Goal: Task Accomplishment & Management: Manage account settings

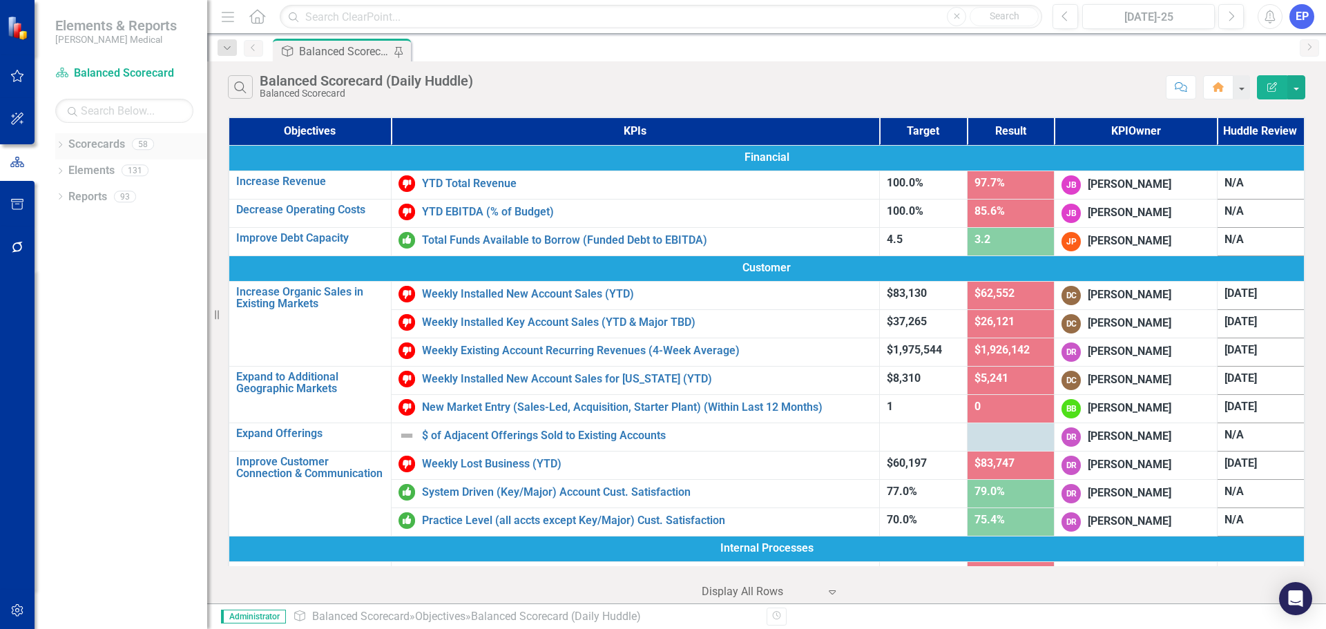
click at [58, 147] on icon "Dropdown" at bounding box center [60, 146] width 10 height 8
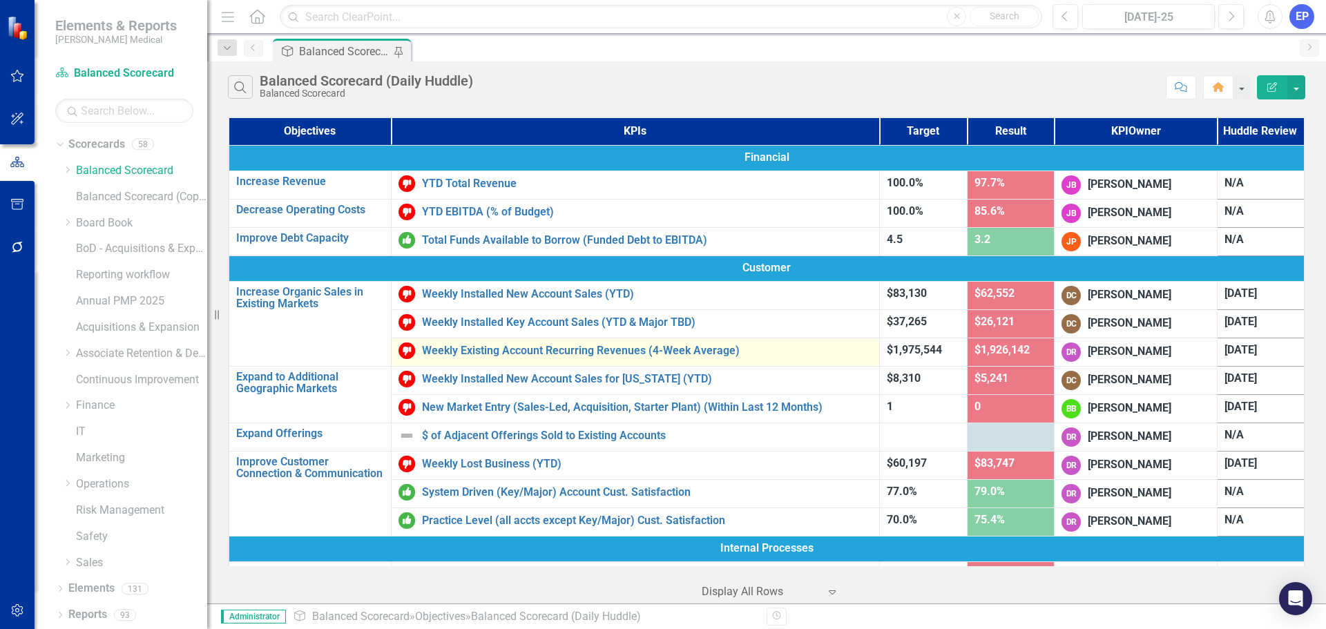
scroll to position [655, 0]
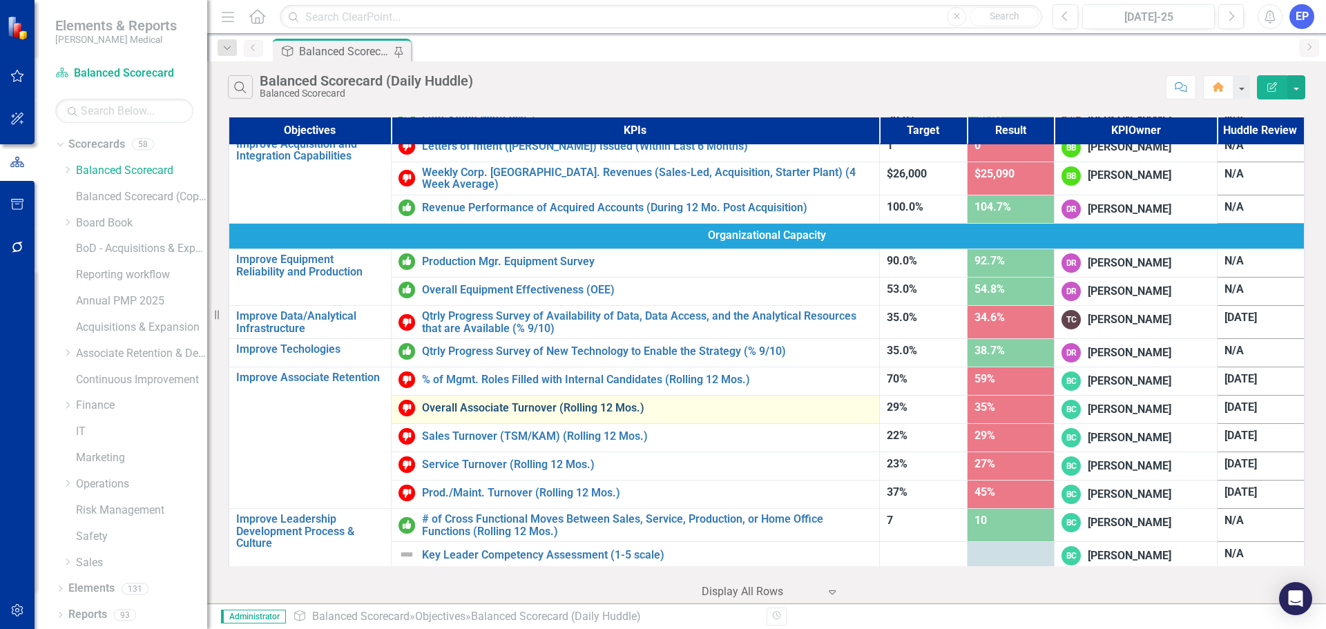
click at [521, 405] on link "Overall Associate Turnover (Rolling 12 Mos.)" at bounding box center [647, 408] width 450 height 12
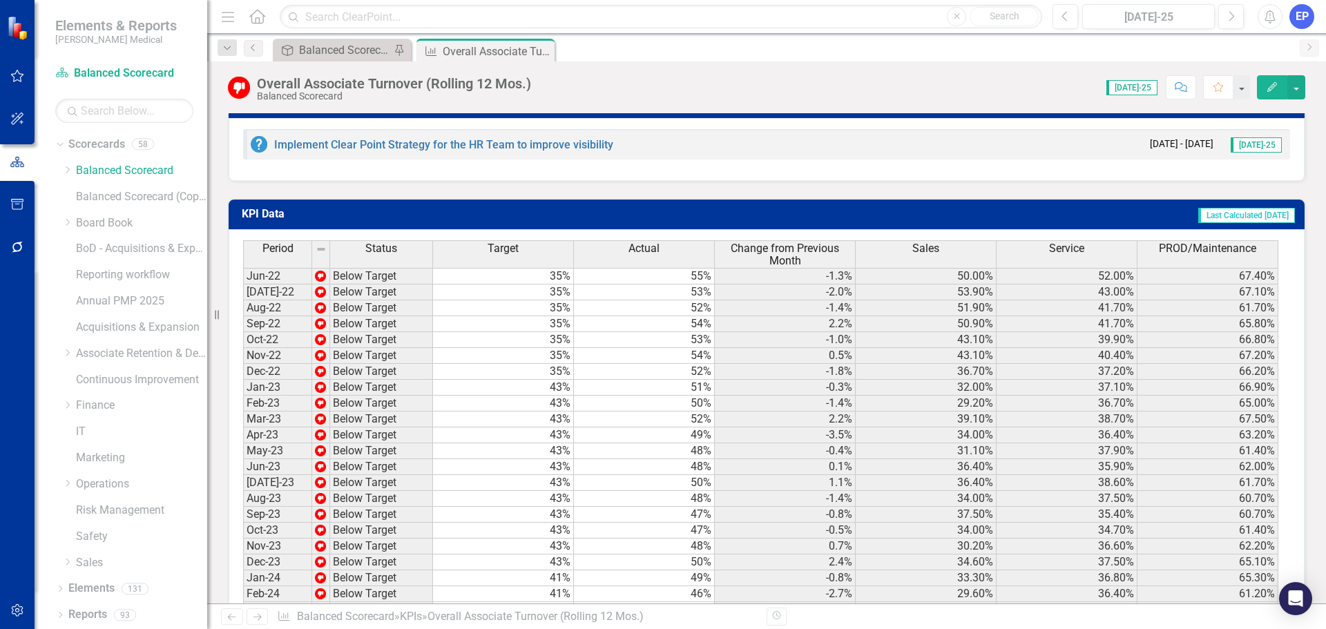
scroll to position [1243, 0]
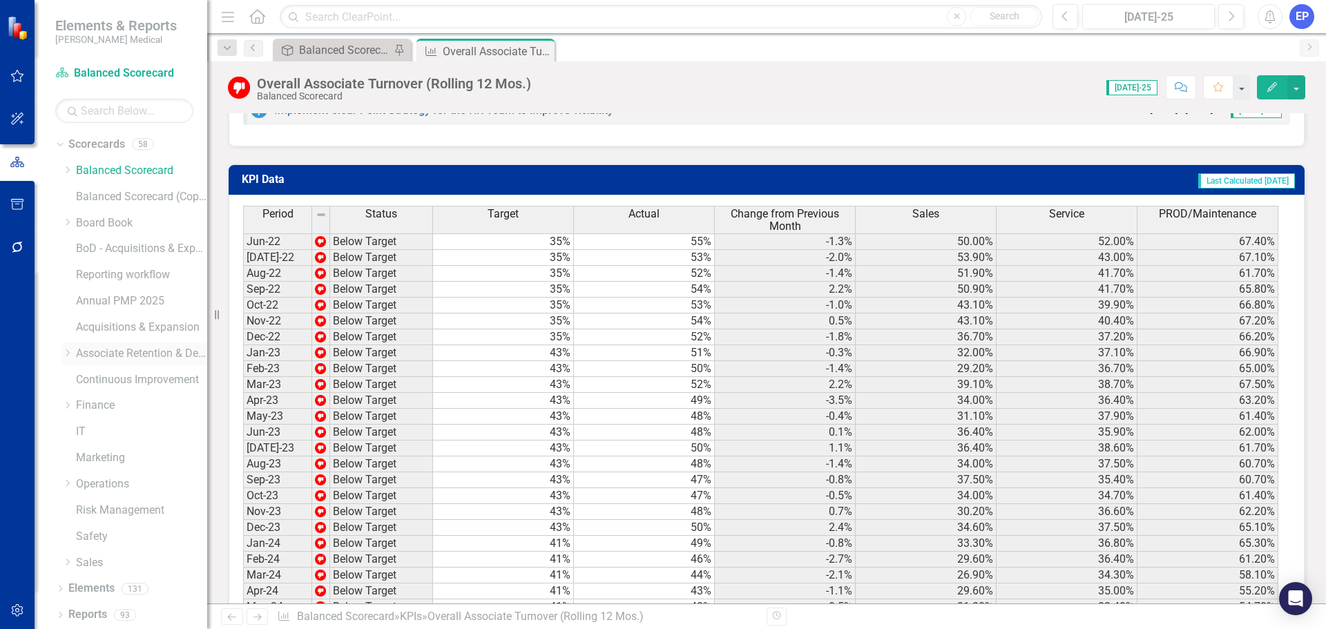
drag, startPoint x: 66, startPoint y: 352, endPoint x: 81, endPoint y: 360, distance: 16.7
click at [66, 352] on icon "Dropdown" at bounding box center [67, 353] width 10 height 8
click at [72, 394] on icon "Dropdown" at bounding box center [67, 389] width 10 height 8
click at [130, 423] on link "[US_STATE] - HR" at bounding box center [141, 415] width 131 height 16
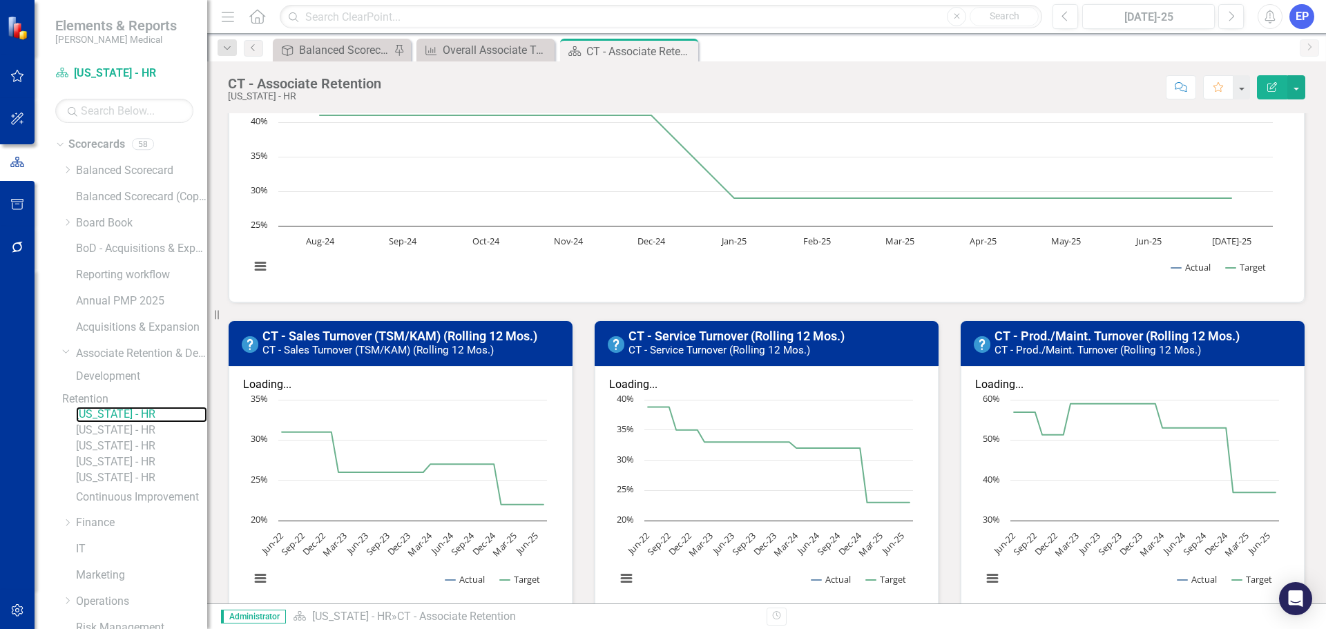
scroll to position [207, 0]
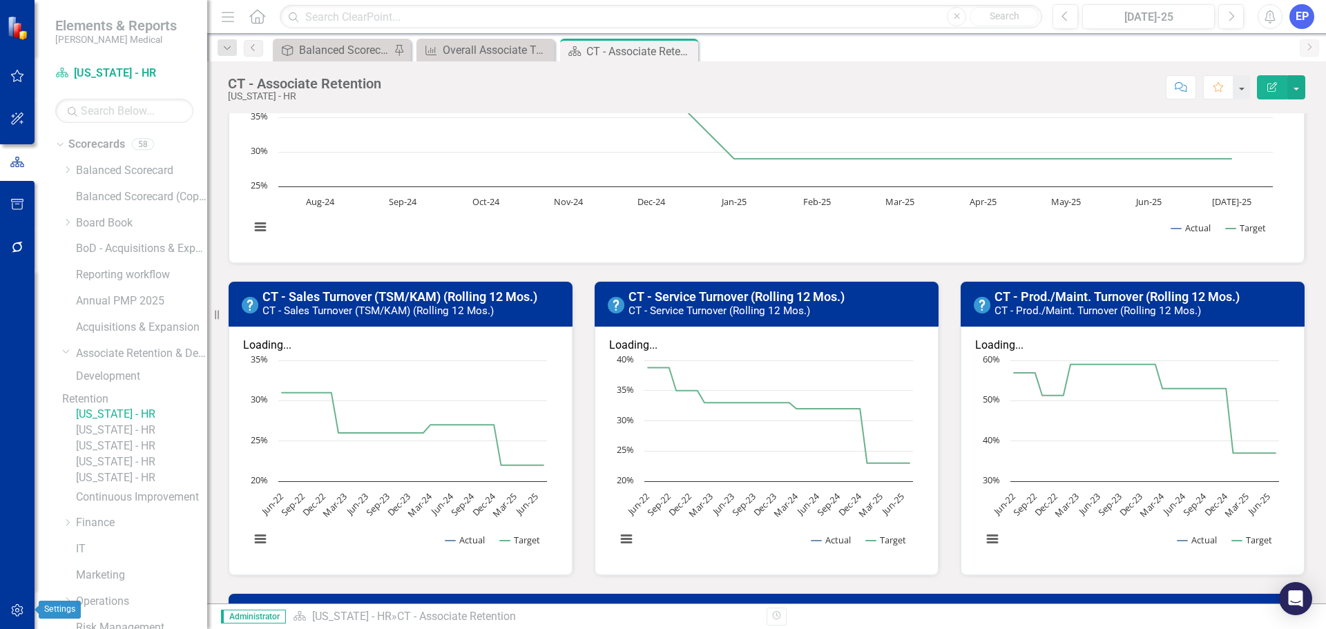
click at [19, 608] on icon "button" at bounding box center [17, 610] width 14 height 11
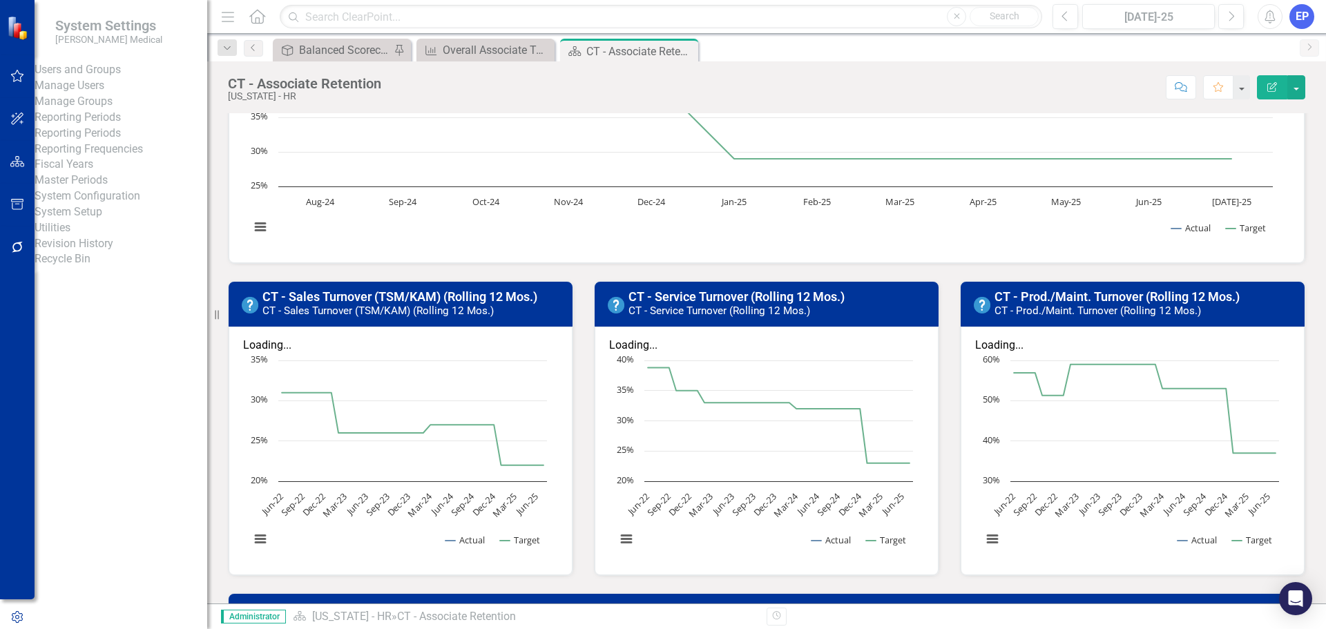
click at [111, 142] on link "Reporting Periods" at bounding box center [121, 134] width 173 height 16
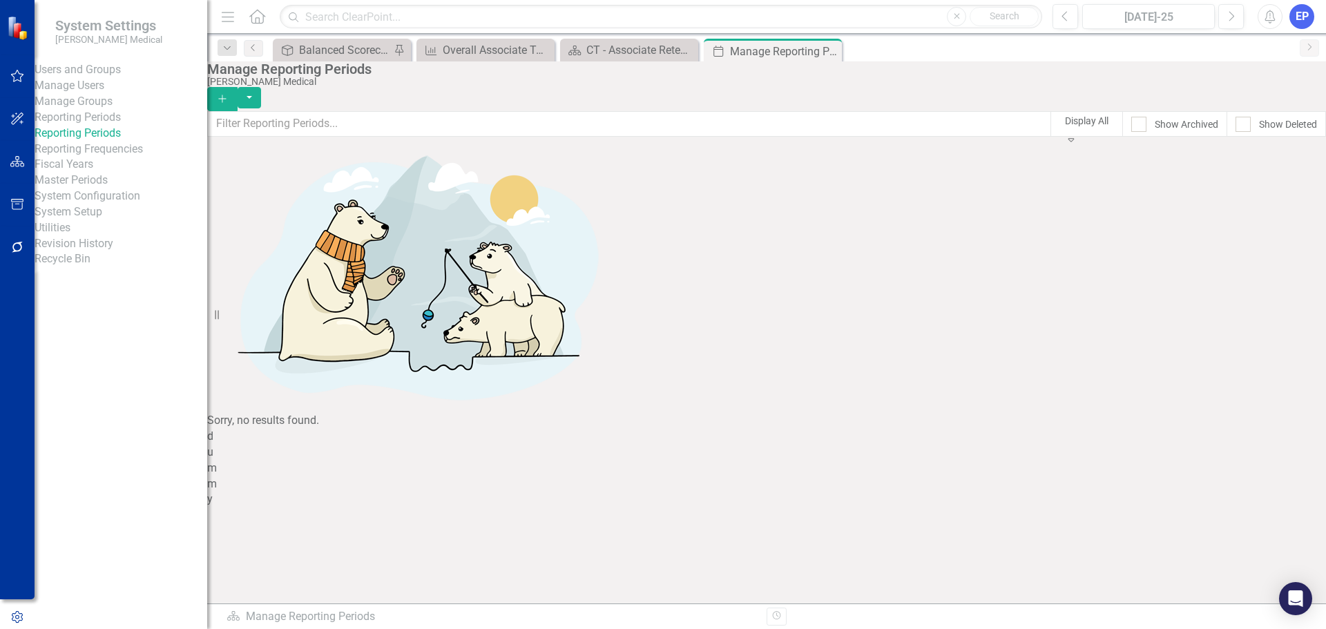
click at [111, 157] on link "Reporting Frequencies" at bounding box center [121, 150] width 173 height 16
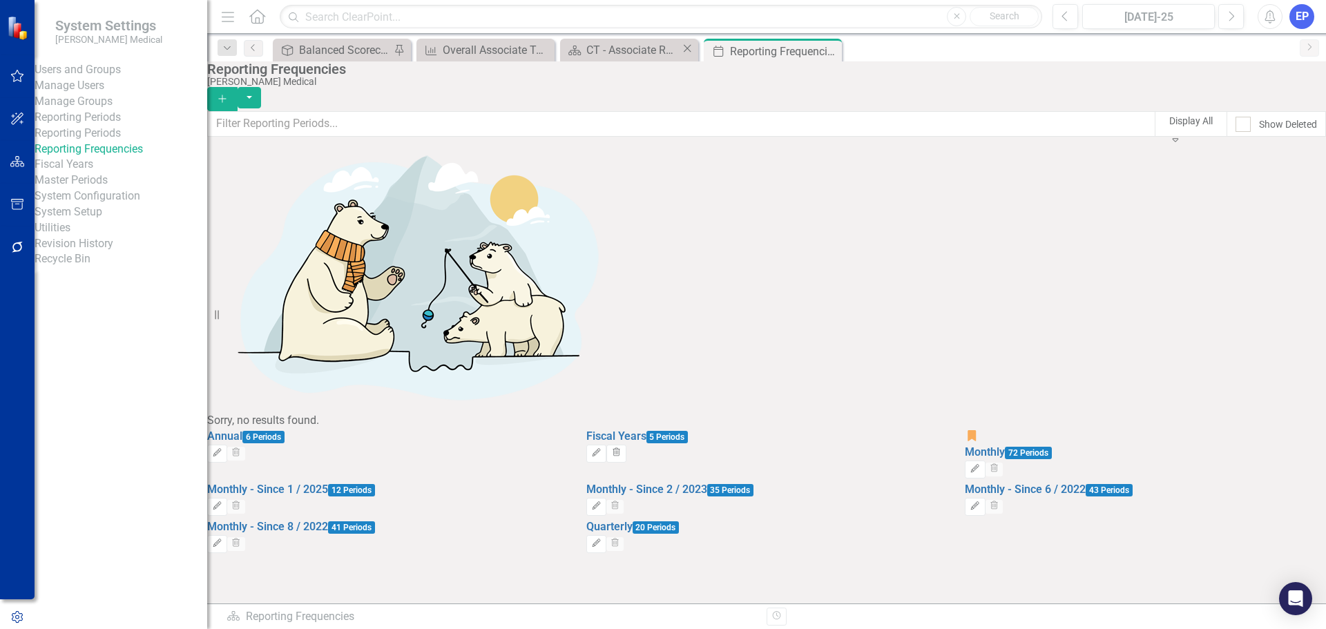
click at [619, 40] on div "Scorecard CT - Associate Retention Close" at bounding box center [629, 50] width 138 height 23
click at [622, 42] on div "CT - Associate Retention" at bounding box center [633, 49] width 95 height 17
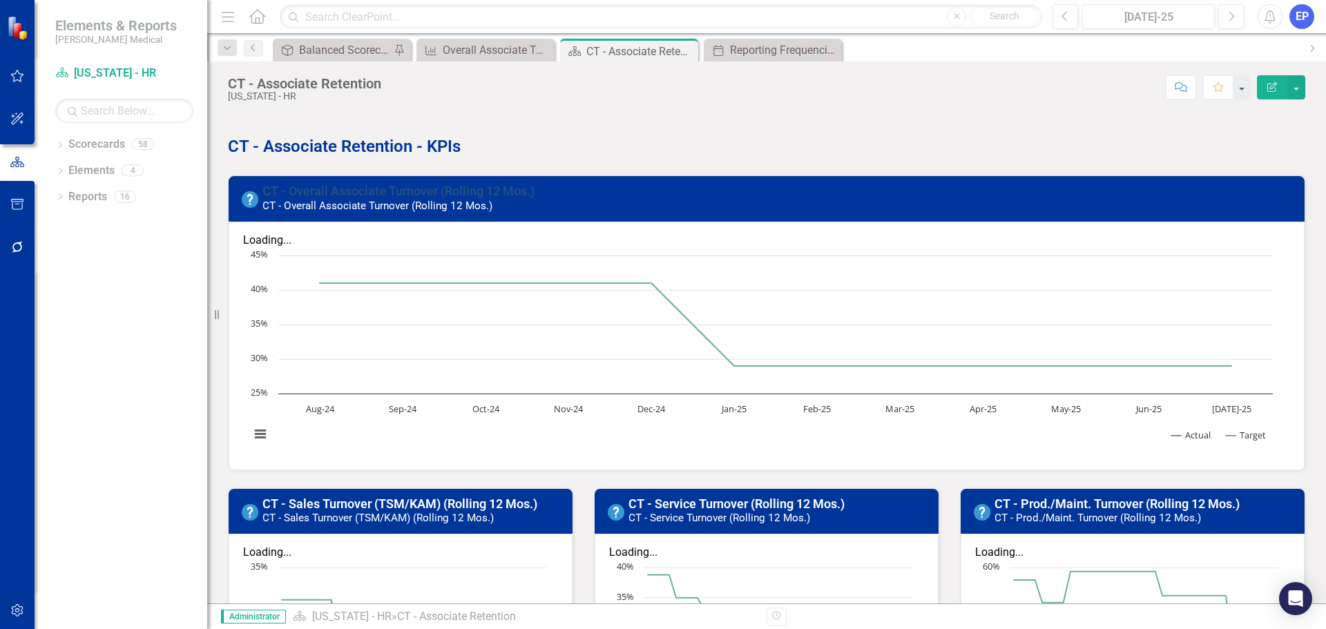
click at [497, 188] on link "CT - Overall Associate Turnover (Rolling 12 Mos.)" at bounding box center [398, 191] width 272 height 14
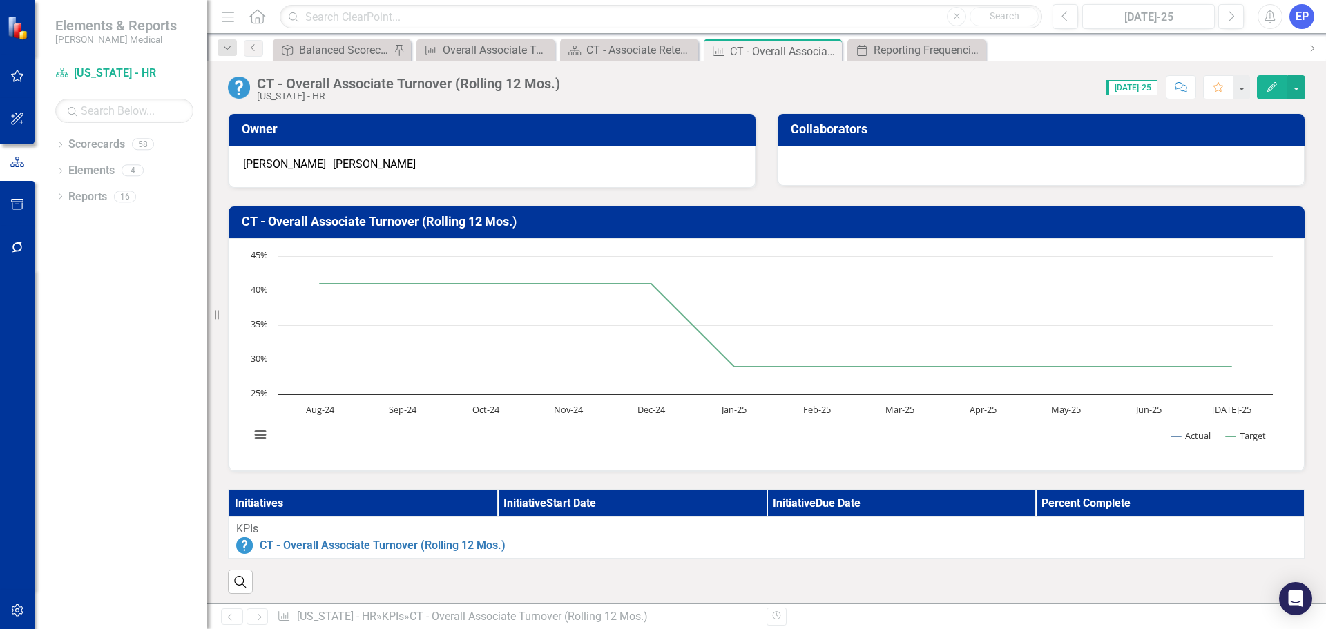
click at [1264, 84] on button "Edit" at bounding box center [1272, 87] width 30 height 24
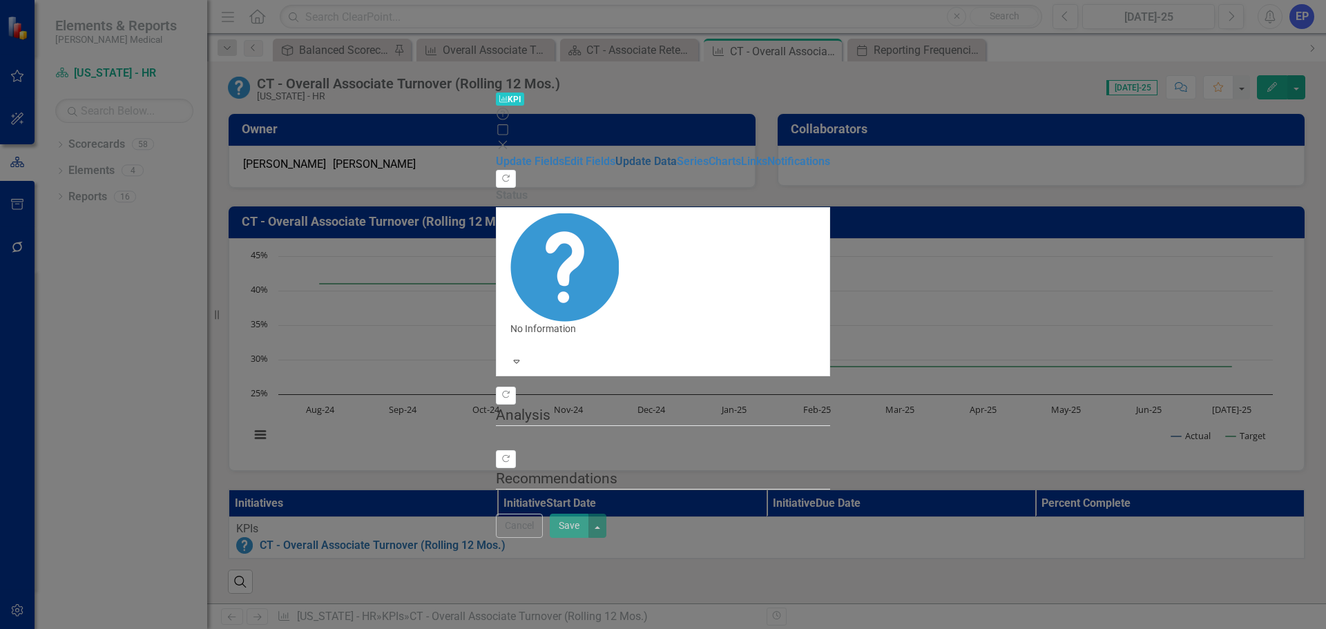
click at [615, 155] on link "Update Data" at bounding box center [645, 161] width 61 height 13
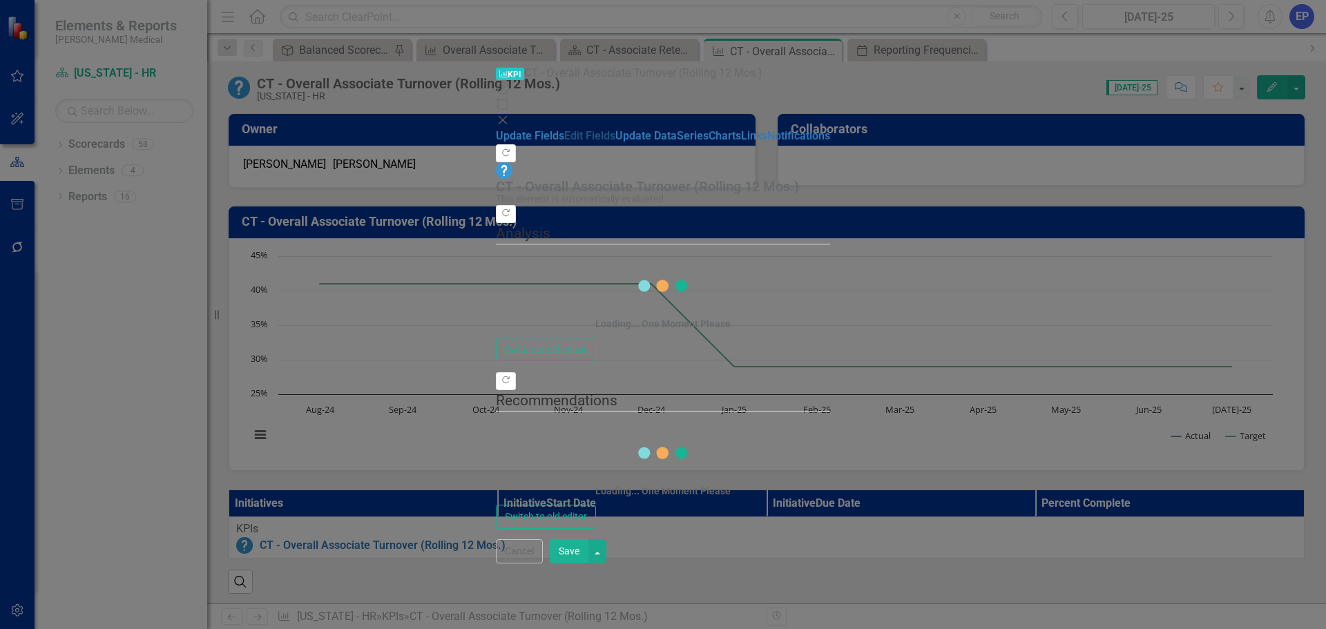
click at [564, 129] on link "Edit Fields" at bounding box center [589, 135] width 51 height 13
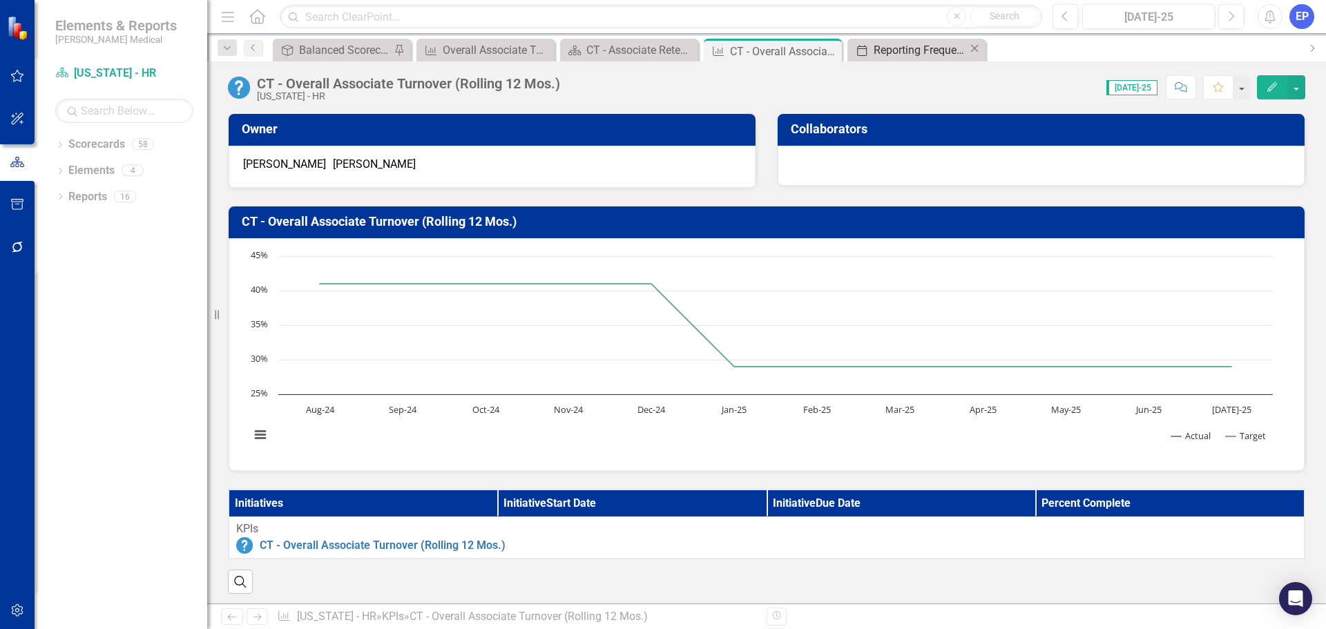
click at [902, 45] on div "Reporting Frequencies" at bounding box center [920, 49] width 95 height 17
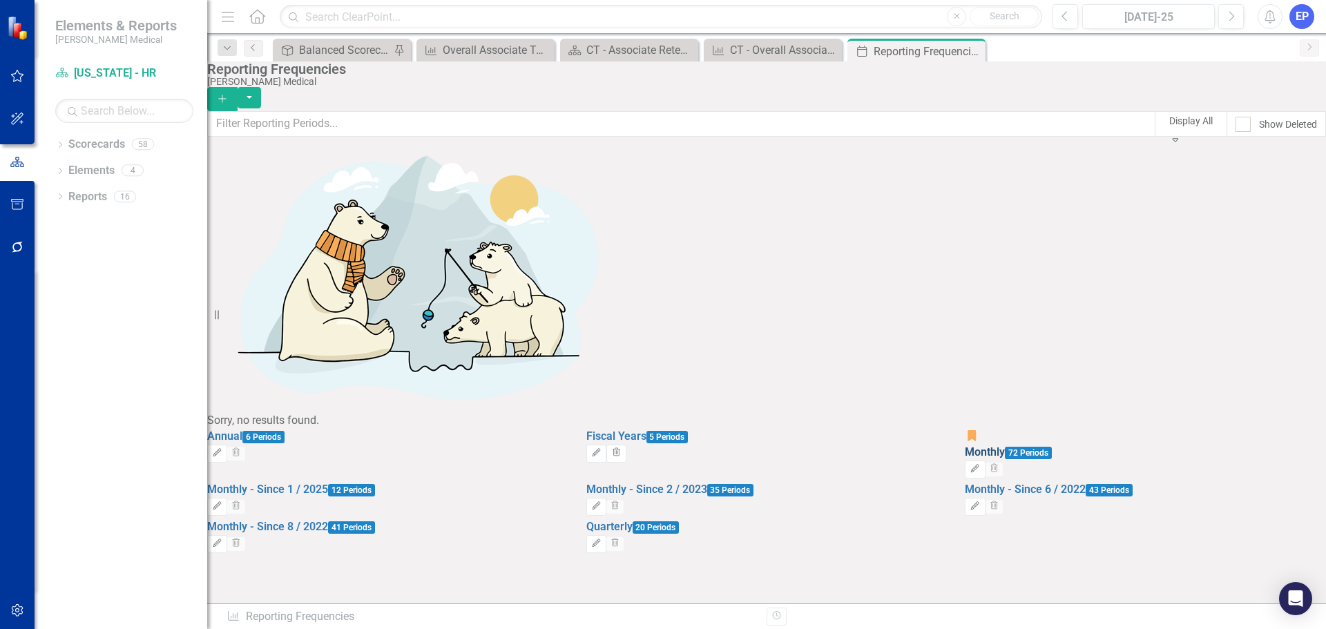
click at [998, 445] on link "Monthly" at bounding box center [984, 451] width 40 height 13
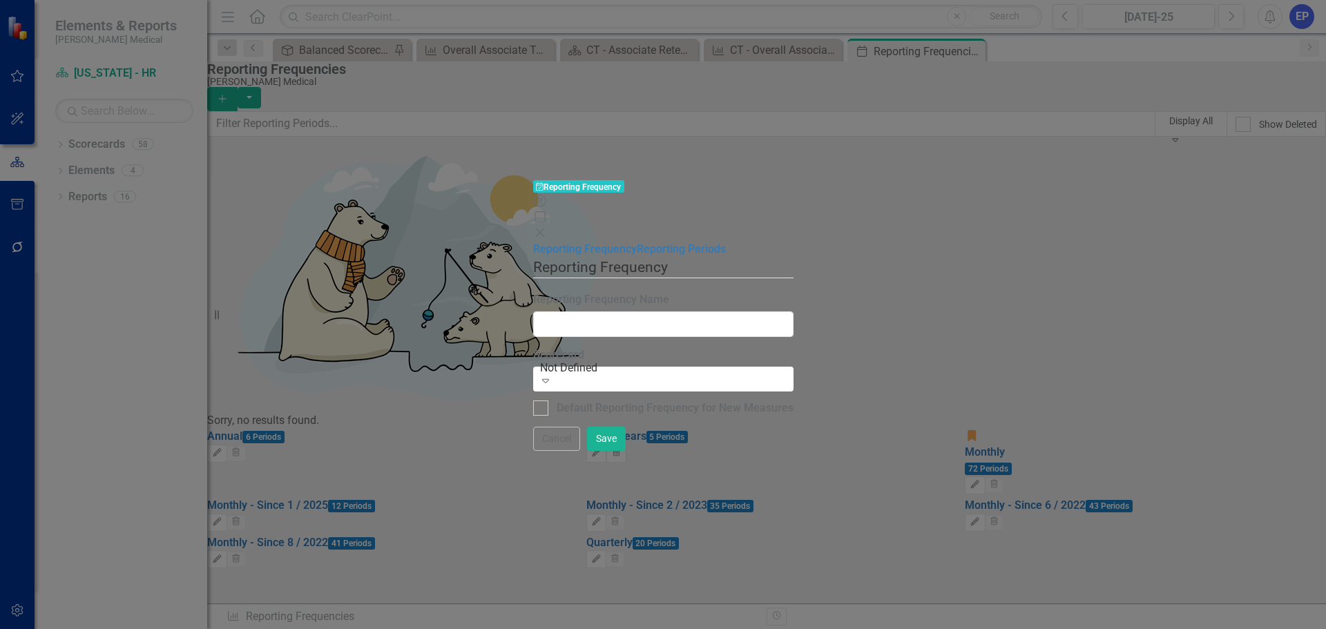
type input "Monthly"
checkbox input "true"
click at [637, 242] on link "Reporting Periods" at bounding box center [681, 248] width 89 height 13
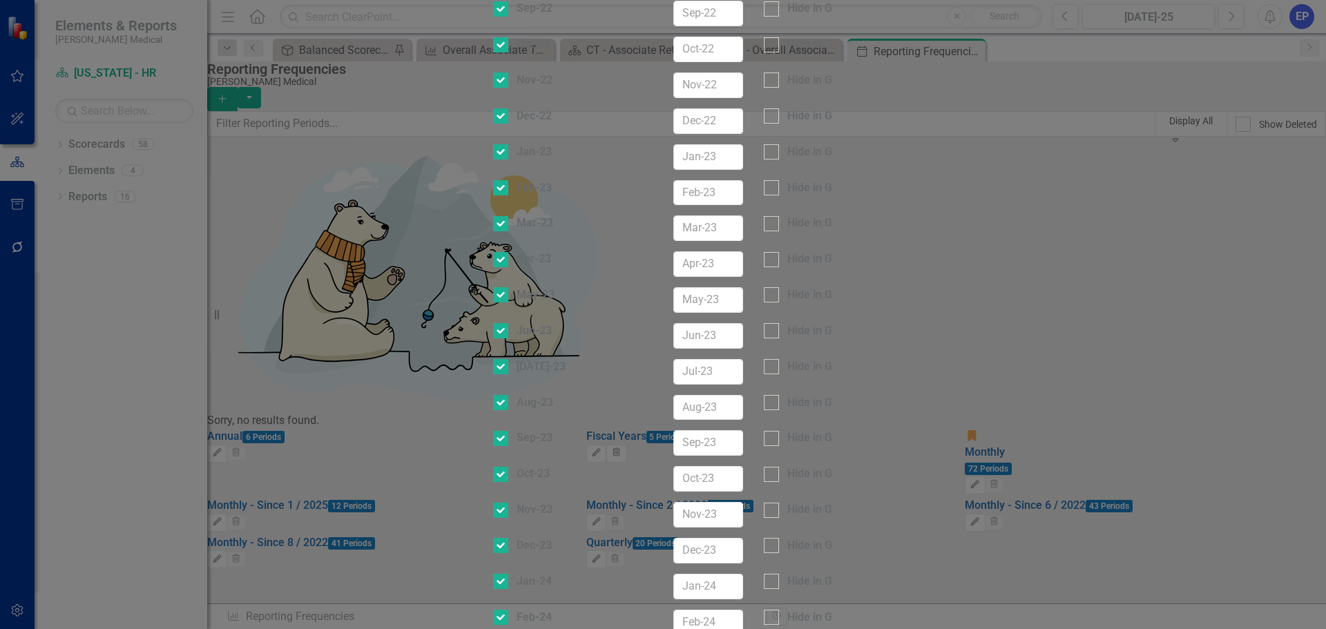
checkbox input "false"
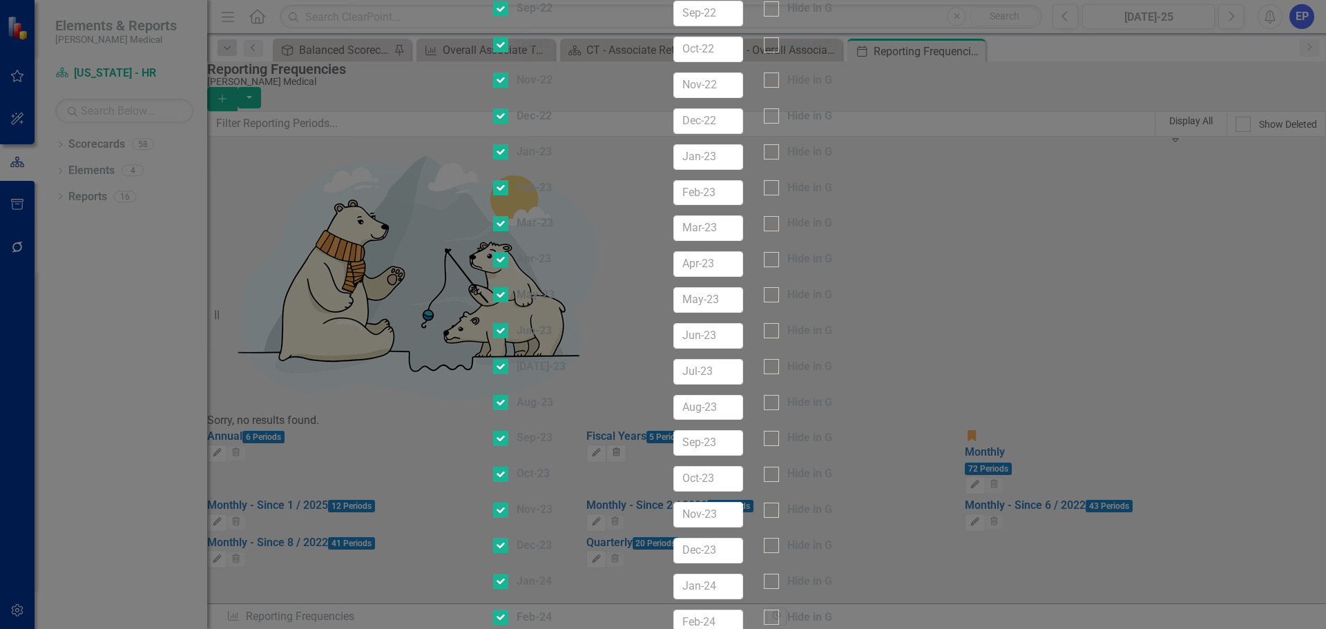
checkbox input "false"
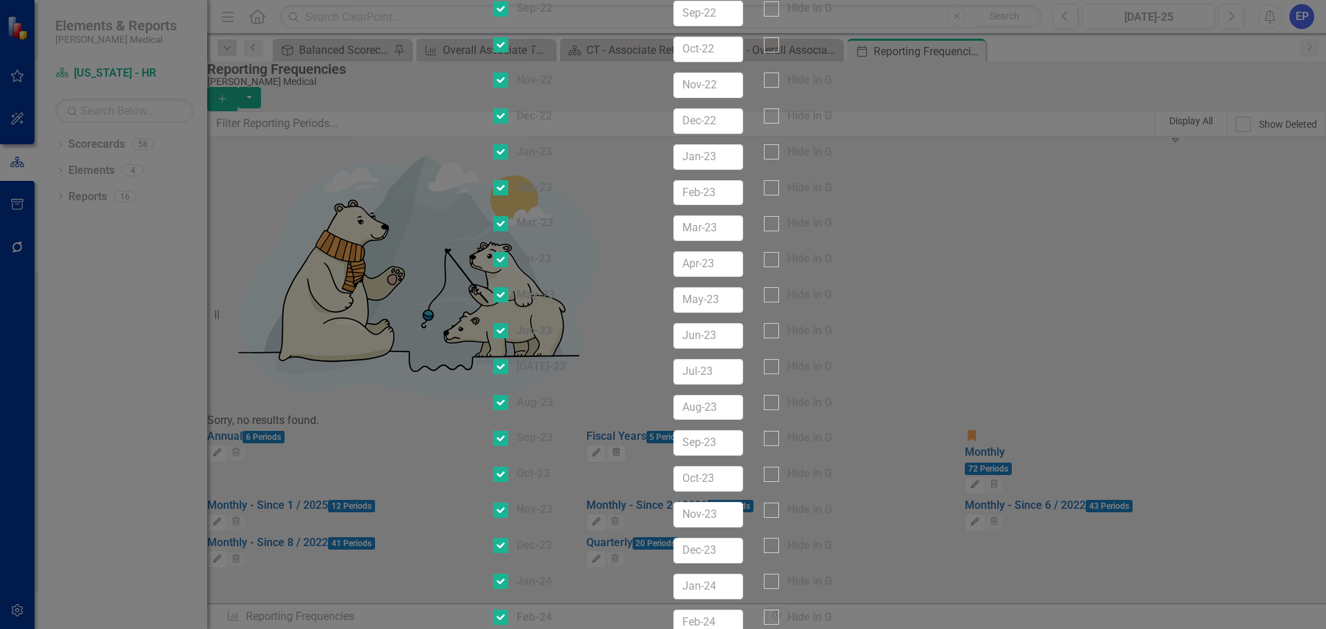
checkbox input "false"
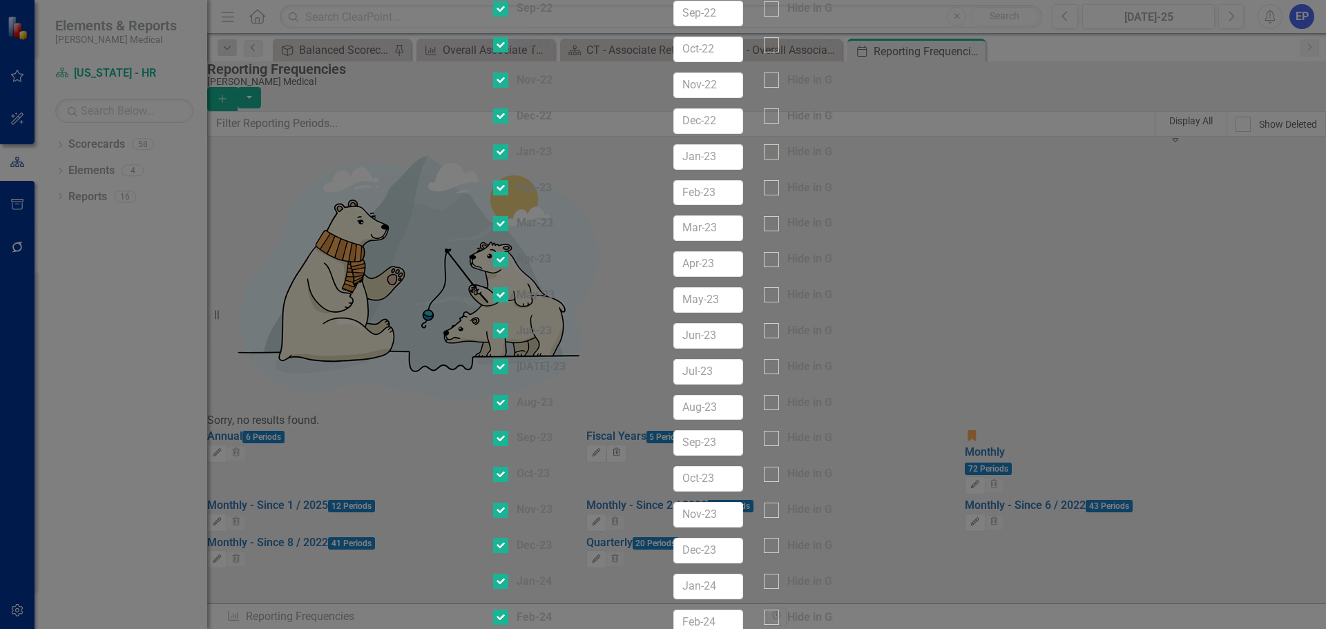
checkbox input "false"
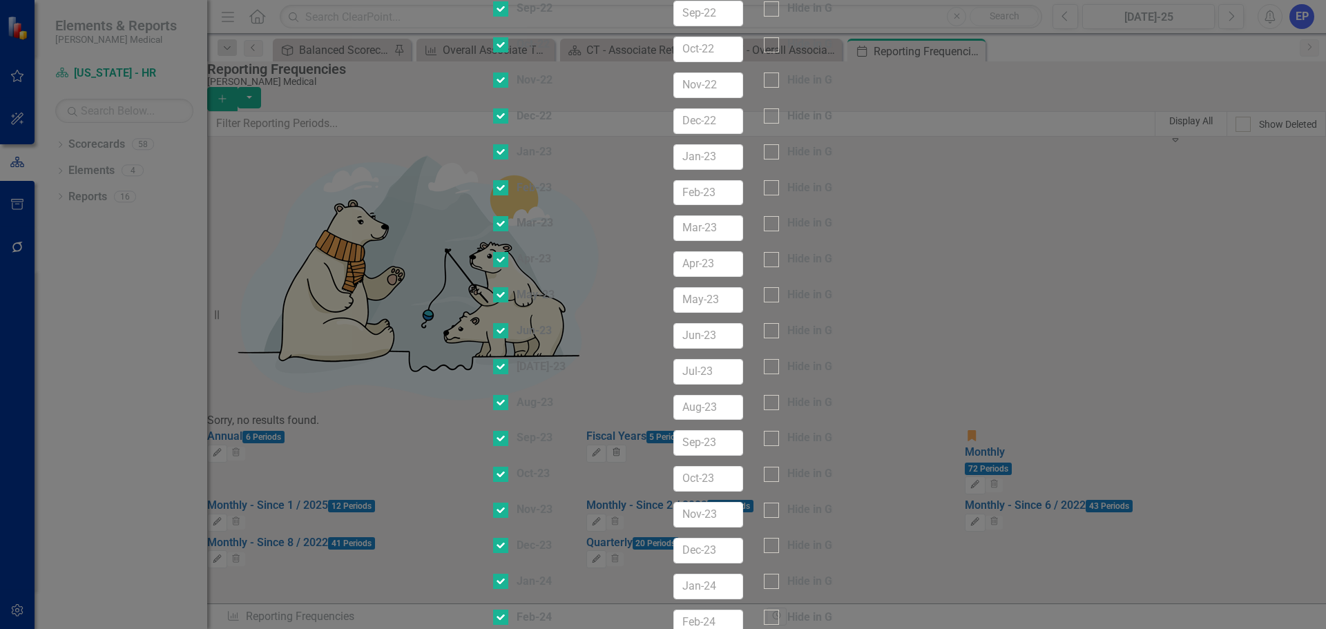
checkbox input "false"
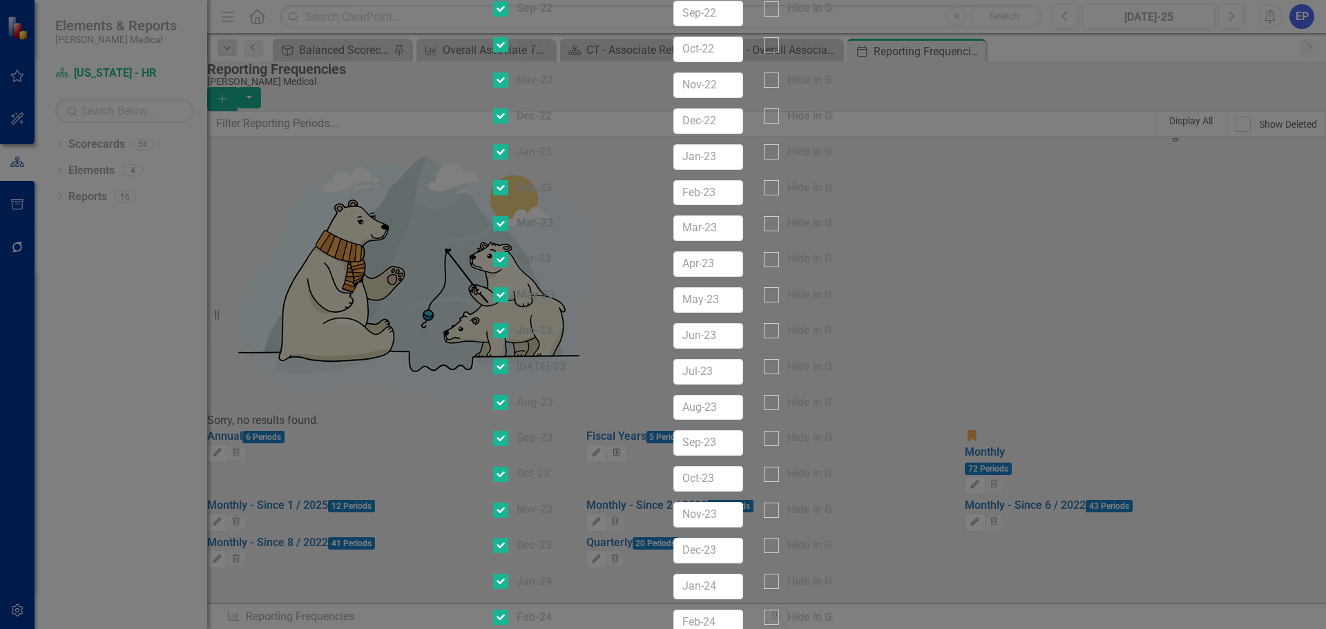
checkbox input "false"
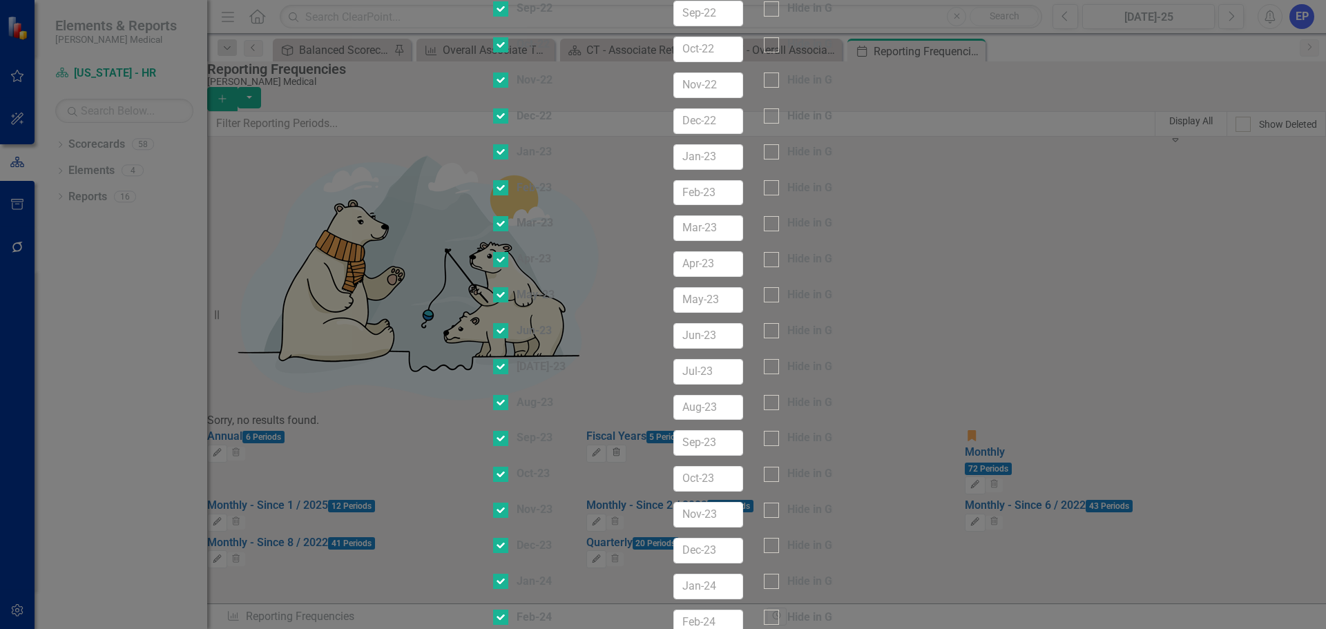
checkbox input "false"
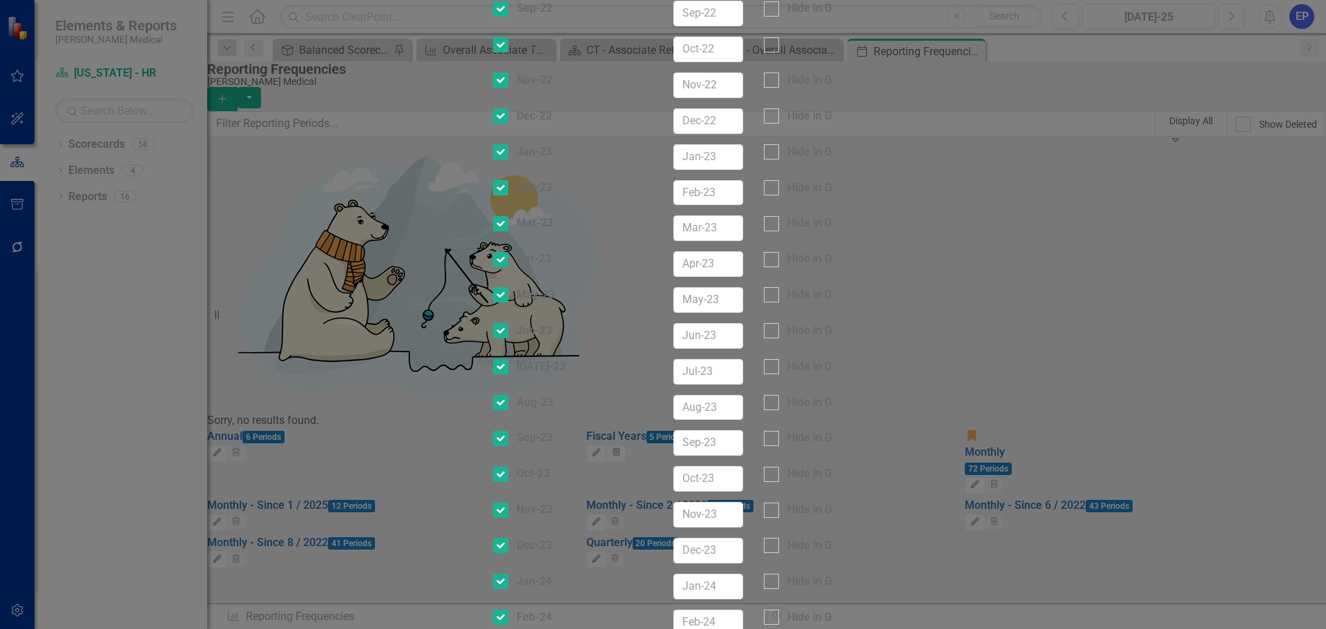
checkbox input "false"
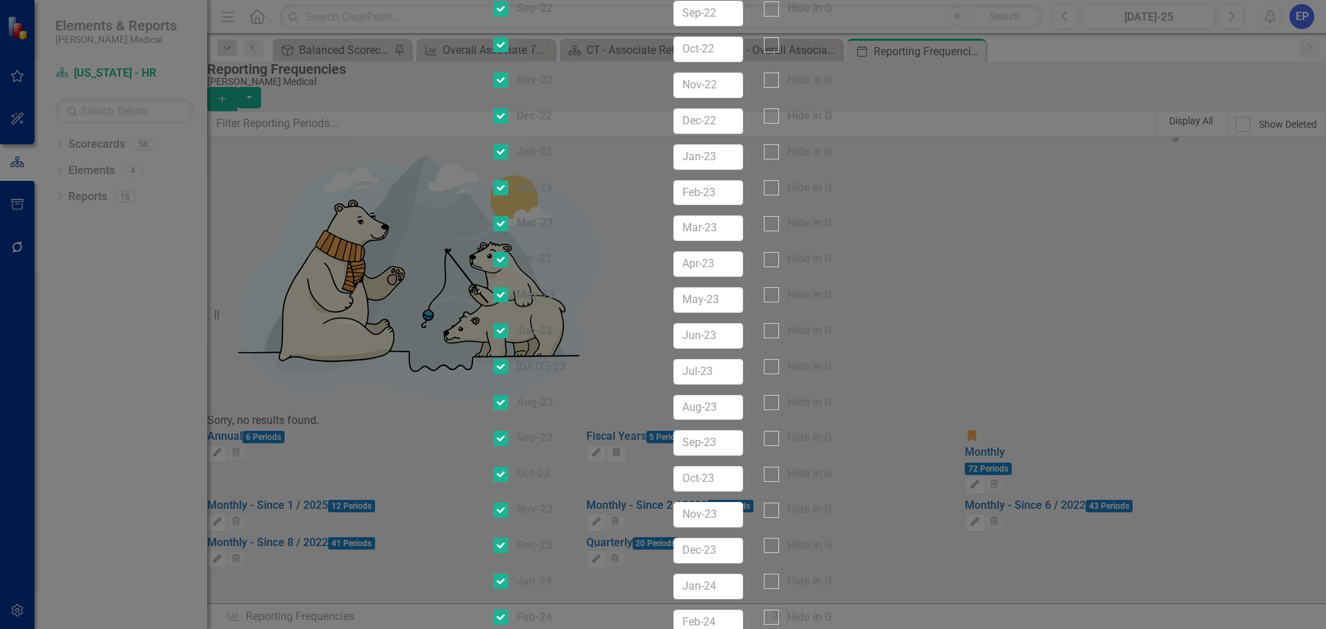
checkbox input "false"
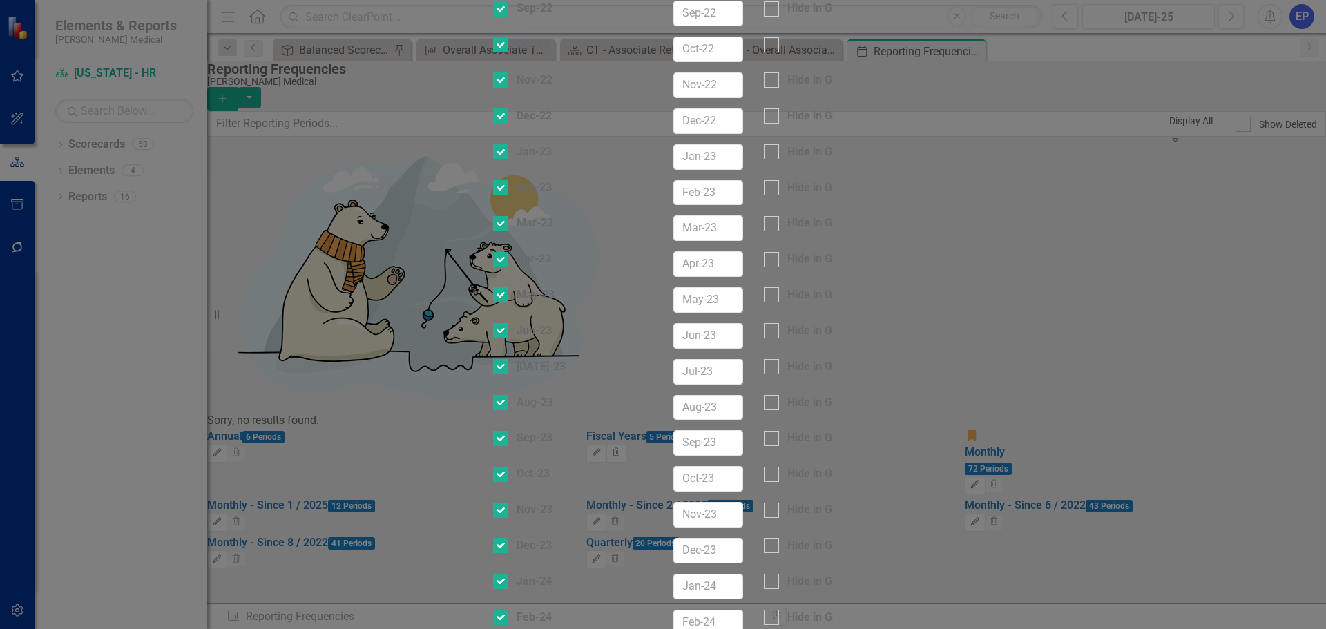
checkbox input "false"
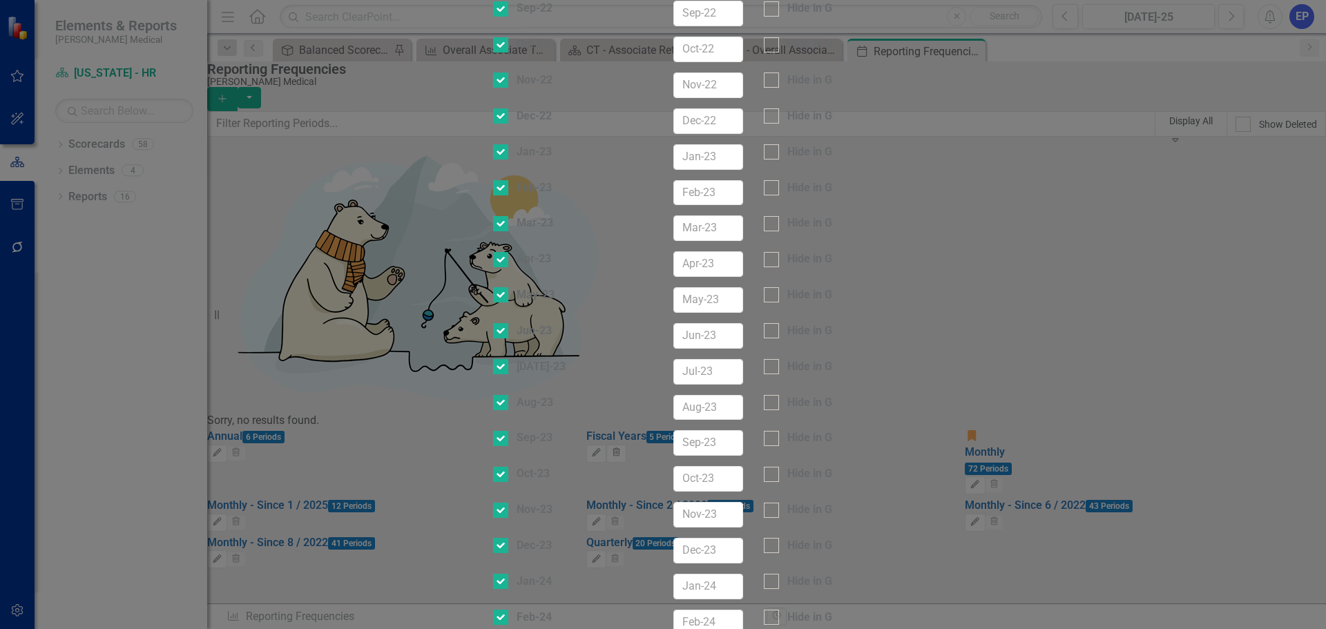
checkbox input "false"
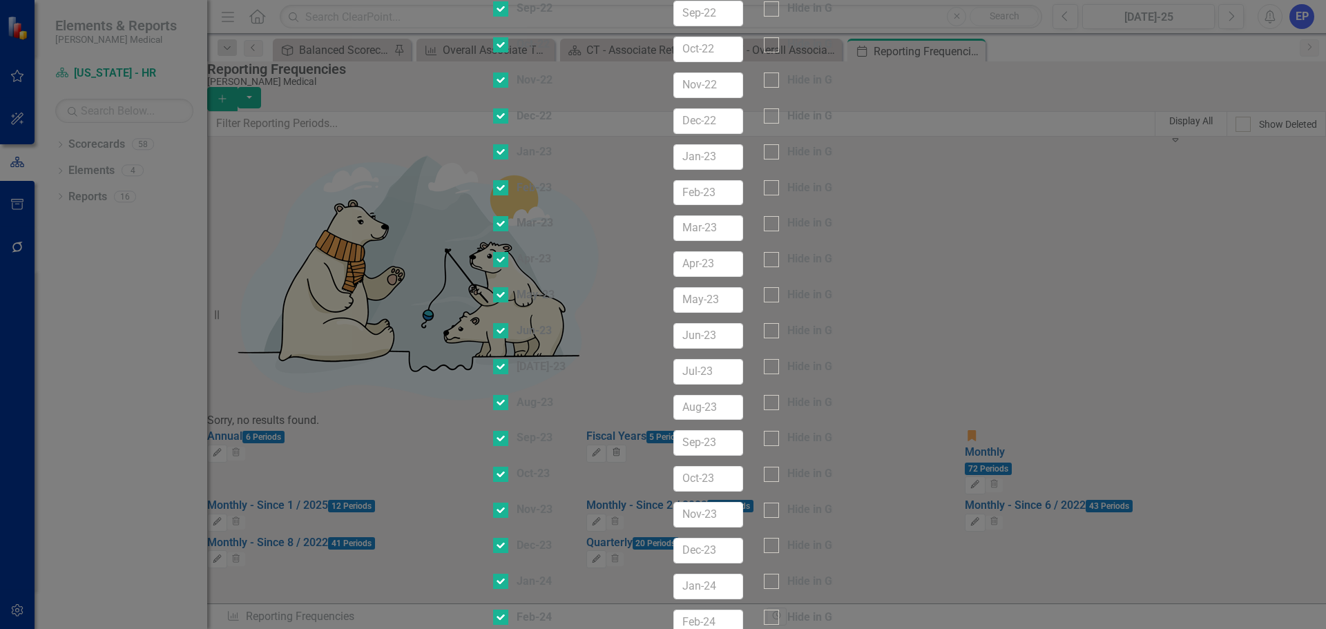
checkbox input "false"
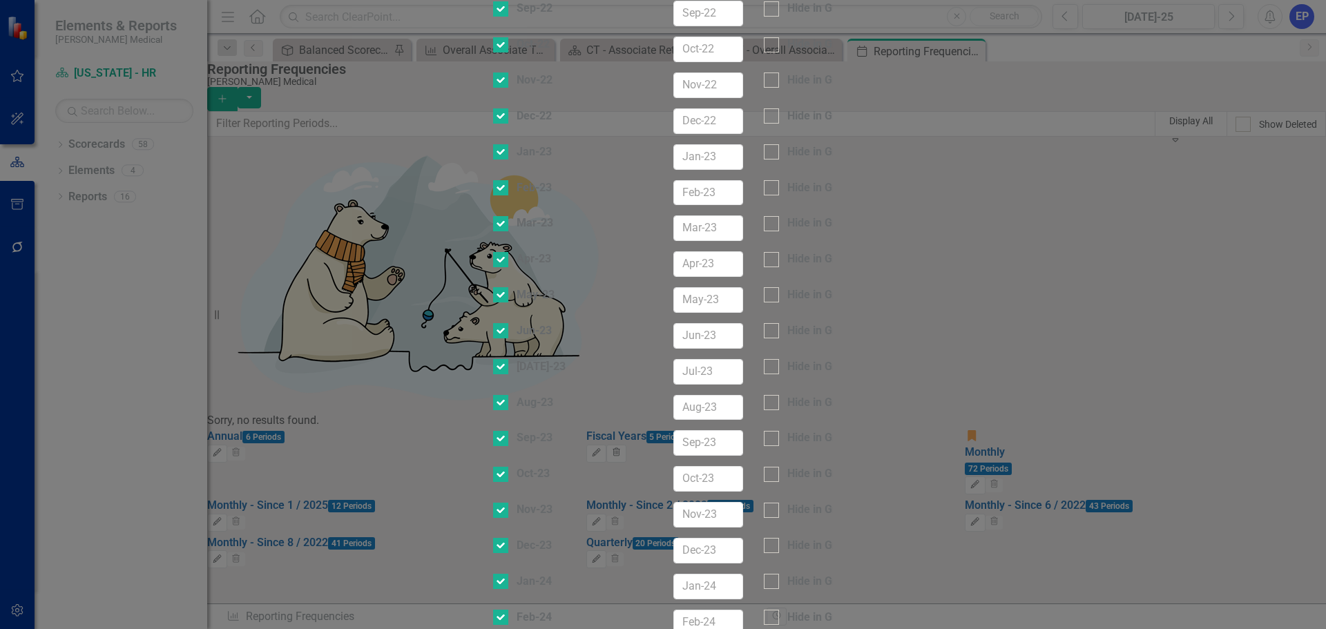
checkbox input "false"
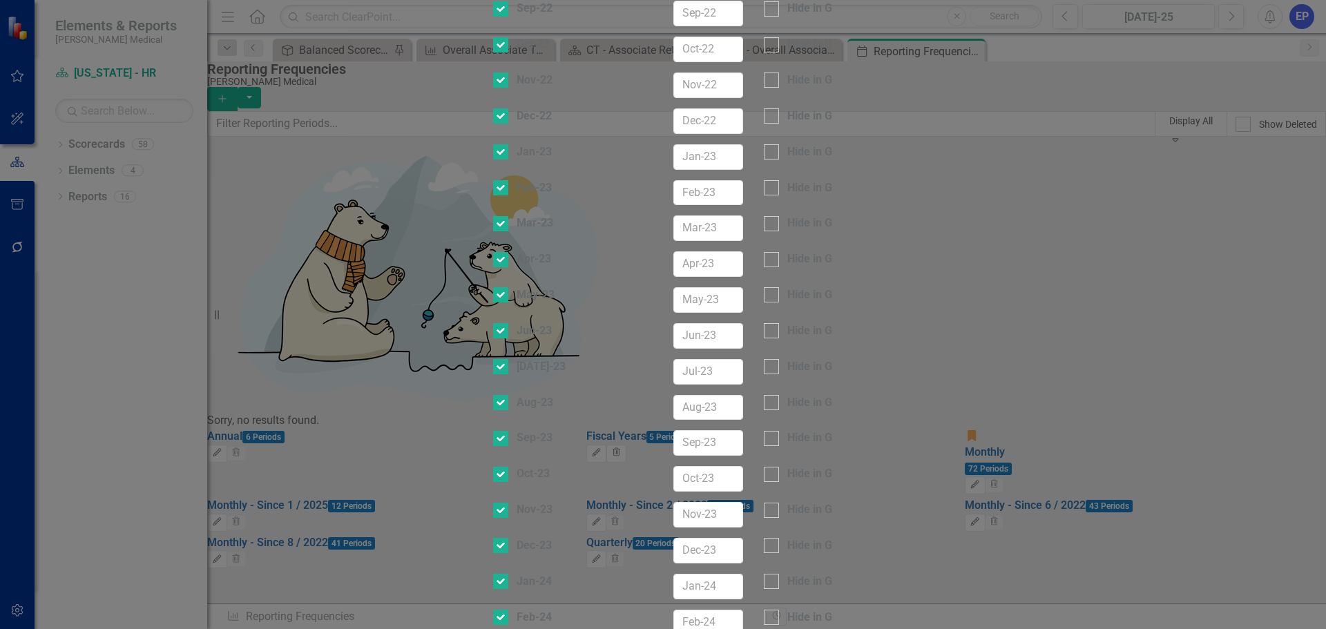
checkbox input "false"
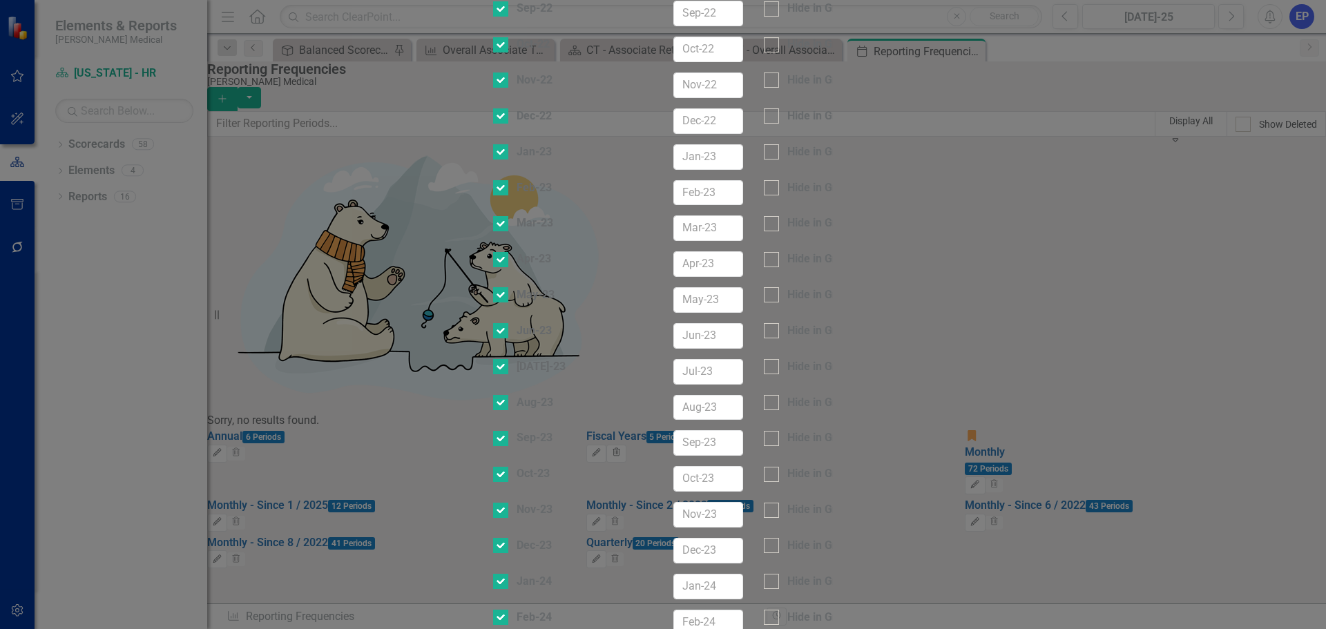
checkbox input "false"
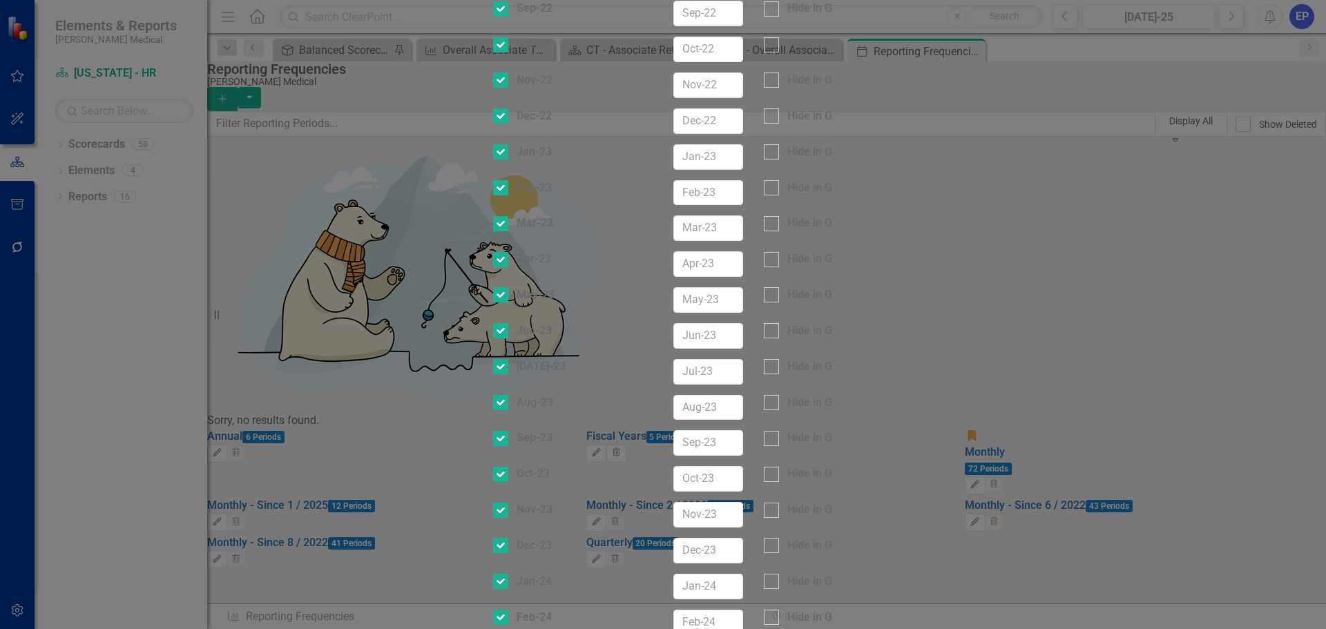
checkbox input "false"
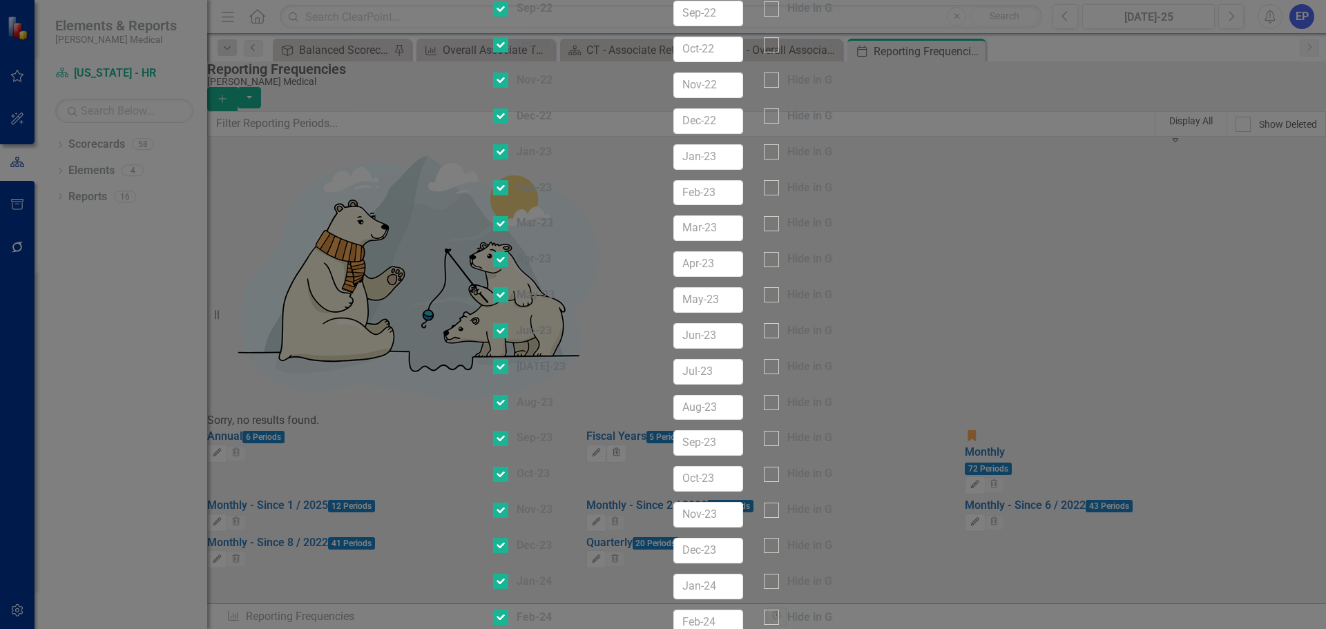
checkbox input "false"
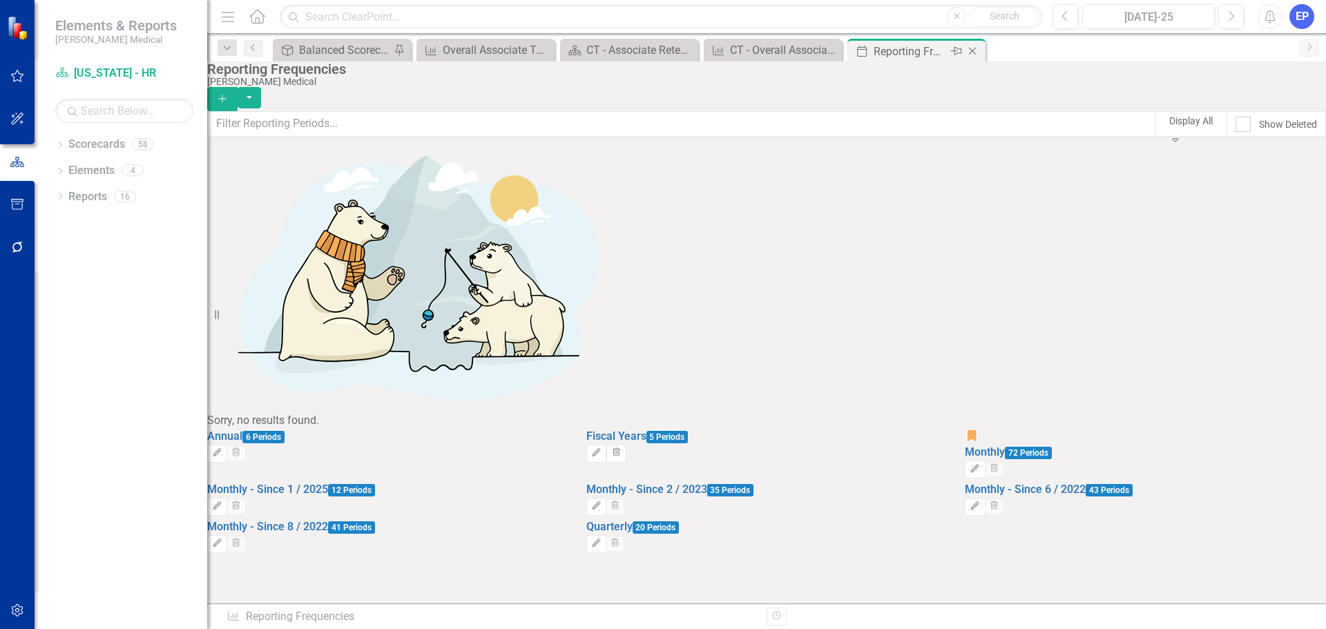
click at [976, 50] on icon "Close" at bounding box center [972, 51] width 14 height 11
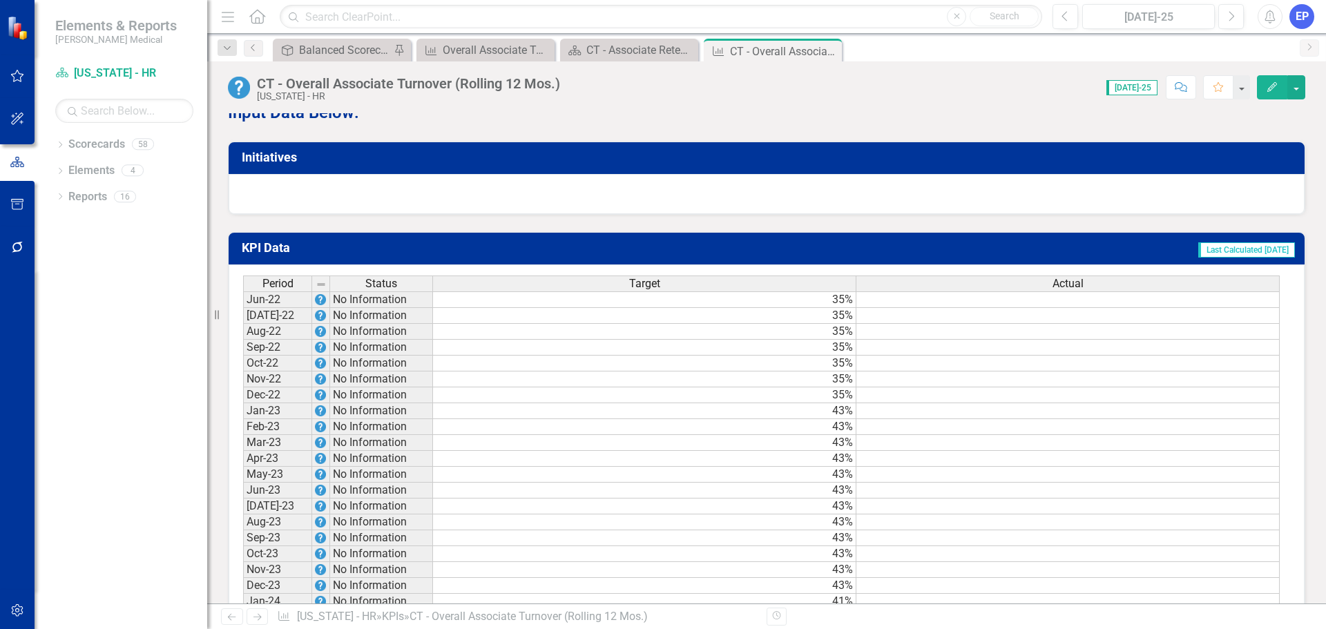
scroll to position [967, 0]
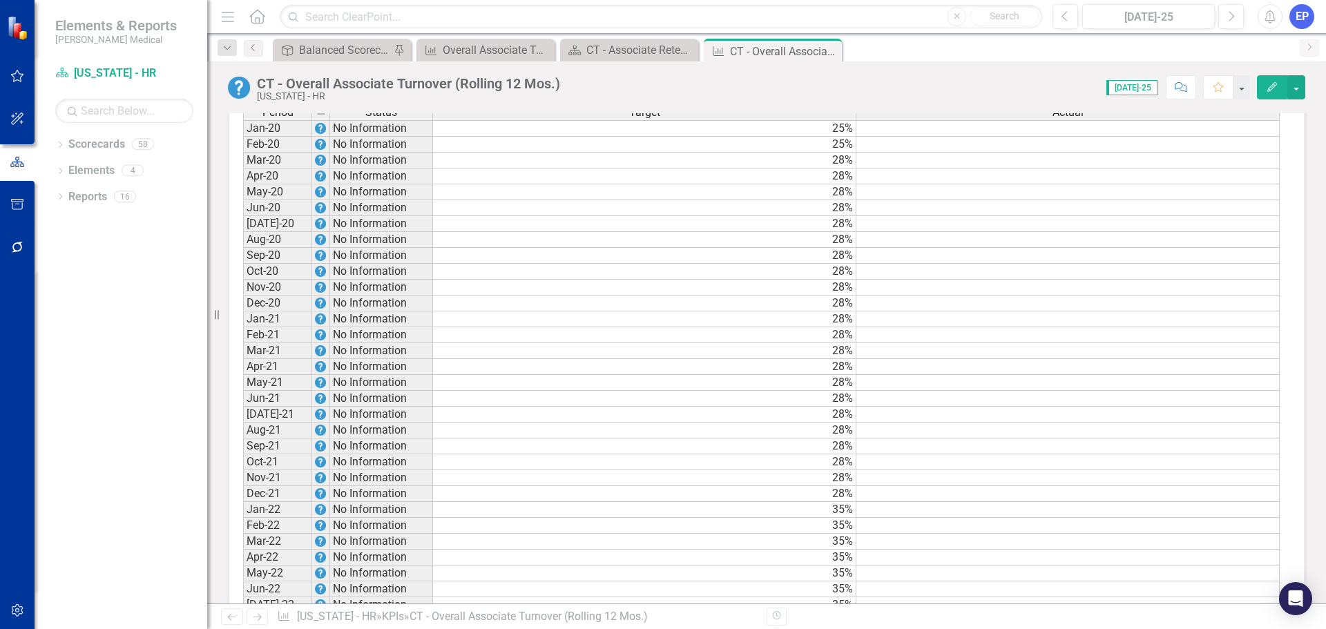
scroll to position [963, 0]
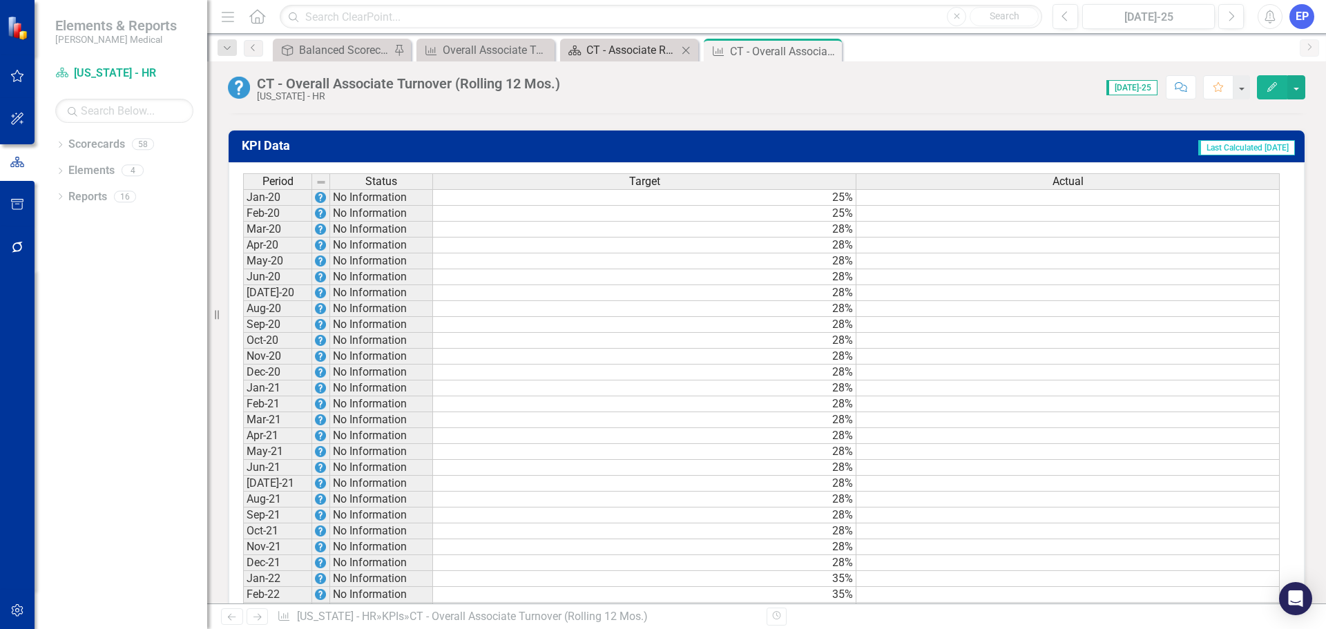
click at [610, 47] on div "CT - Associate Retention" at bounding box center [631, 49] width 91 height 17
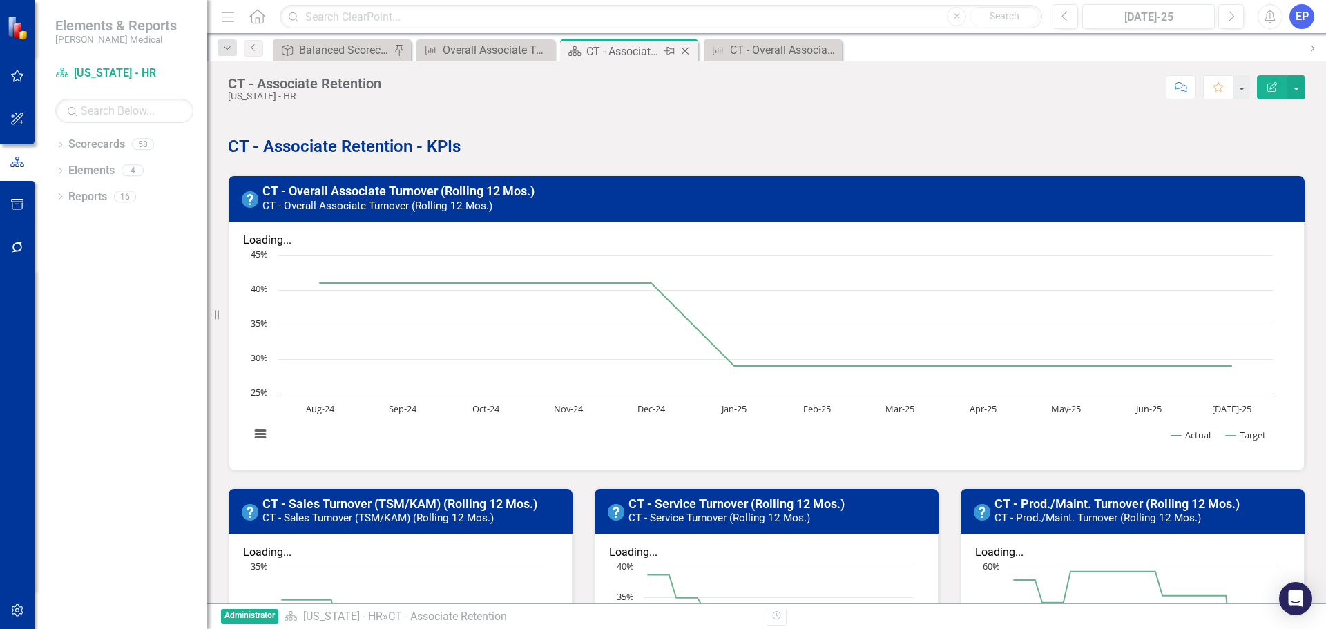
click at [684, 52] on icon at bounding box center [685, 52] width 8 height 8
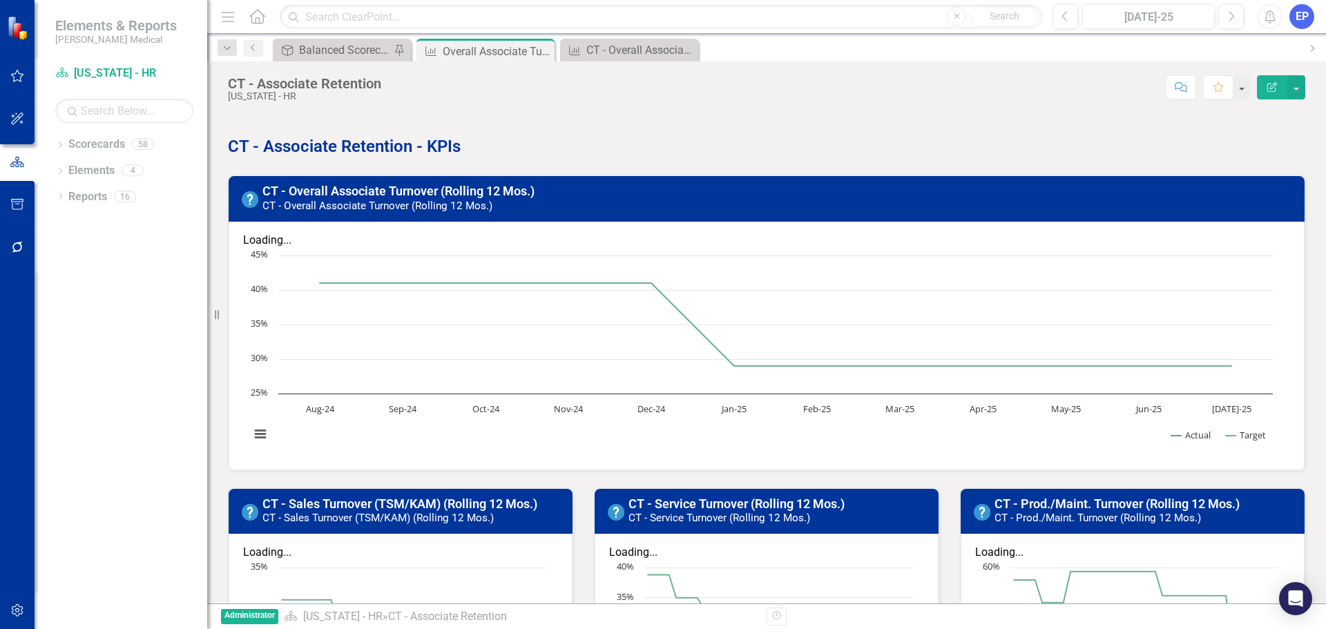
click at [484, 54] on div "Overall Associate Turnover (Rolling 12 Mos.)" at bounding box center [497, 51] width 108 height 17
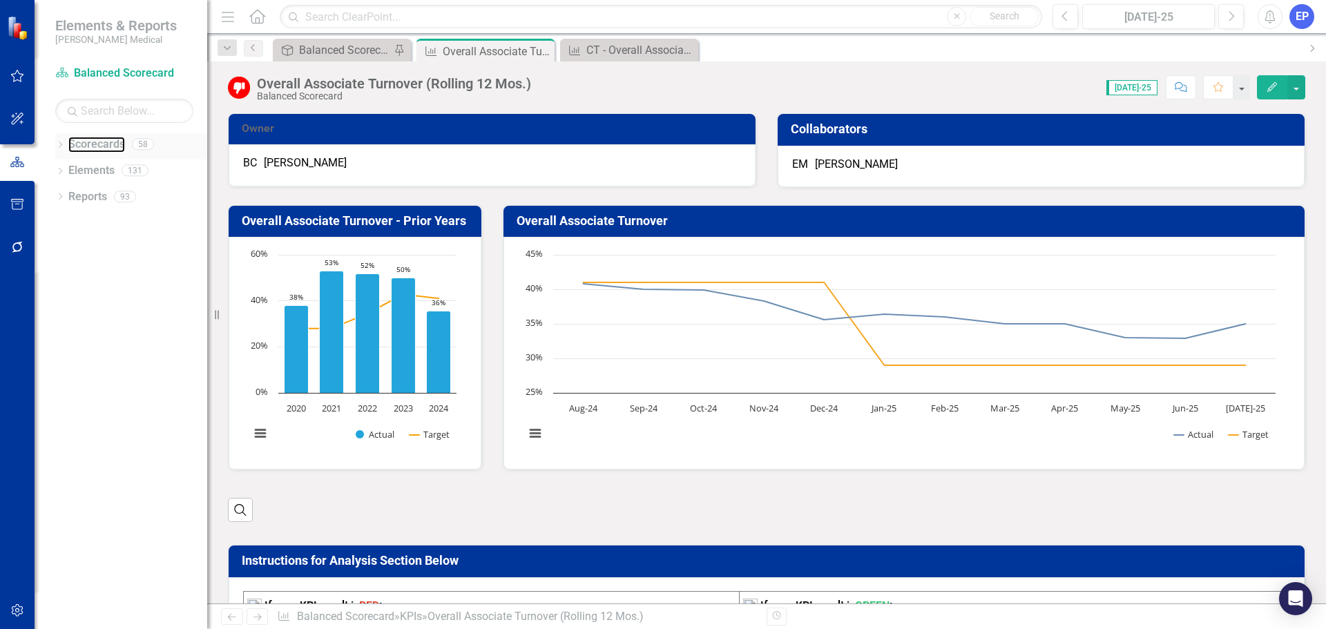
click at [69, 142] on link "Scorecards" at bounding box center [96, 145] width 57 height 16
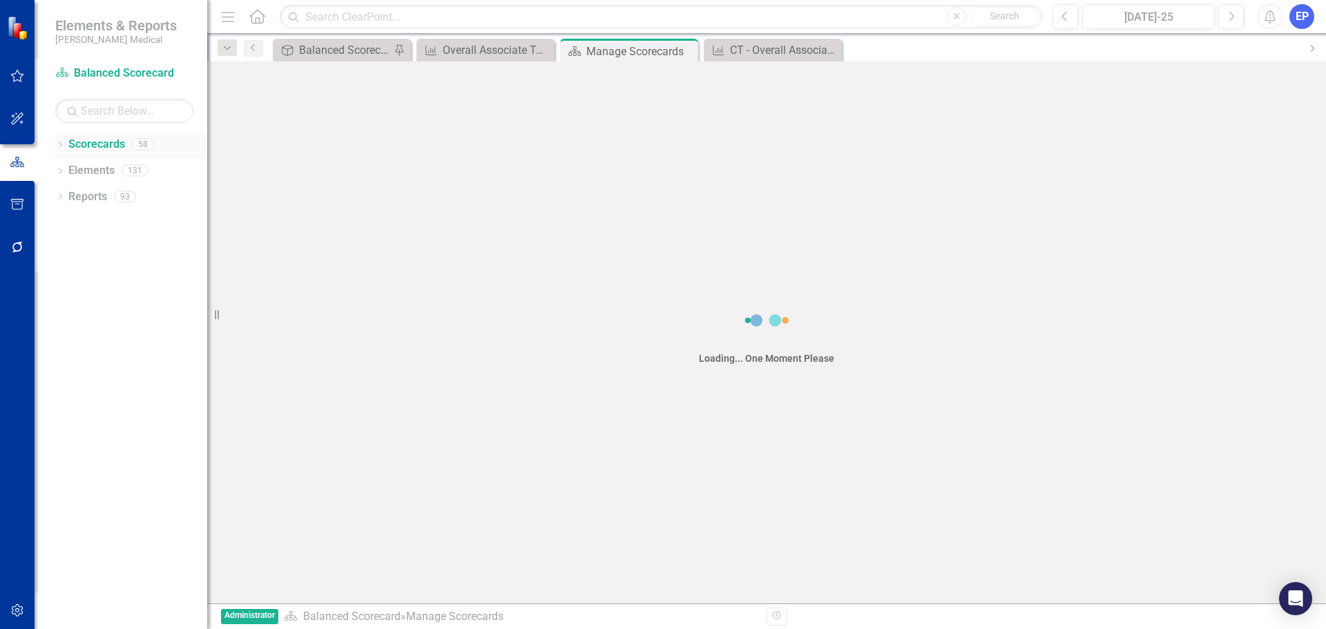
click at [60, 142] on icon "Dropdown" at bounding box center [60, 146] width 10 height 8
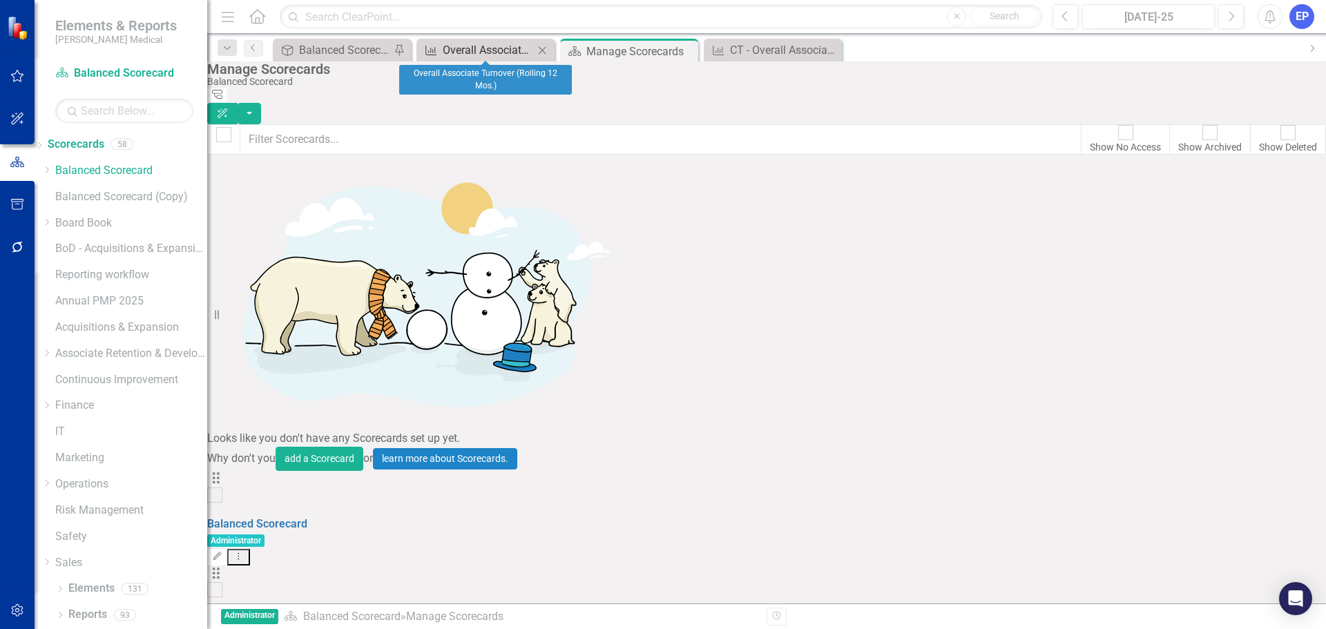
click at [506, 46] on div "Overall Associate Turnover (Rolling 12 Mos.)" at bounding box center [488, 49] width 91 height 17
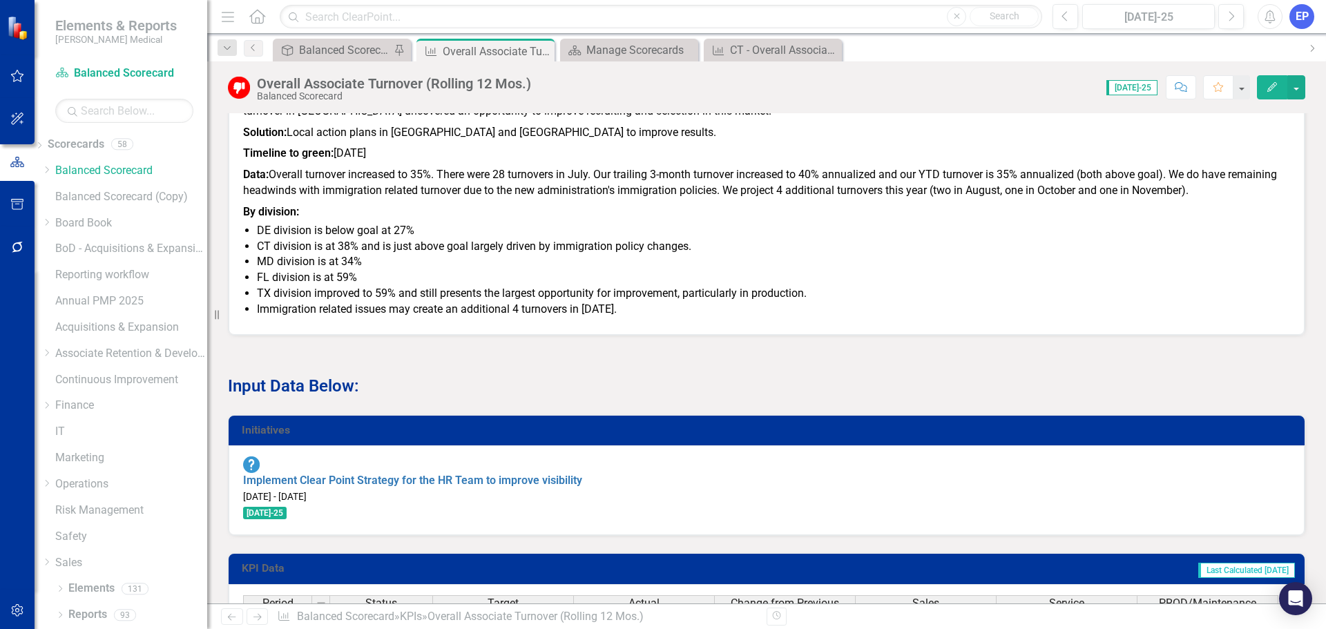
scroll to position [1243, 0]
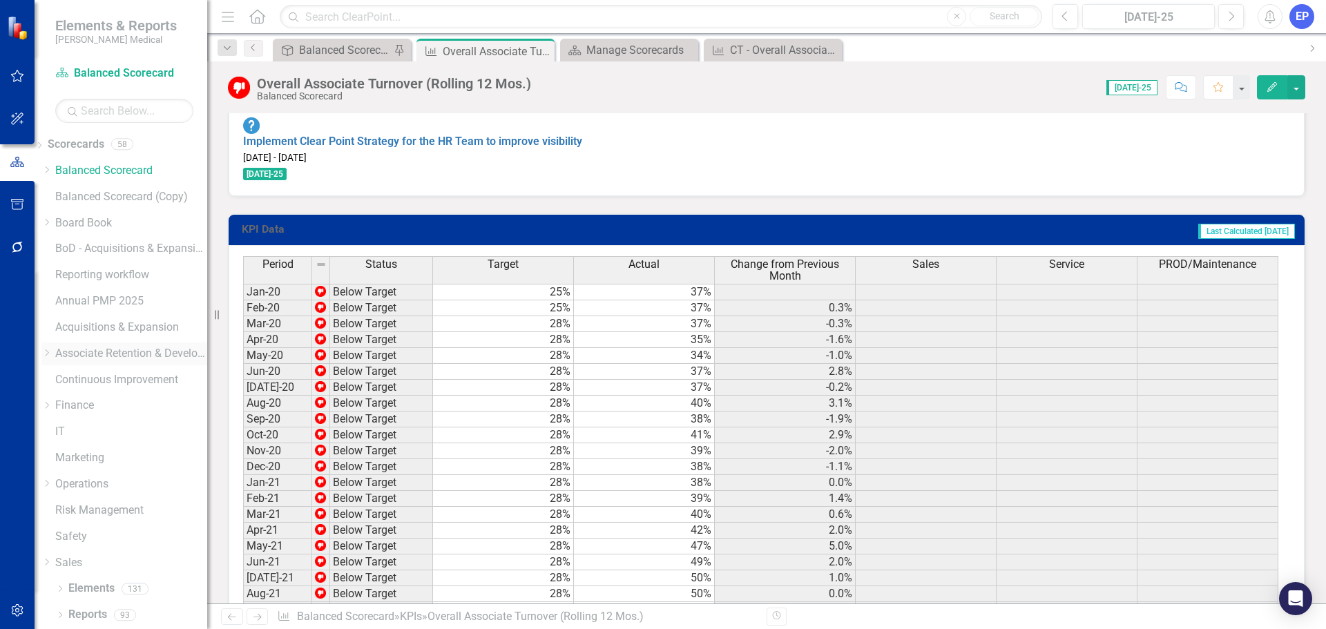
click at [52, 353] on icon "Dropdown" at bounding box center [46, 353] width 10 height 8
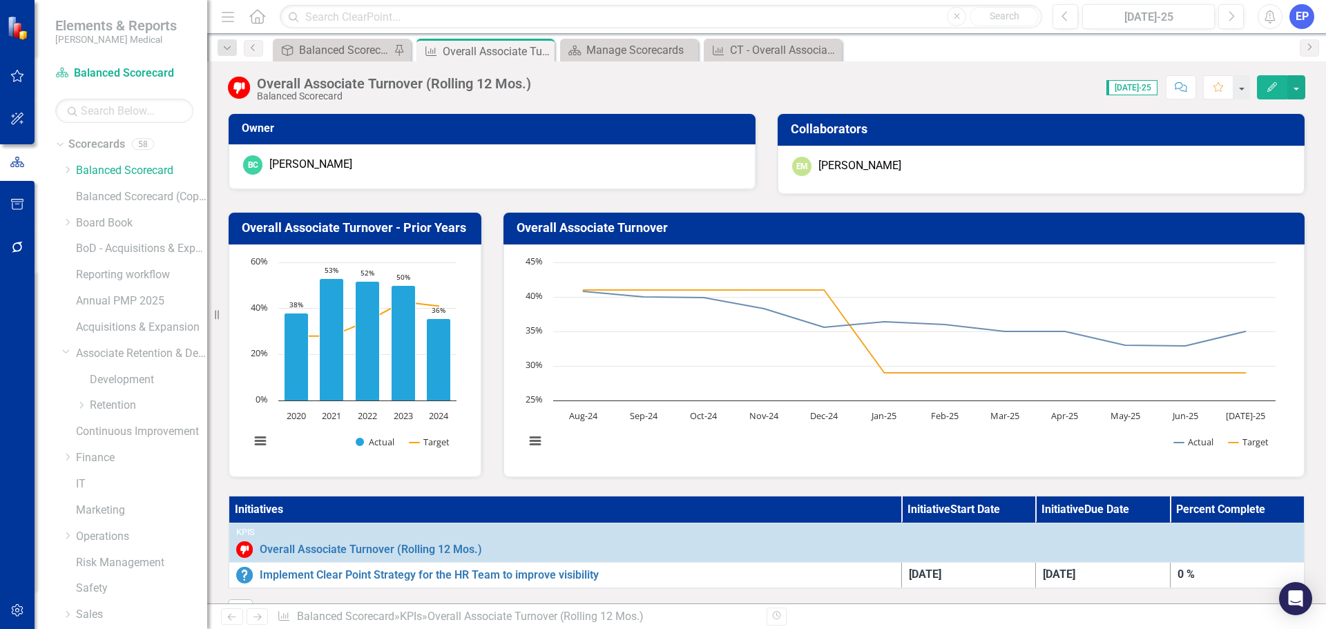
scroll to position [1243, 0]
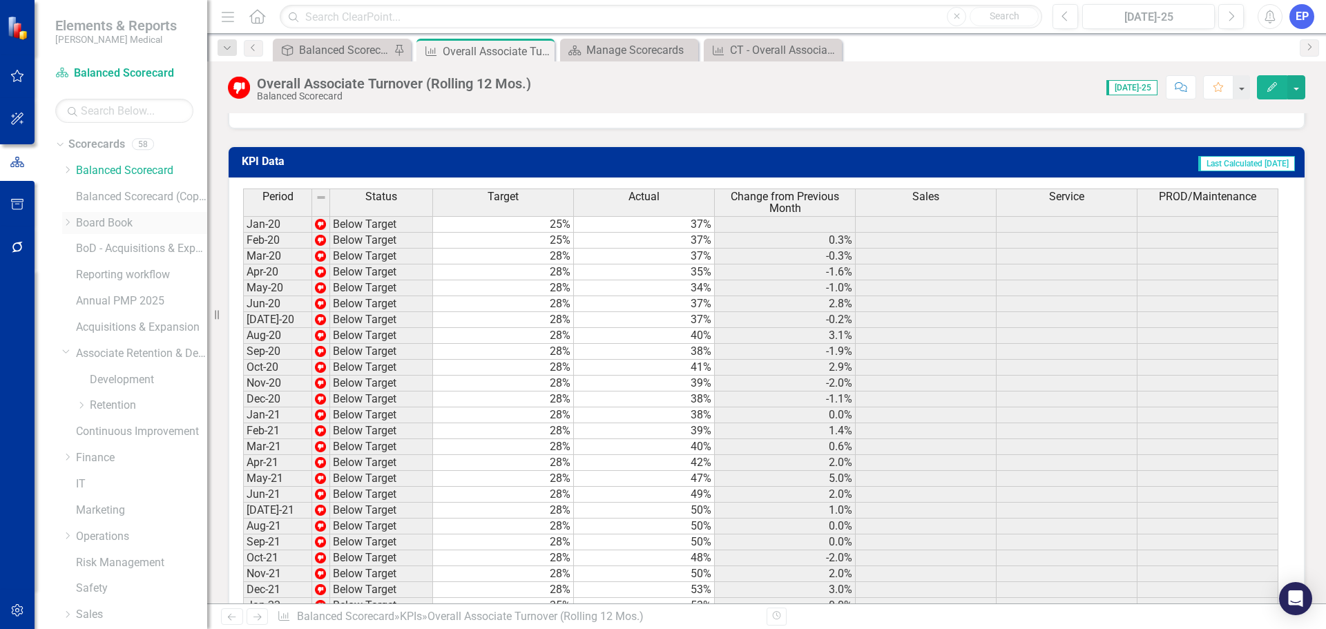
click at [68, 223] on icon "Dropdown" at bounding box center [67, 222] width 10 height 8
click at [141, 298] on link "BoD - Cyber Security & IT" at bounding box center [148, 296] width 117 height 16
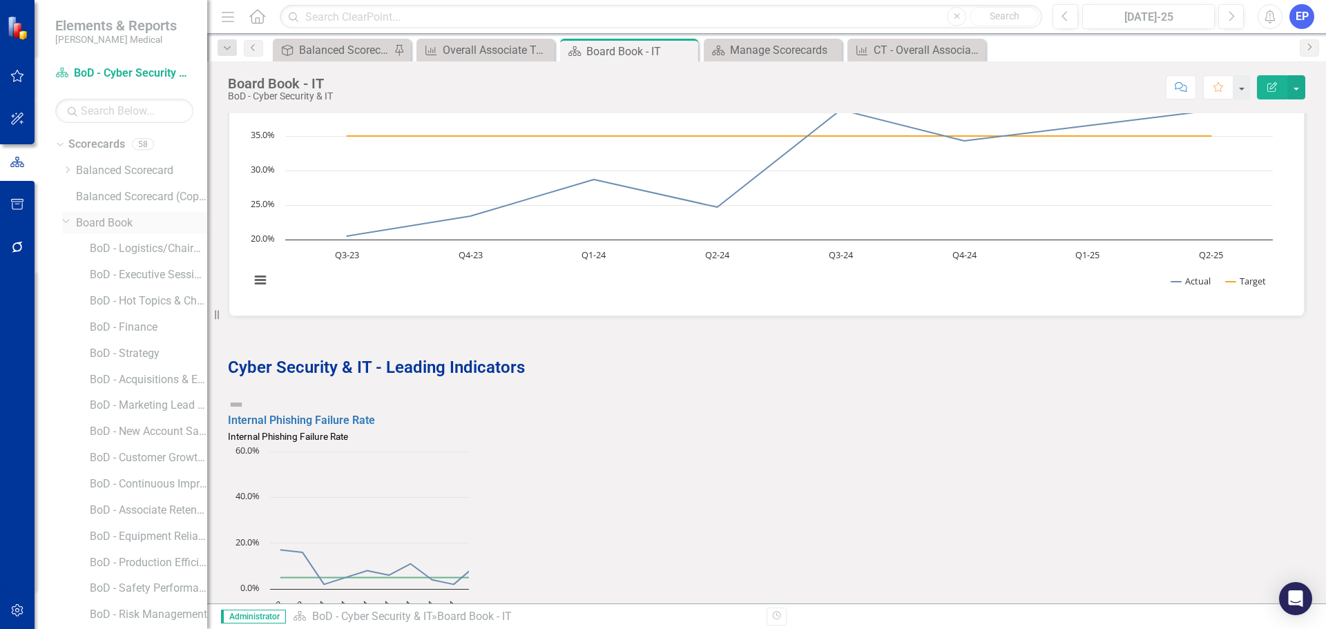
click at [64, 222] on icon "Dropdown" at bounding box center [66, 220] width 8 height 10
click at [741, 470] on div "Internal Phishing Failure Rate Internal Phishing Failure Rate Loading... Chart …" at bounding box center [478, 532] width 523 height 273
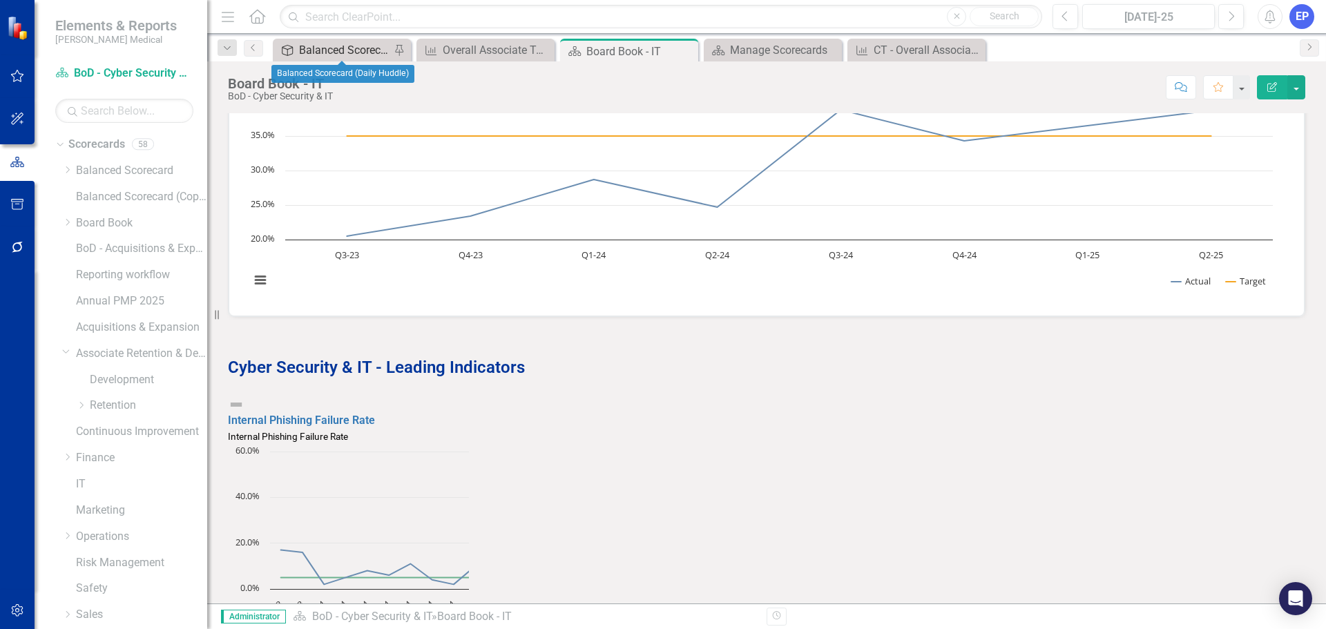
click at [348, 46] on div "Balanced Scorecard (Daily Huddle)" at bounding box center [344, 49] width 91 height 17
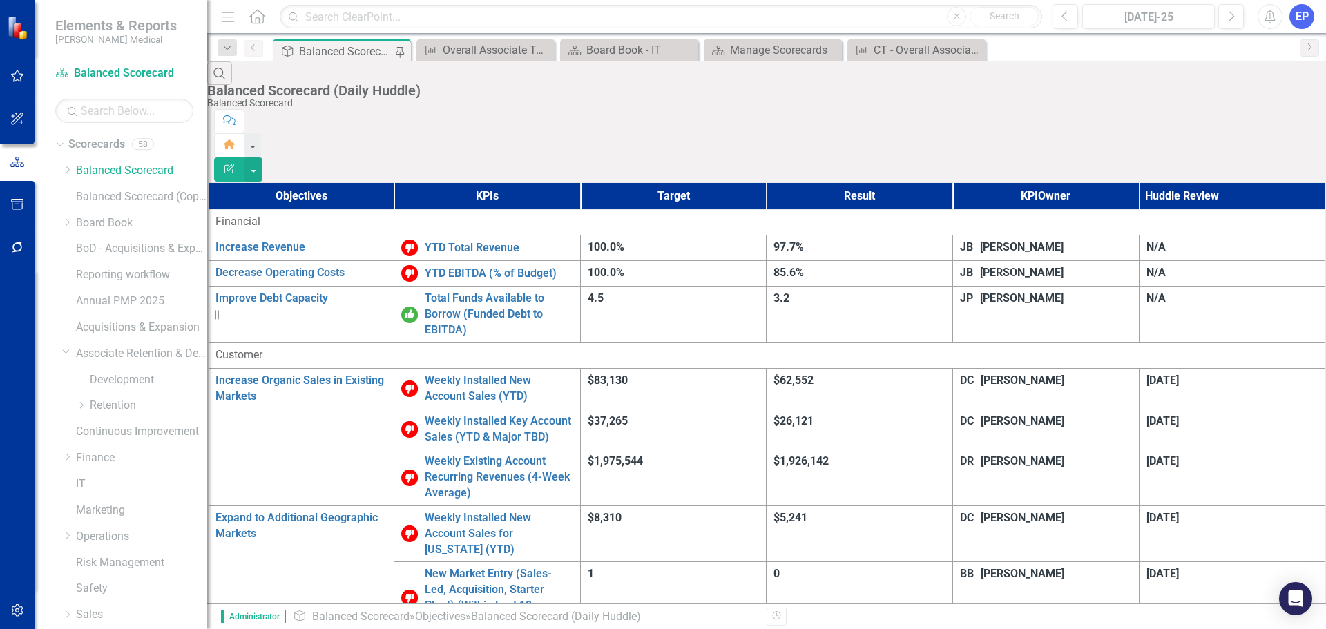
scroll to position [655, 0]
click at [79, 480] on link "IT" at bounding box center [141, 484] width 131 height 16
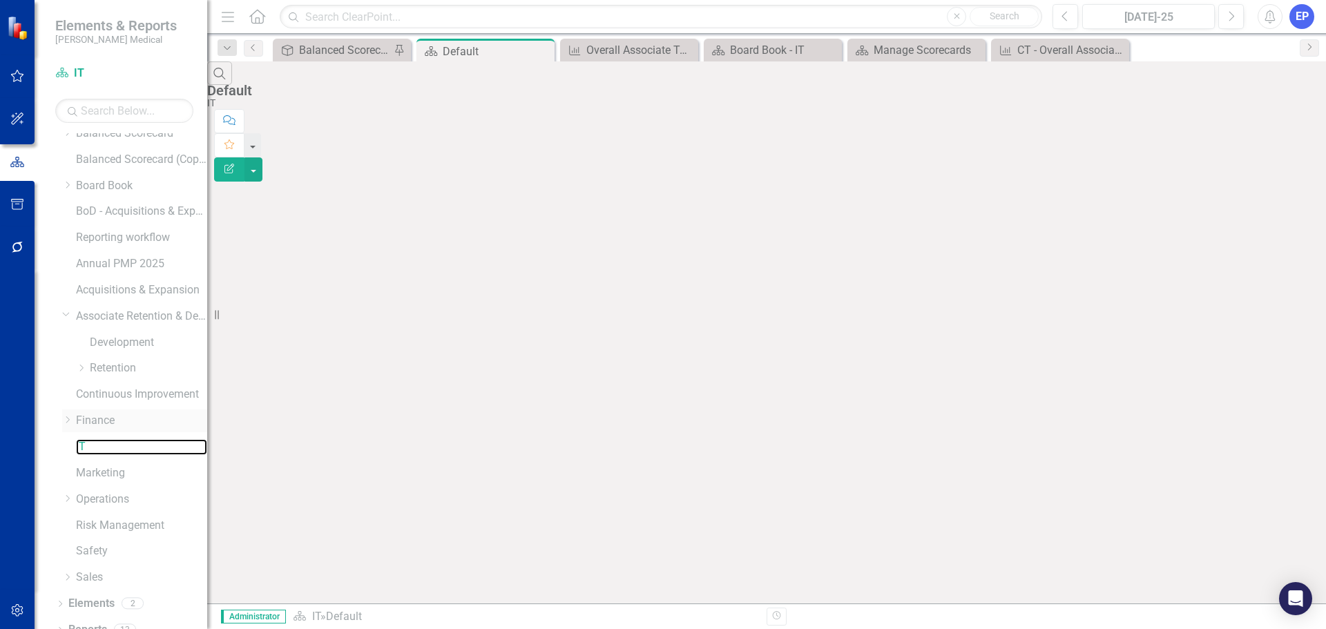
scroll to position [53, 0]
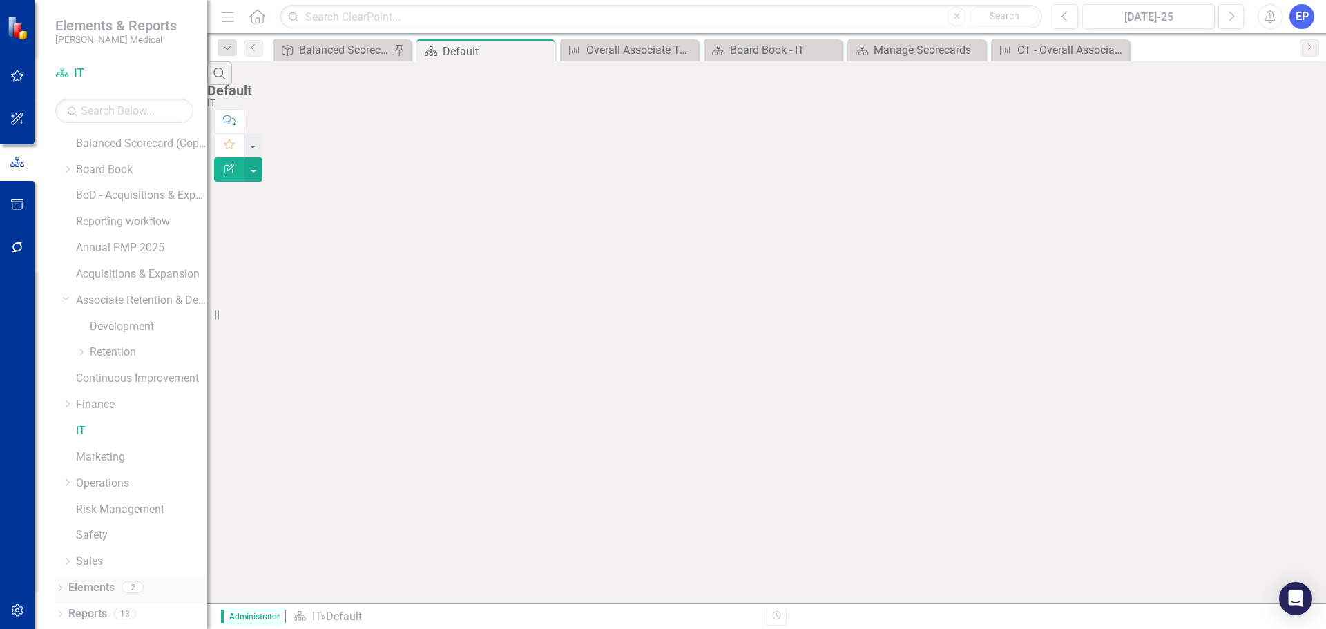
click at [95, 585] on link "Elements" at bounding box center [91, 588] width 46 height 16
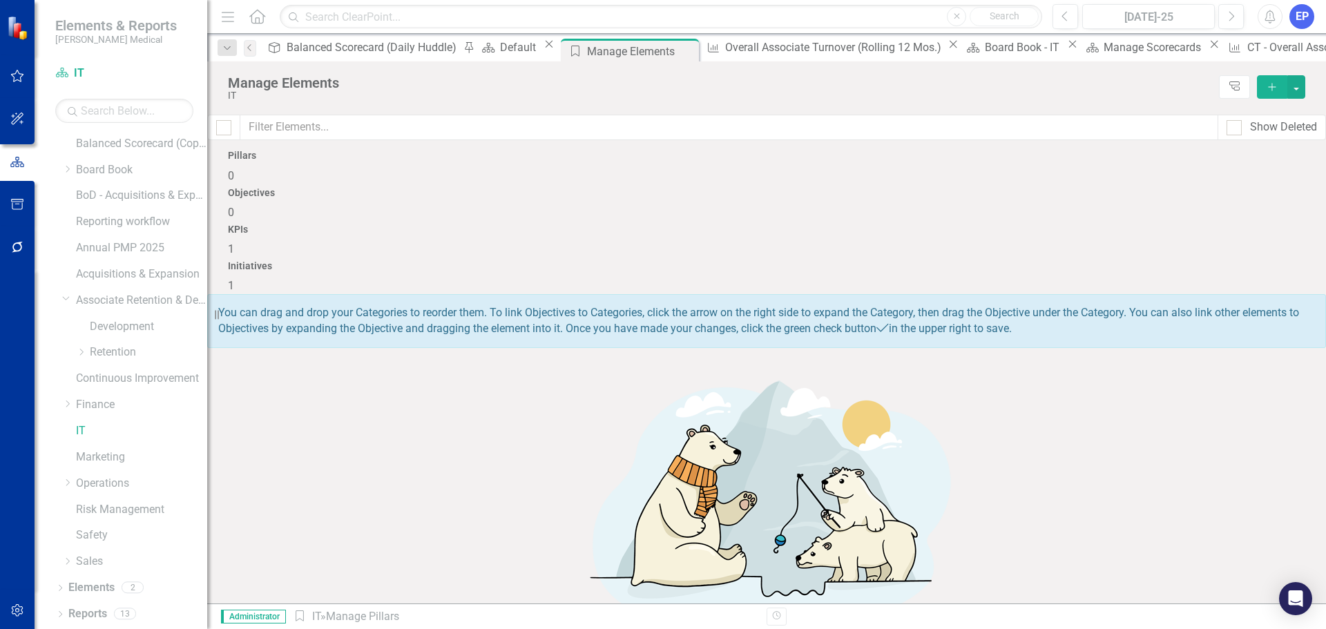
click at [869, 224] on div "KPIs 1" at bounding box center [766, 240] width 1077 height 33
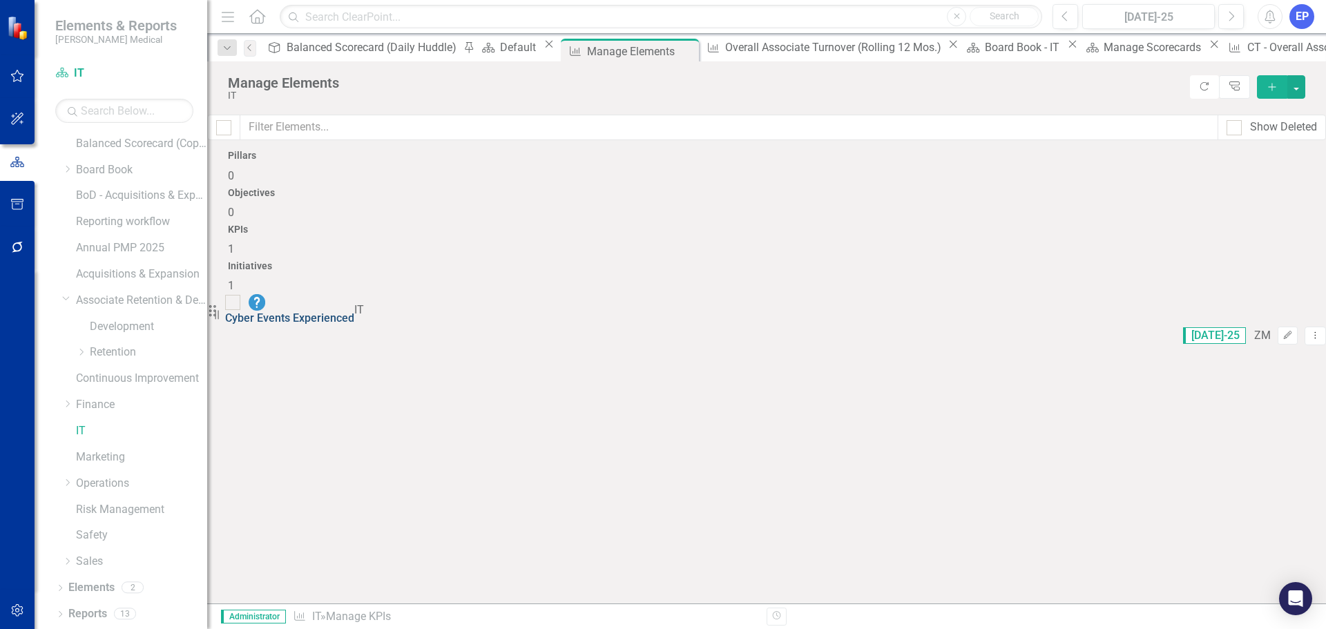
click at [354, 311] on link "Cyber Events Experienced" at bounding box center [289, 317] width 129 height 13
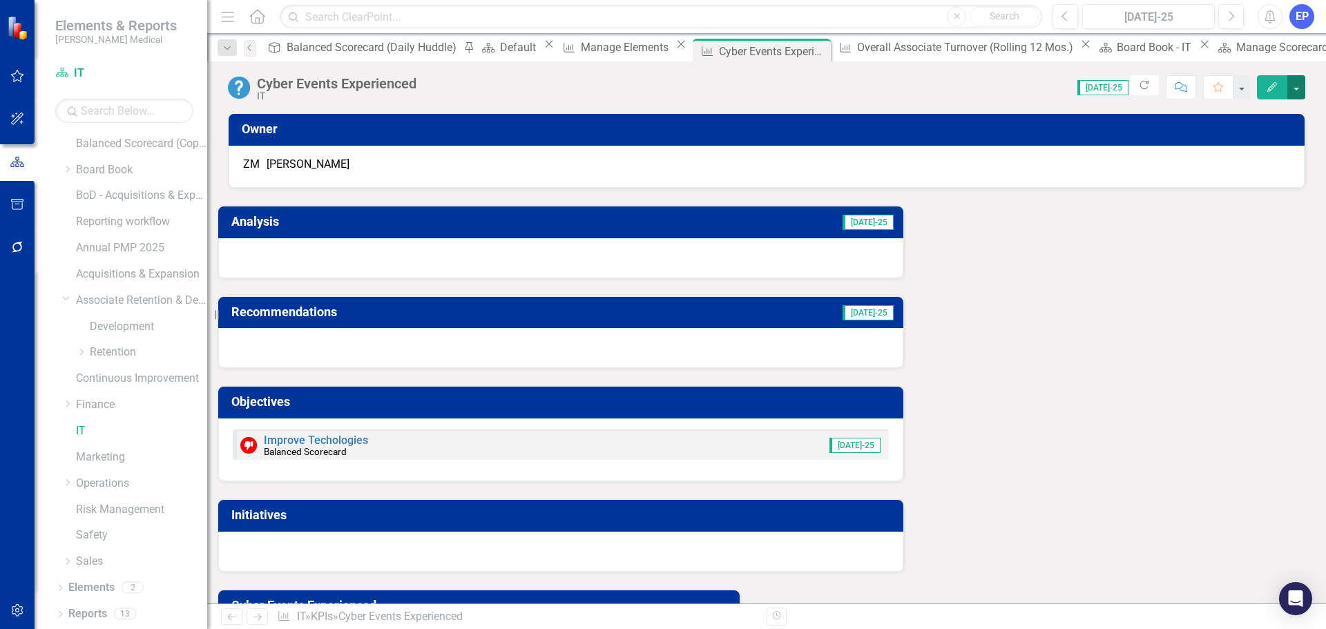
click at [1301, 88] on button "button" at bounding box center [1296, 87] width 18 height 24
click at [735, 97] on div "Score: 0.00 Jul-25 Completed Refresh Comment Favorite Edit" at bounding box center [864, 86] width 882 height 23
click at [65, 222] on icon "Dropdown" at bounding box center [67, 222] width 10 height 8
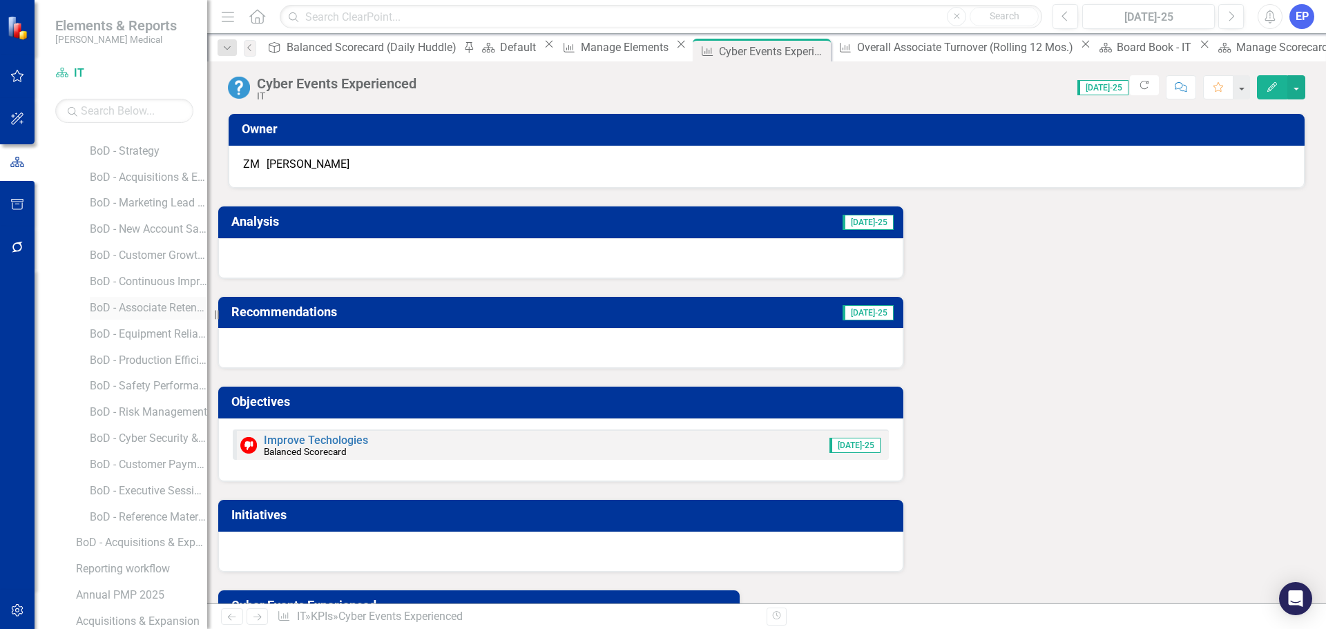
scroll to position [207, 0]
click at [149, 437] on link "BoD - Cyber Security & IT" at bounding box center [148, 434] width 117 height 16
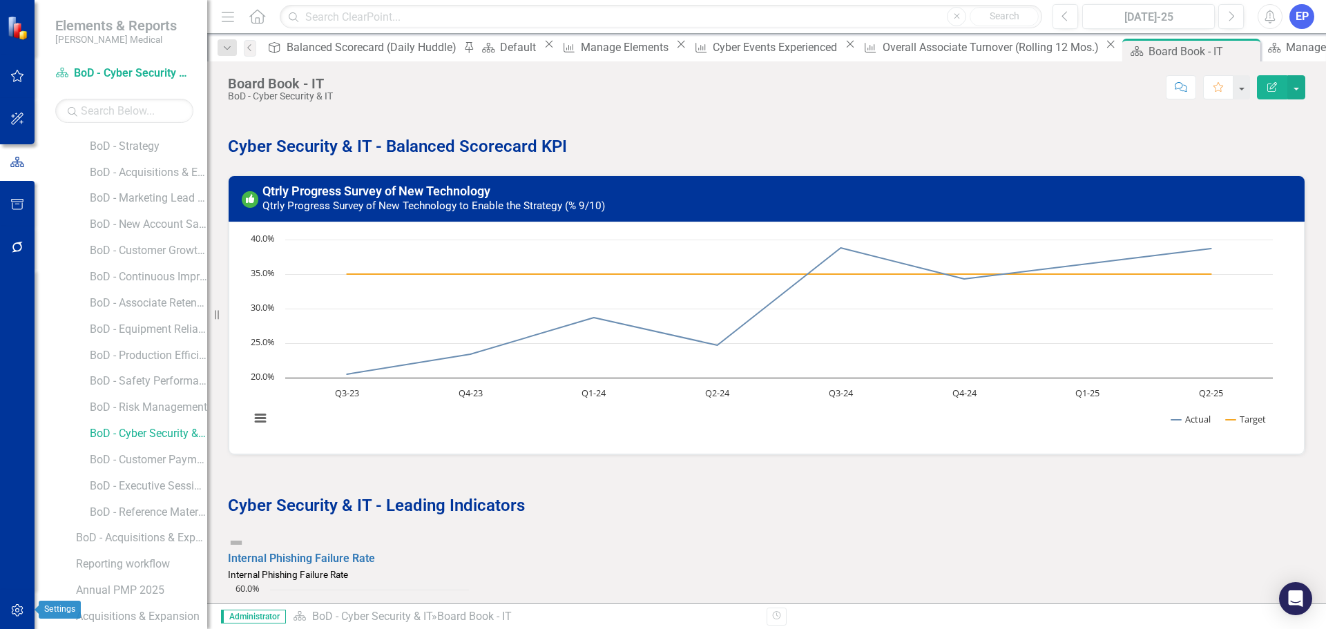
click at [12, 610] on icon "button" at bounding box center [17, 610] width 14 height 11
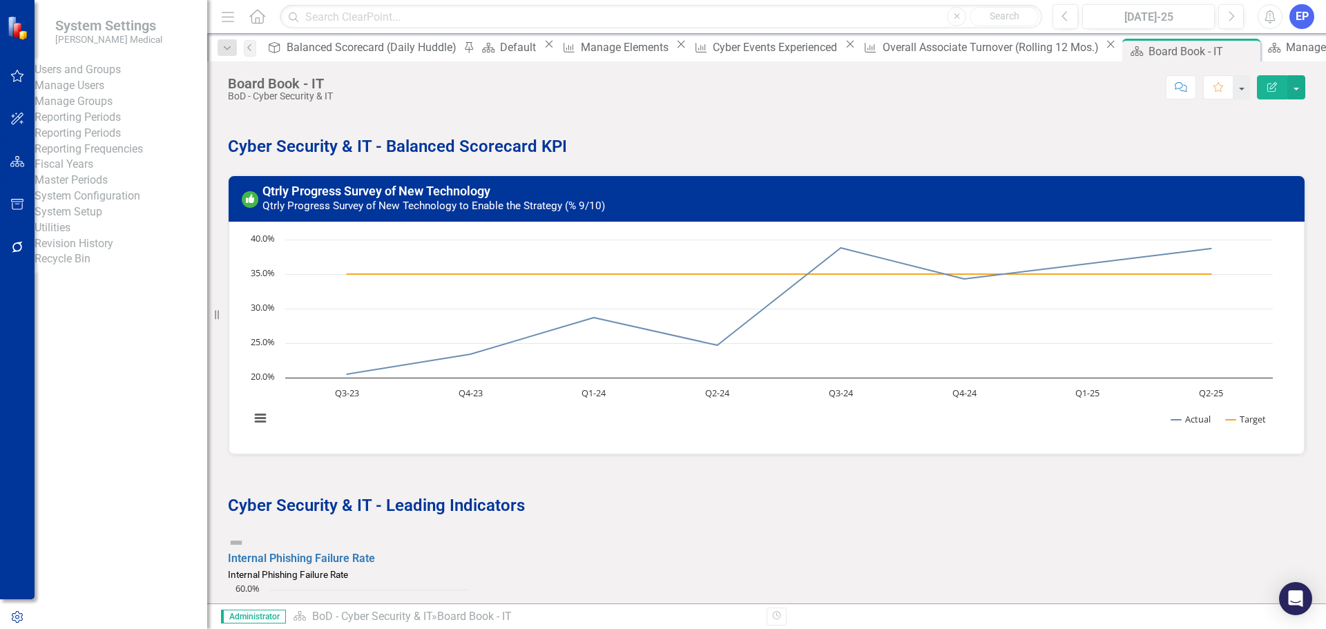
click at [469, 567] on div "Internal Phishing Failure Rate" at bounding box center [348, 575] width 241 height 16
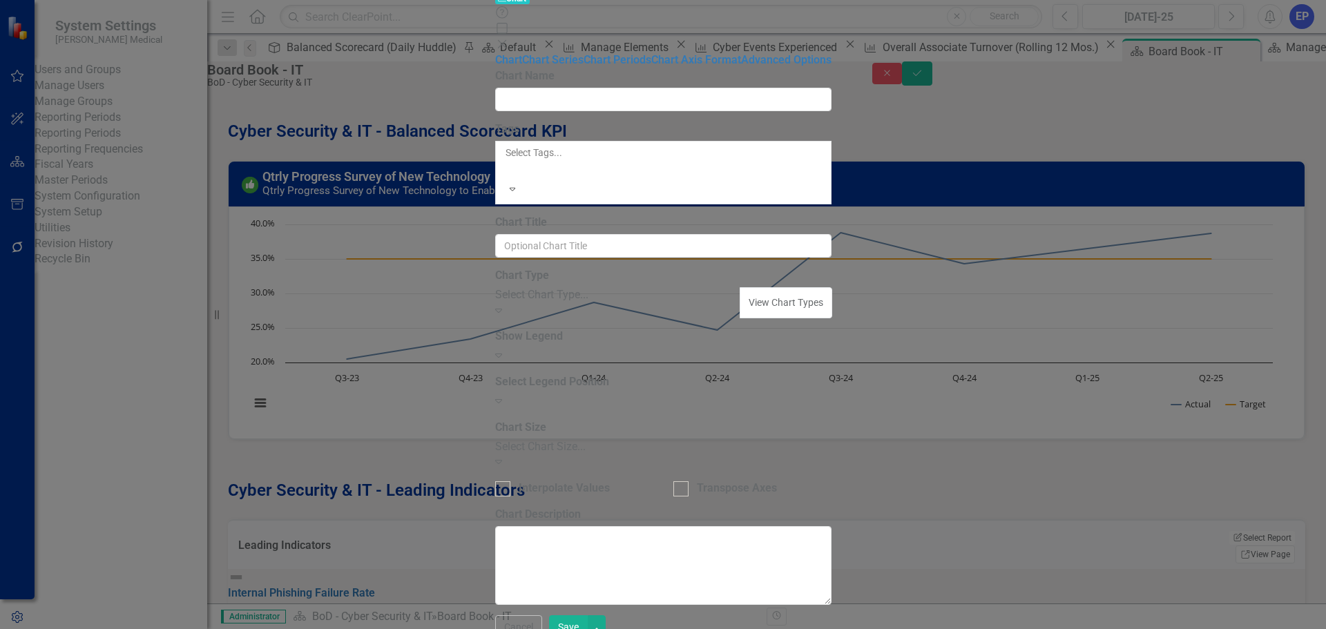
type input "Internal Phishing Failure Rate"
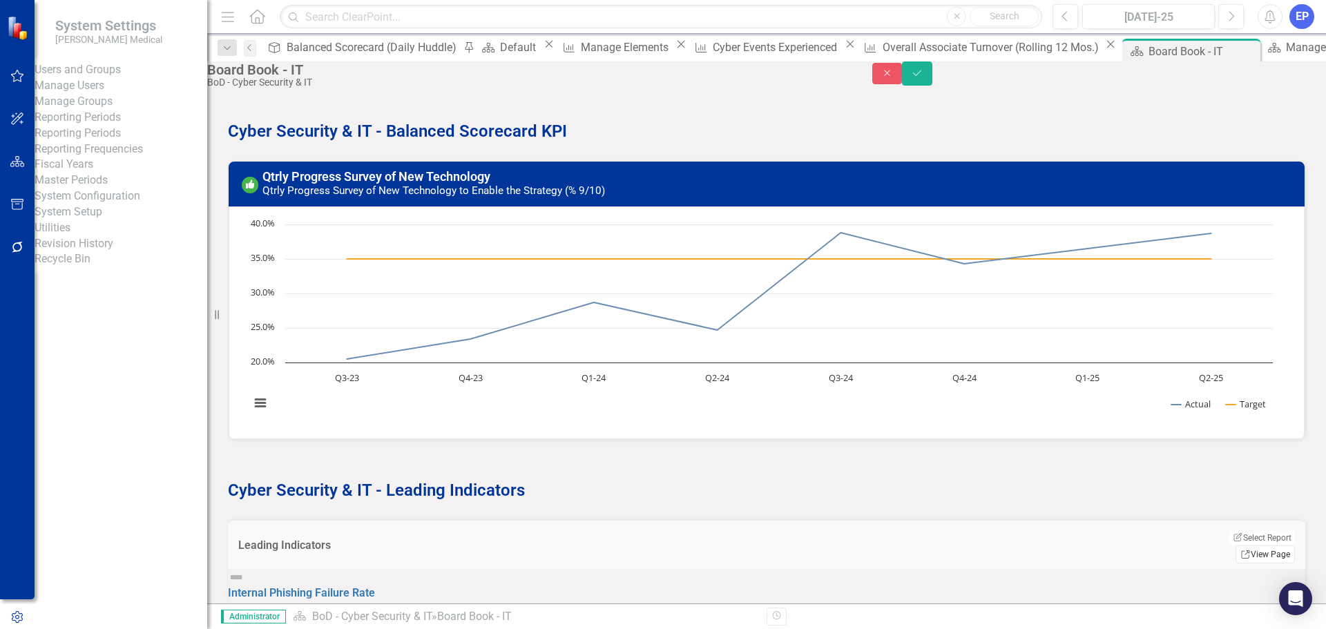
click at [1270, 552] on link "Link View Page" at bounding box center [1264, 554] width 59 height 18
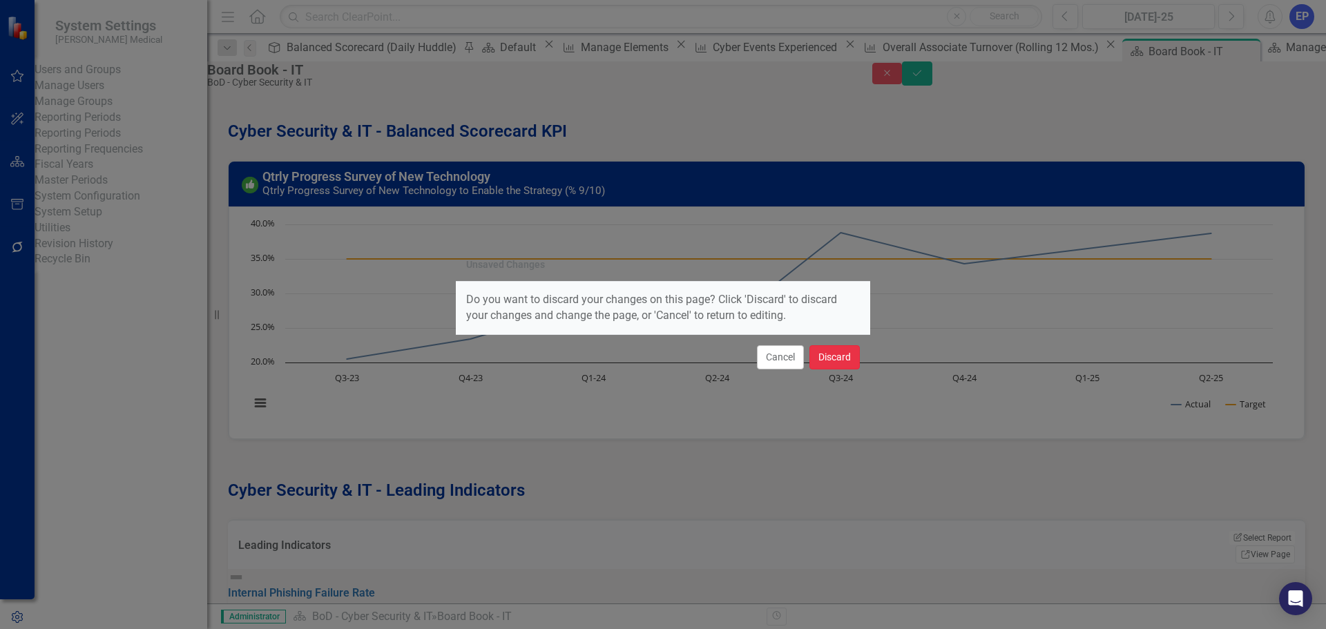
click at [825, 356] on button "Discard" at bounding box center [834, 357] width 50 height 24
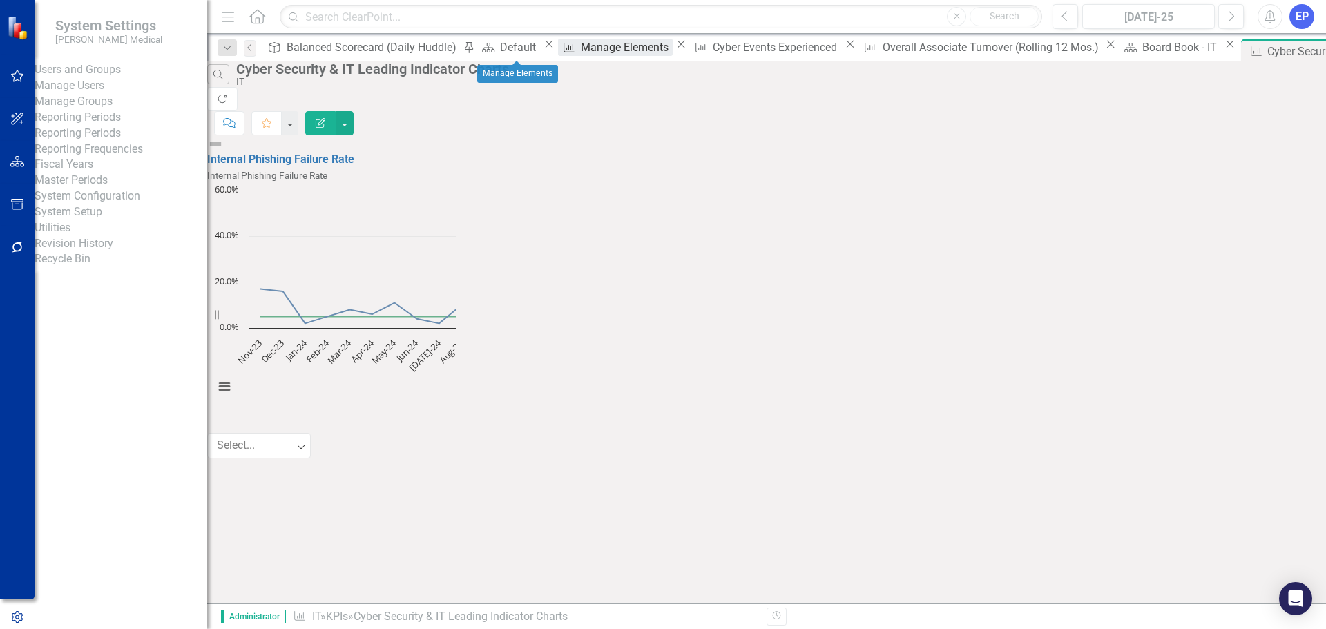
click at [581, 53] on div "Manage Elements" at bounding box center [627, 47] width 92 height 17
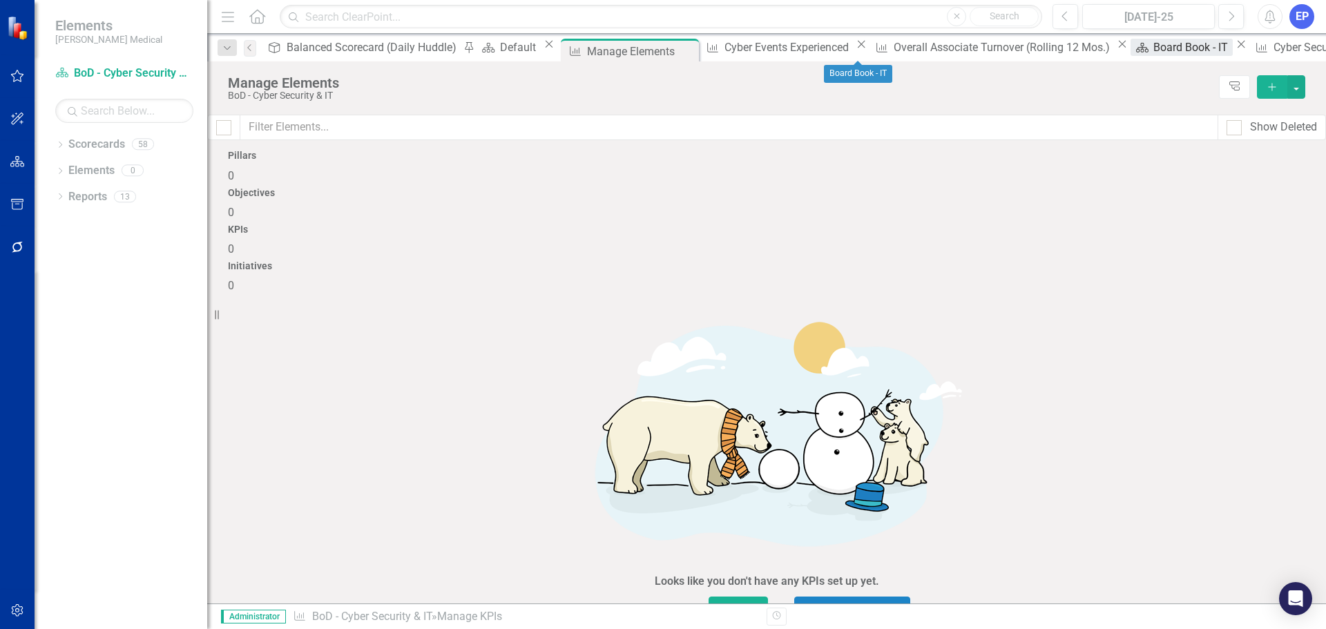
click at [1153, 50] on div "Board Book - IT" at bounding box center [1192, 47] width 79 height 17
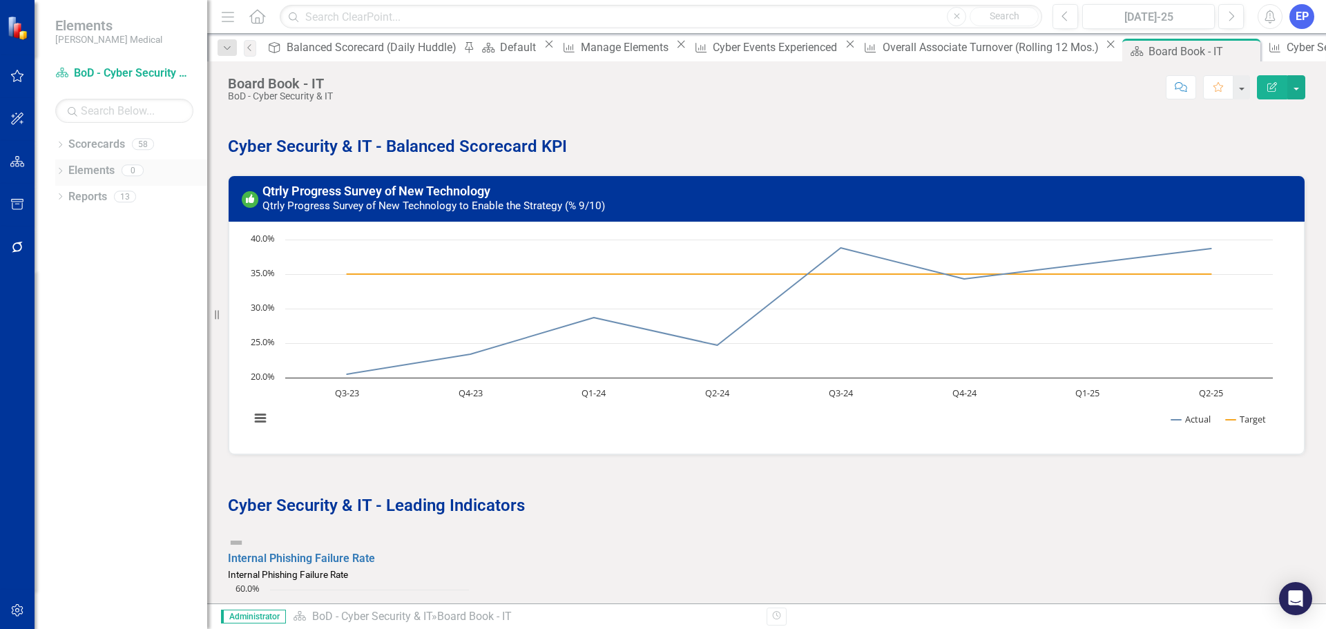
click at [57, 168] on icon "Dropdown" at bounding box center [60, 172] width 10 height 8
click at [57, 145] on icon "Dropdown" at bounding box center [60, 146] width 10 height 8
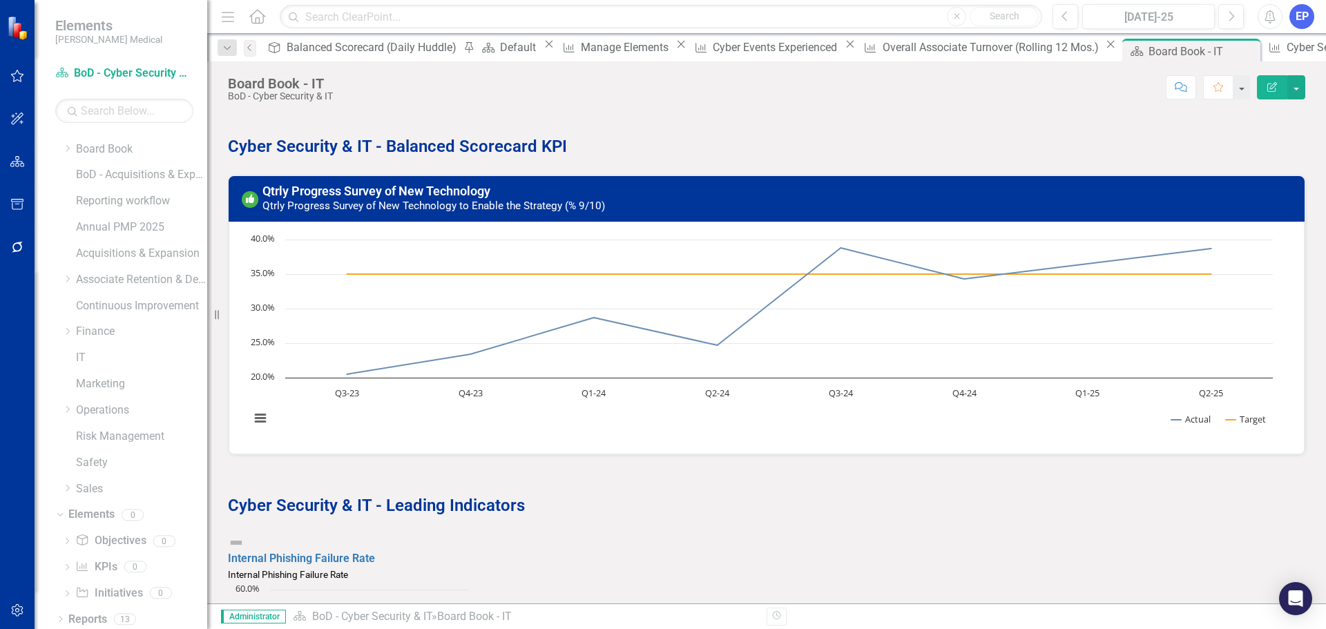
scroll to position [79, 0]
click at [83, 354] on link "IT" at bounding box center [141, 353] width 131 height 16
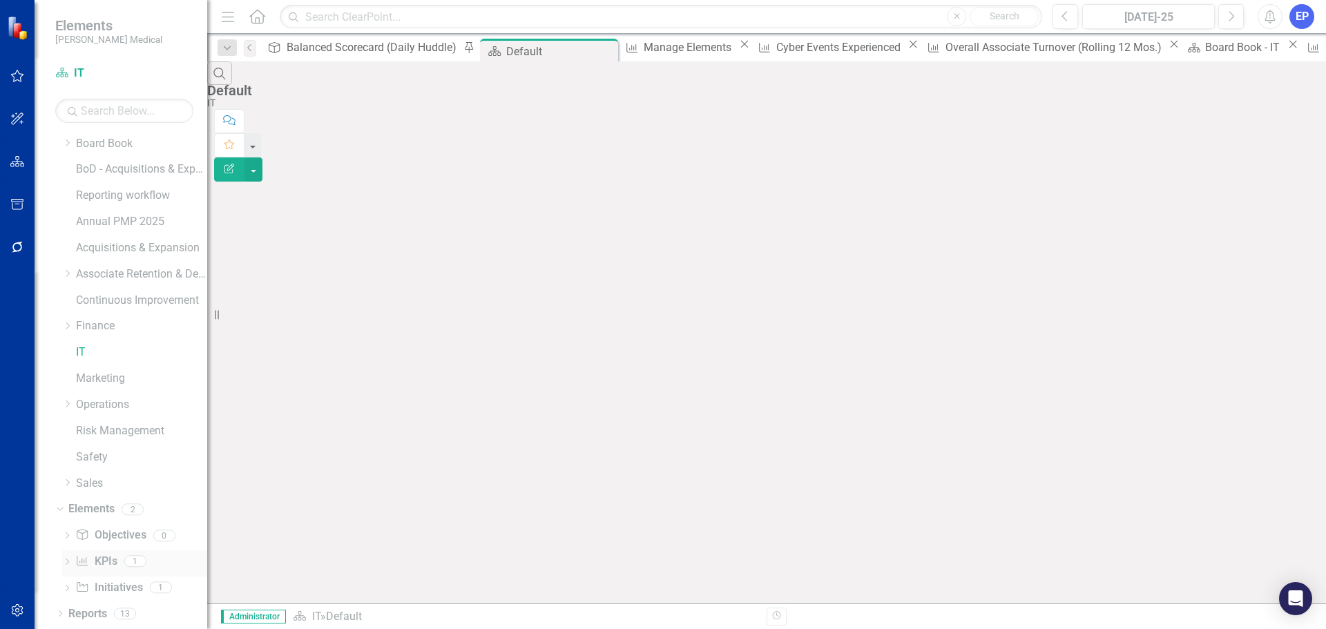
click at [88, 562] on icon "KPI" at bounding box center [82, 560] width 14 height 11
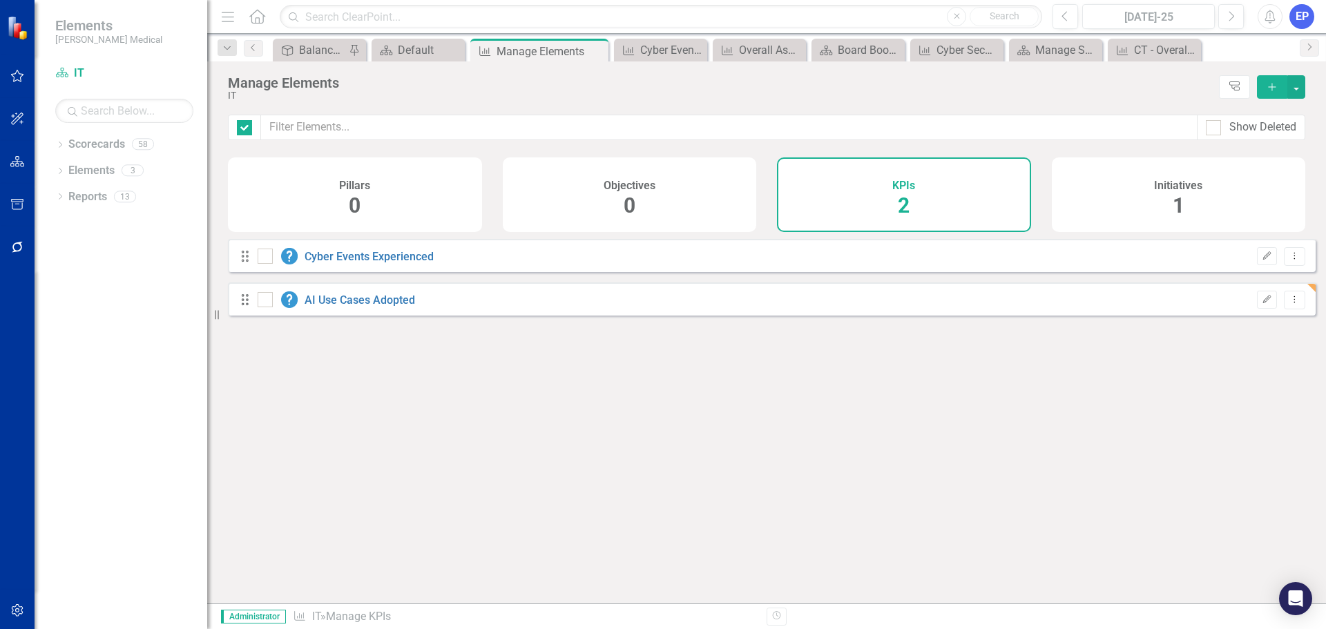
checkbox input "false"
click at [1242, 125] on div "Show Deleted" at bounding box center [1262, 127] width 67 height 16
click at [1214, 125] on input "Show Deleted" at bounding box center [1209, 124] width 9 height 9
checkbox input "true"
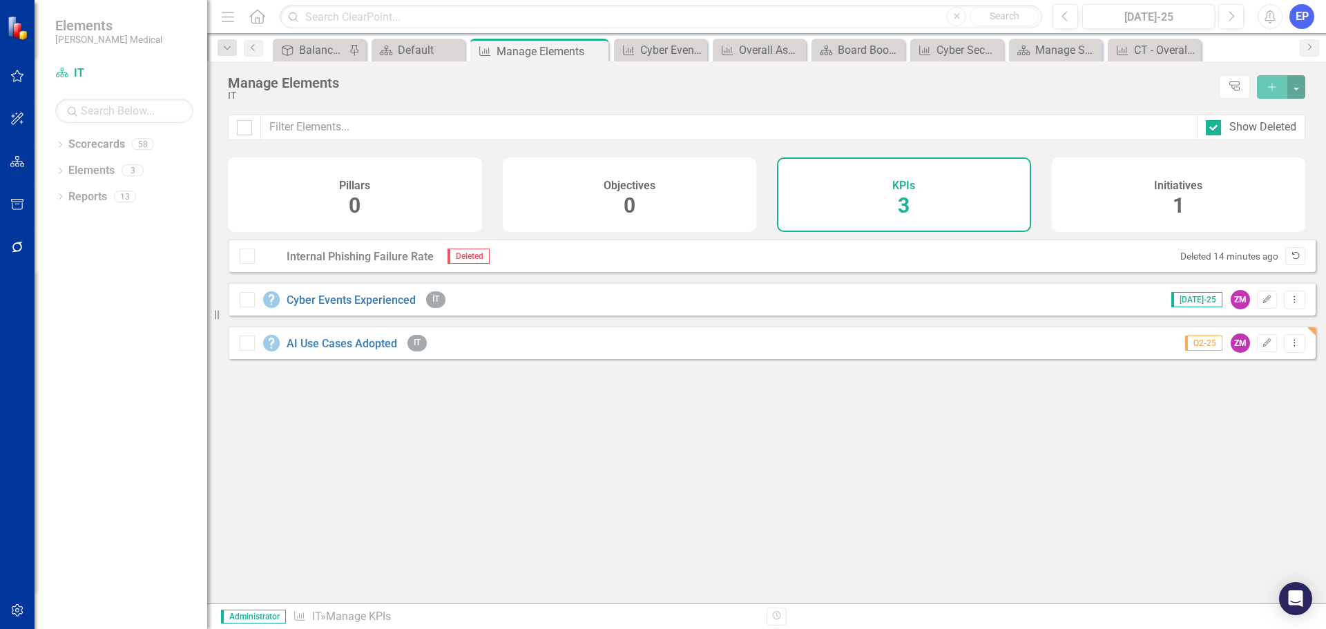
click at [1290, 260] on icon "Undelete" at bounding box center [1295, 256] width 10 height 8
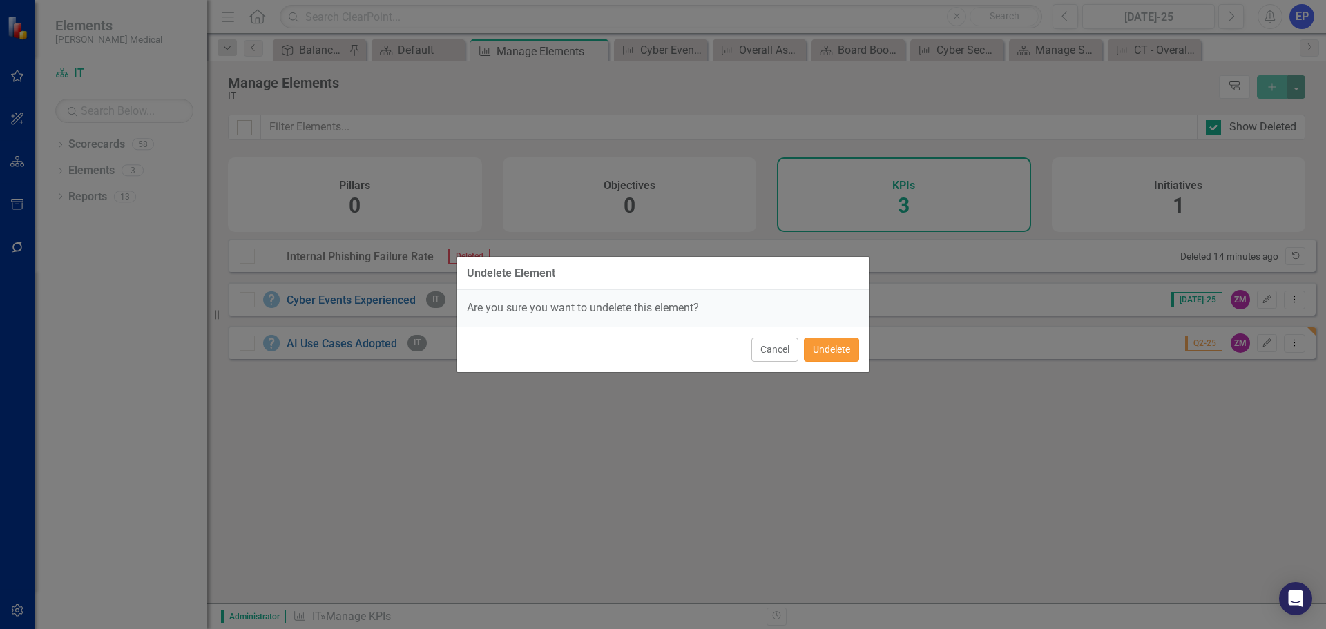
click at [845, 348] on button "Undelete" at bounding box center [831, 350] width 55 height 24
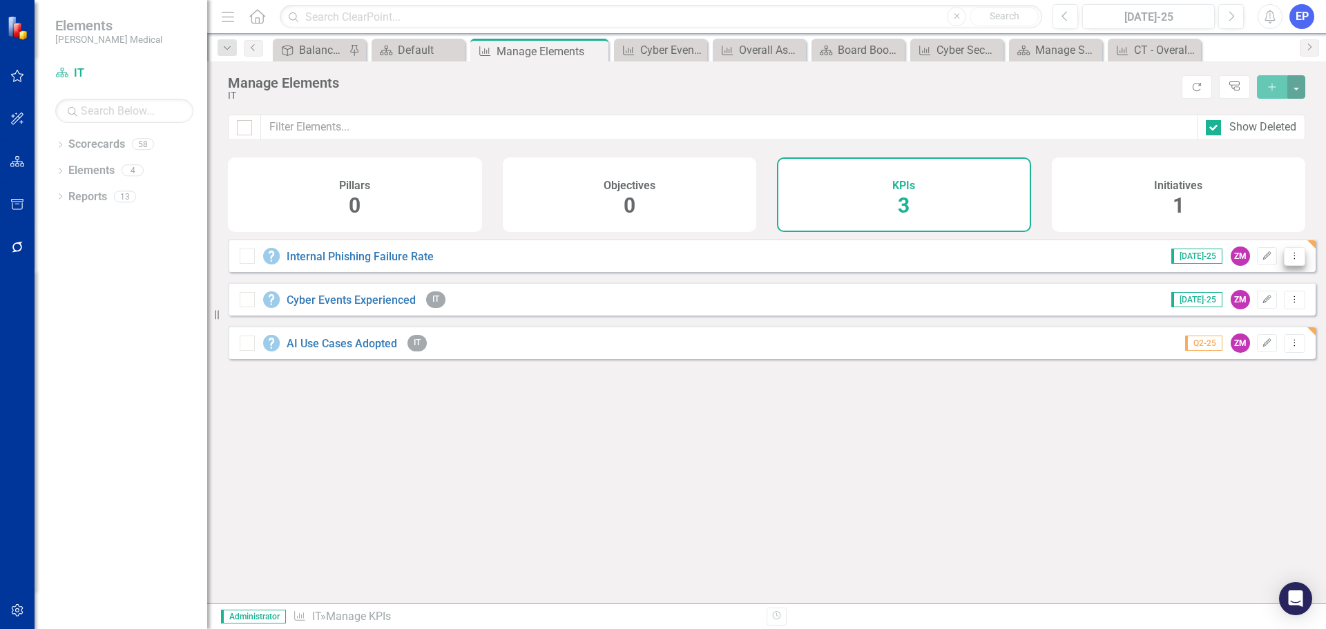
click at [1288, 260] on icon "Dropdown Menu" at bounding box center [1294, 255] width 12 height 9
click at [1238, 368] on link "Trash Delete KPI" at bounding box center [1239, 366] width 109 height 26
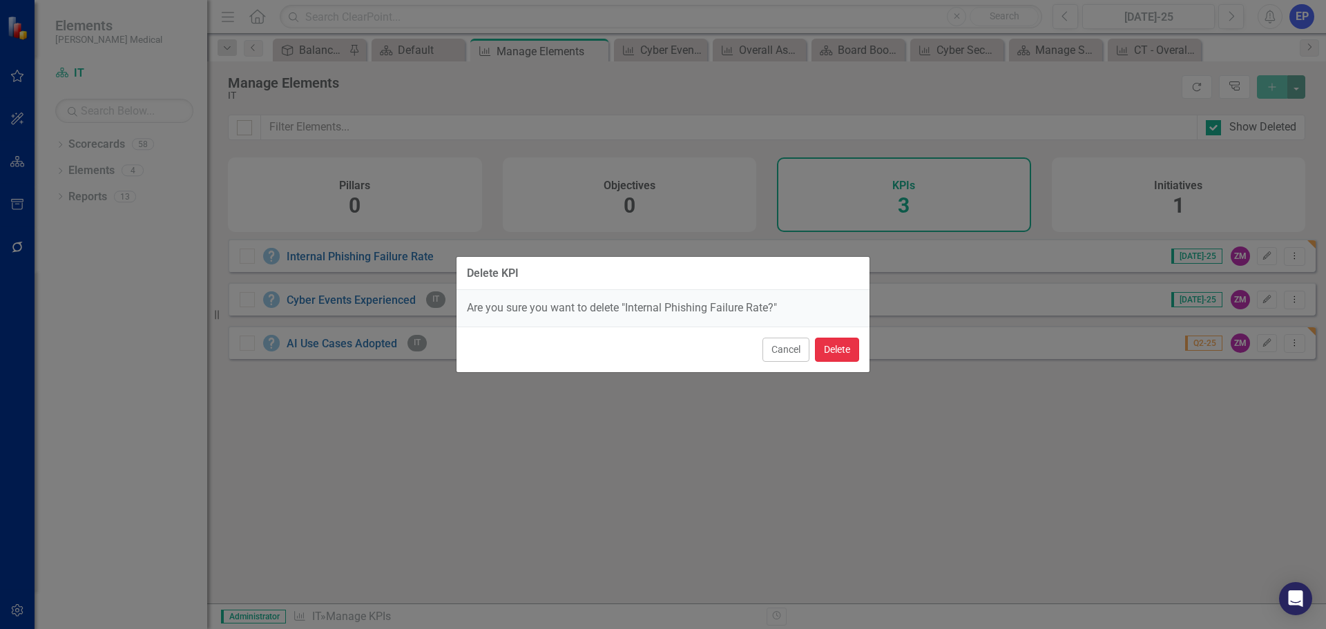
click at [837, 348] on button "Delete" at bounding box center [837, 350] width 44 height 24
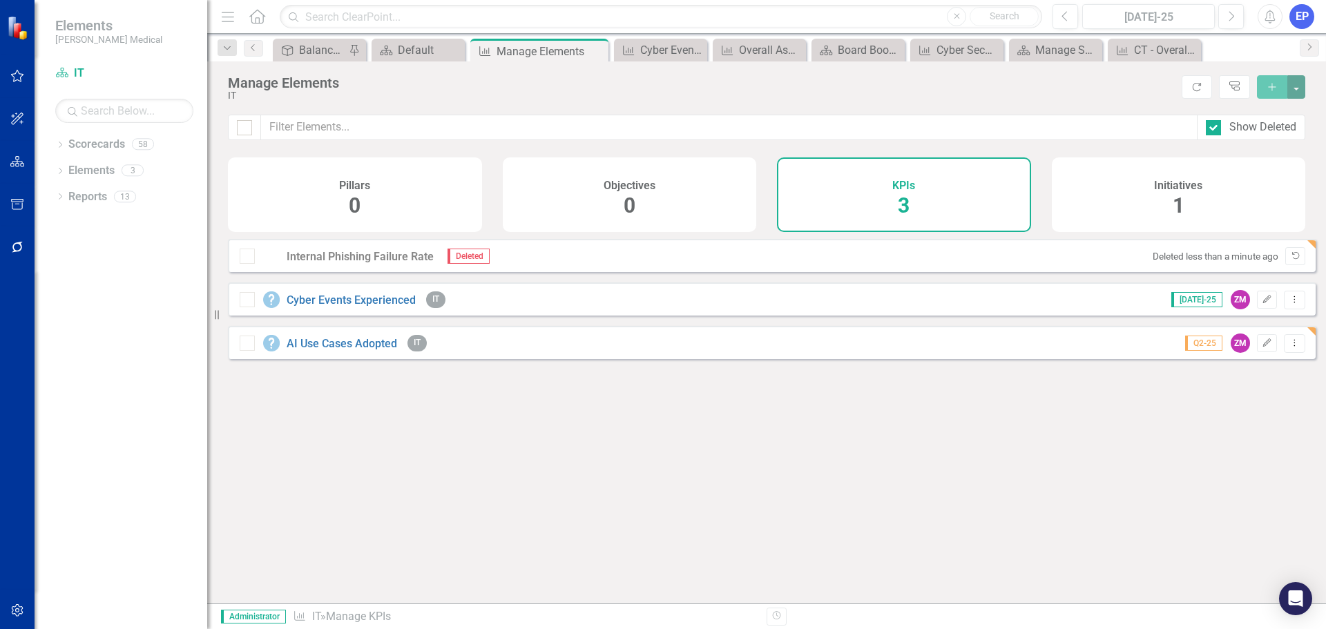
click at [662, 411] on div "Looks like you don't have any KPIs set up yet. Why don't you add a KPI or learn…" at bounding box center [771, 404] width 1087 height 330
click at [322, 54] on div "Balanced Scorecard (Daily Huddle)" at bounding box center [322, 49] width 46 height 17
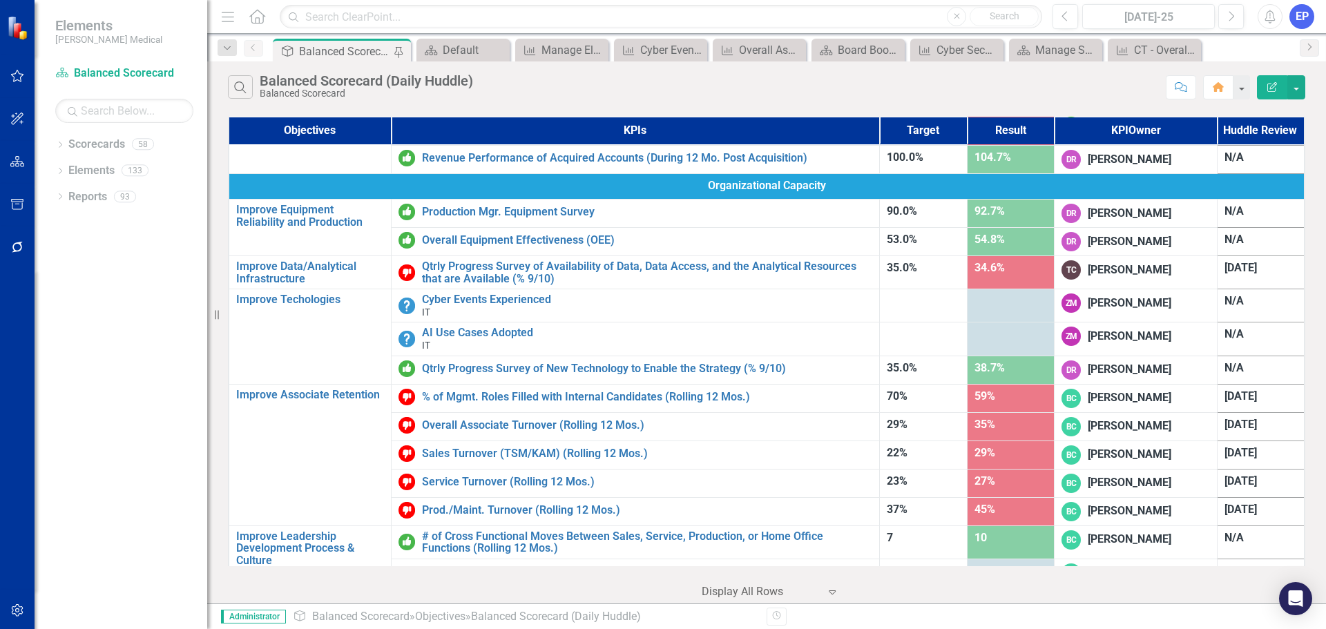
scroll to position [721, 0]
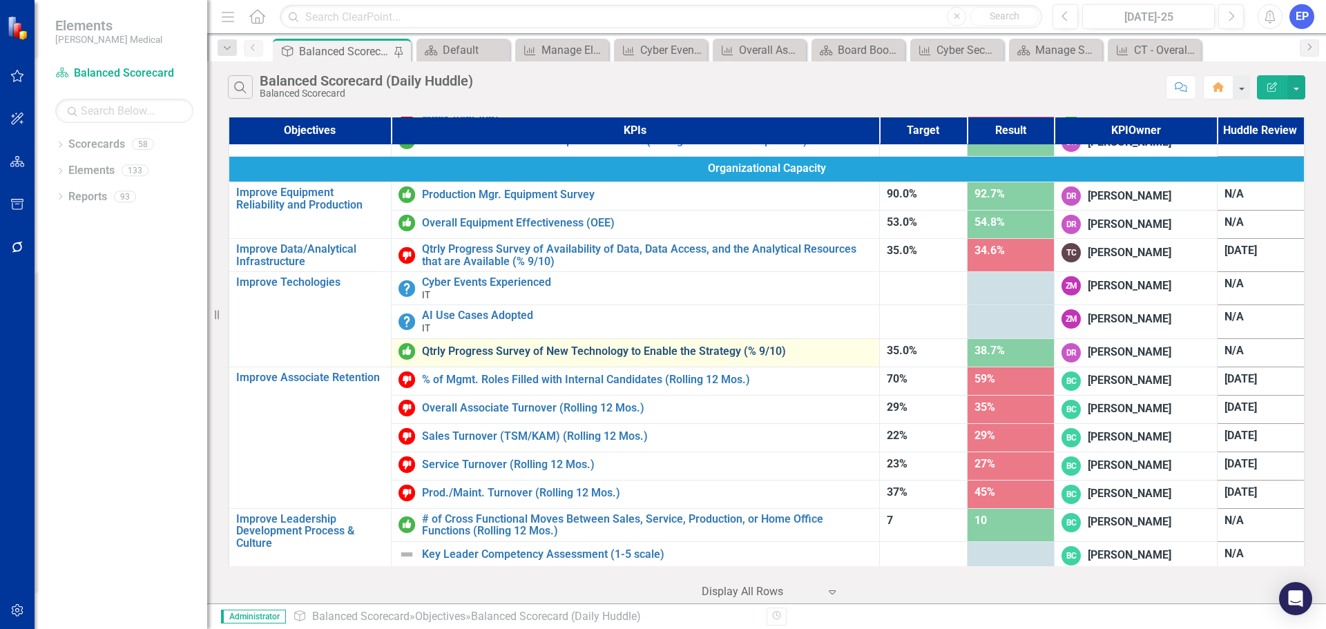
click at [505, 345] on link "Qtrly Progress Survey of New Technology to Enable the Strategy (% 9/10)" at bounding box center [647, 351] width 450 height 12
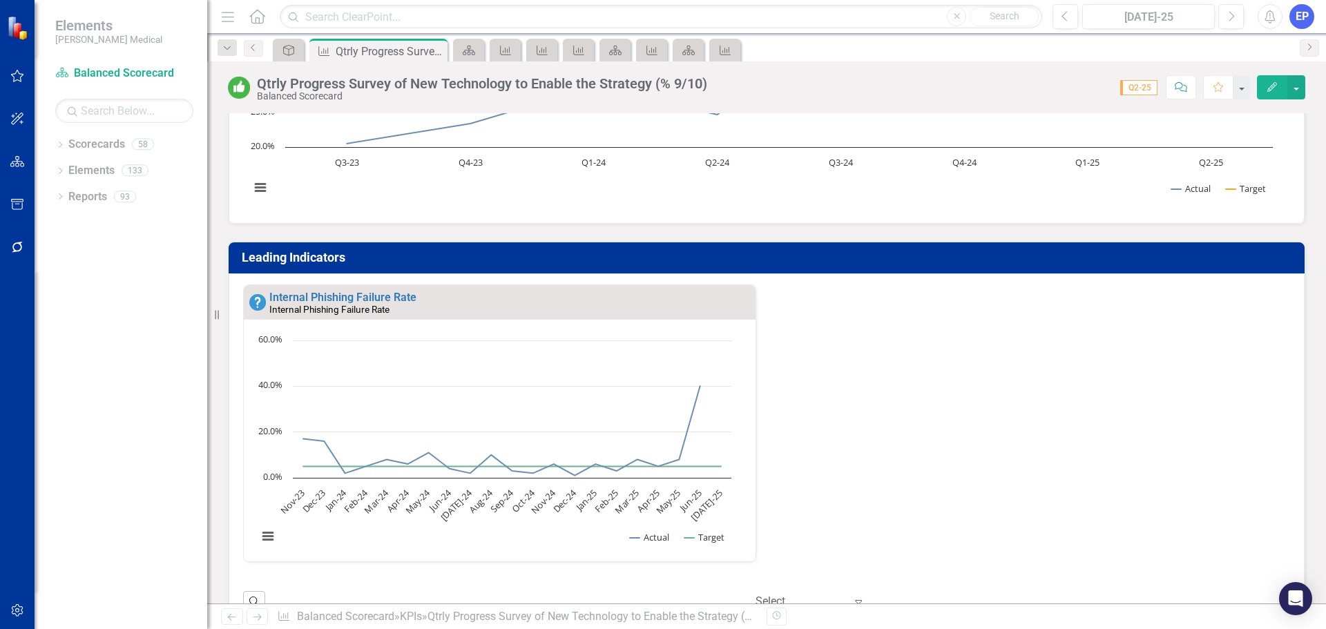
scroll to position [1, 0]
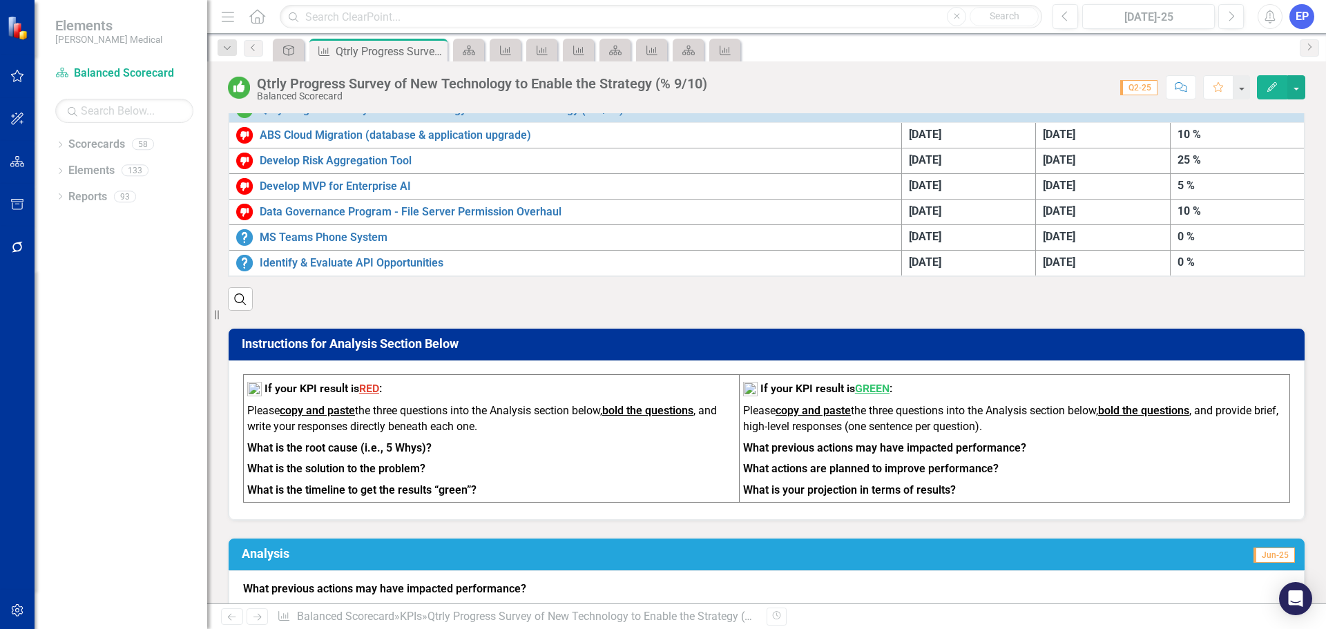
scroll to position [759, 0]
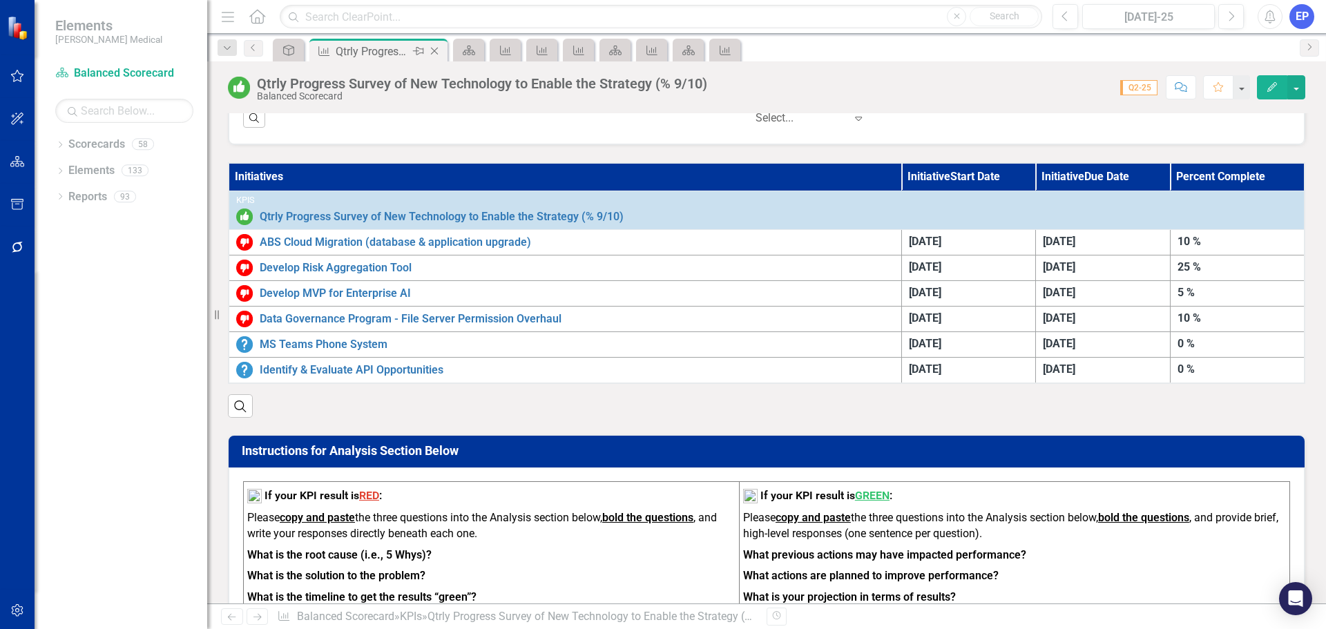
click at [436, 50] on icon "Close" at bounding box center [434, 51] width 14 height 11
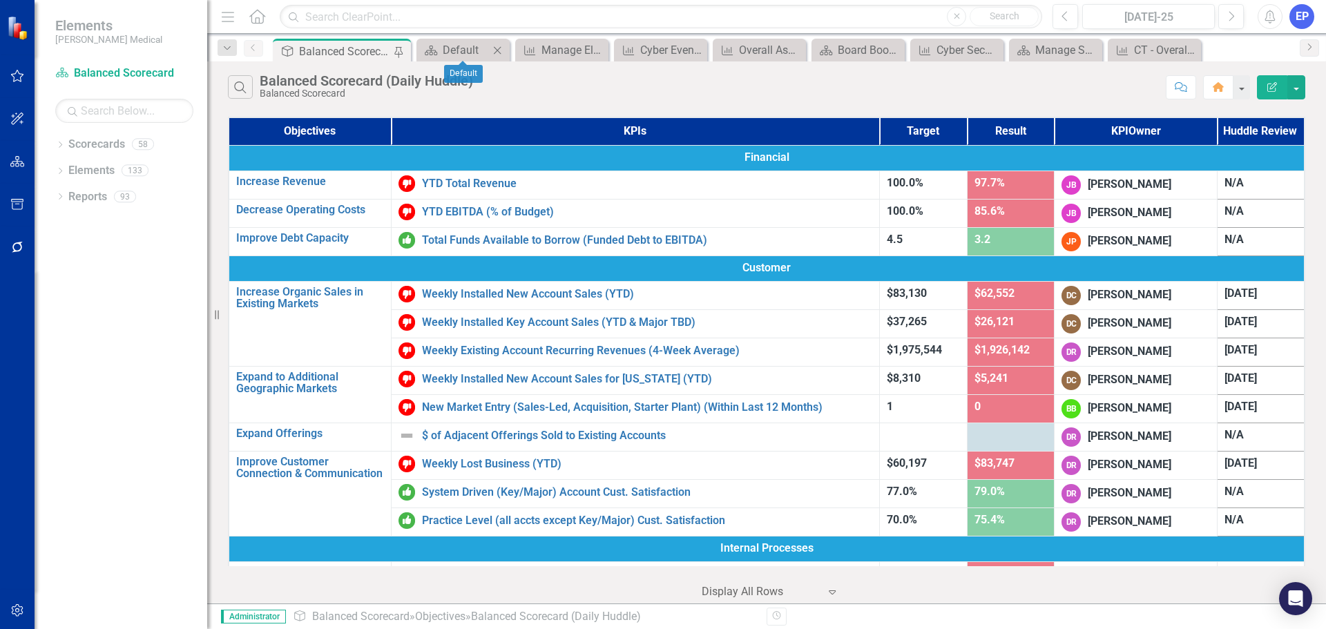
click at [501, 49] on icon "Close" at bounding box center [497, 50] width 14 height 11
click at [514, 47] on icon "Close" at bounding box center [509, 50] width 14 height 11
click at [503, 47] on div "Cyber Events Experienced" at bounding box center [479, 49] width 73 height 17
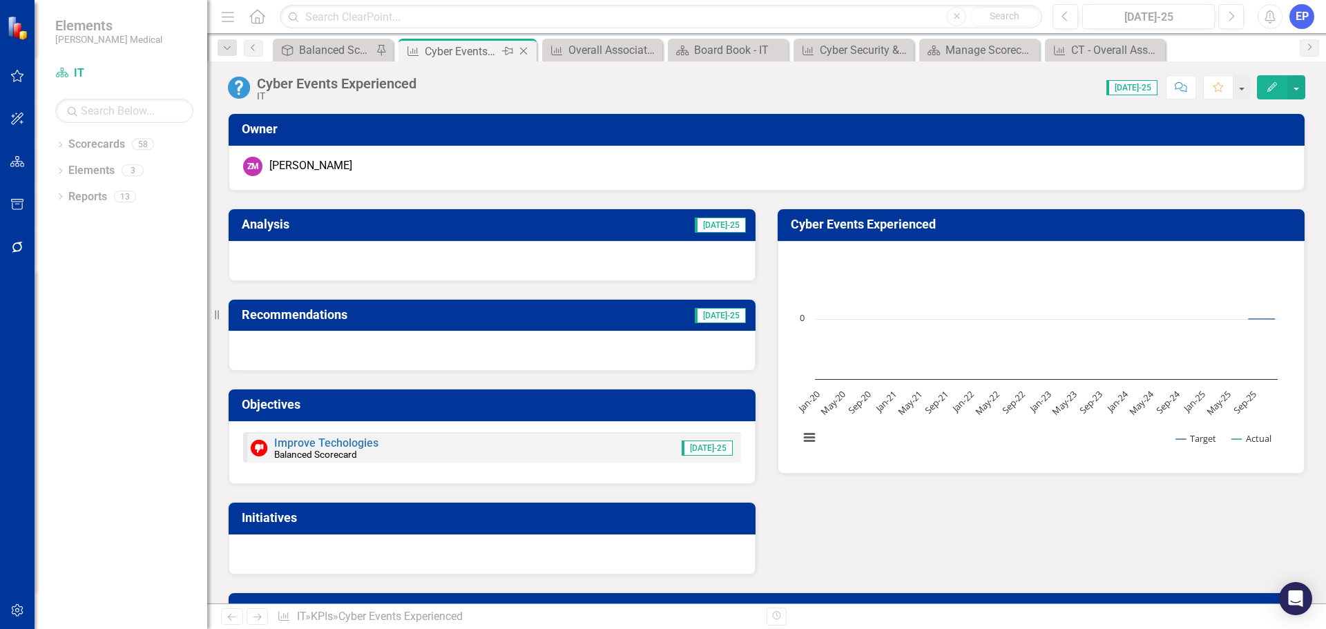
click at [523, 49] on icon "Close" at bounding box center [523, 51] width 14 height 11
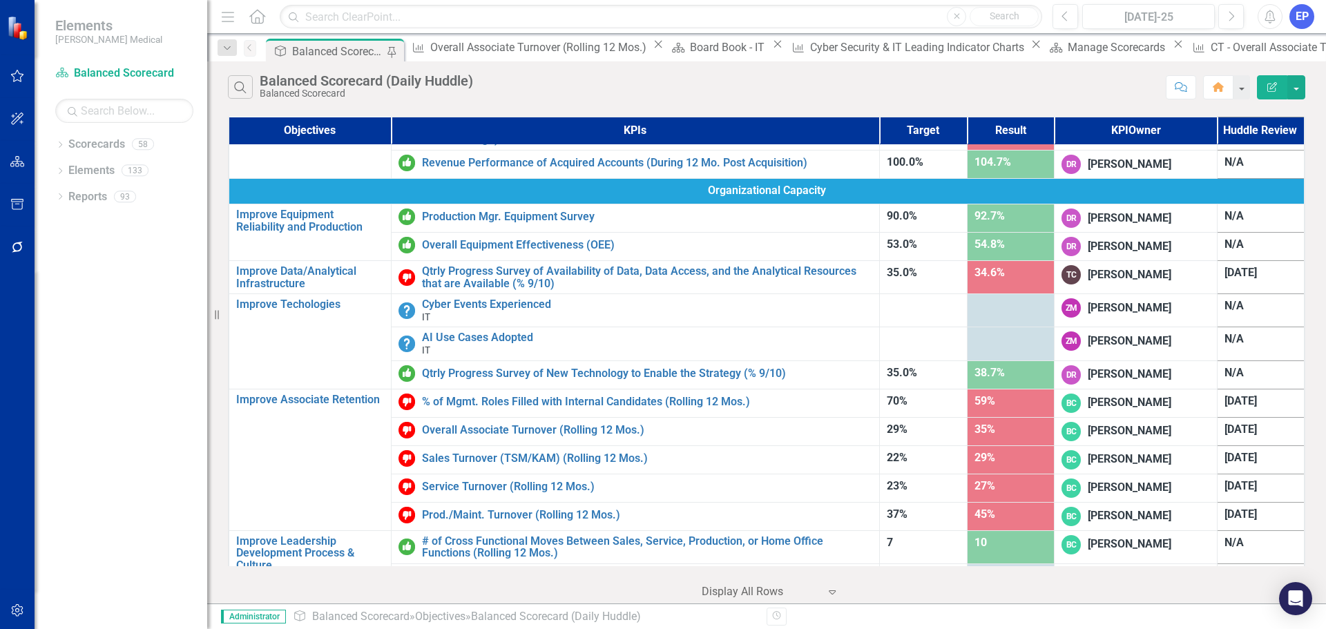
scroll to position [721, 0]
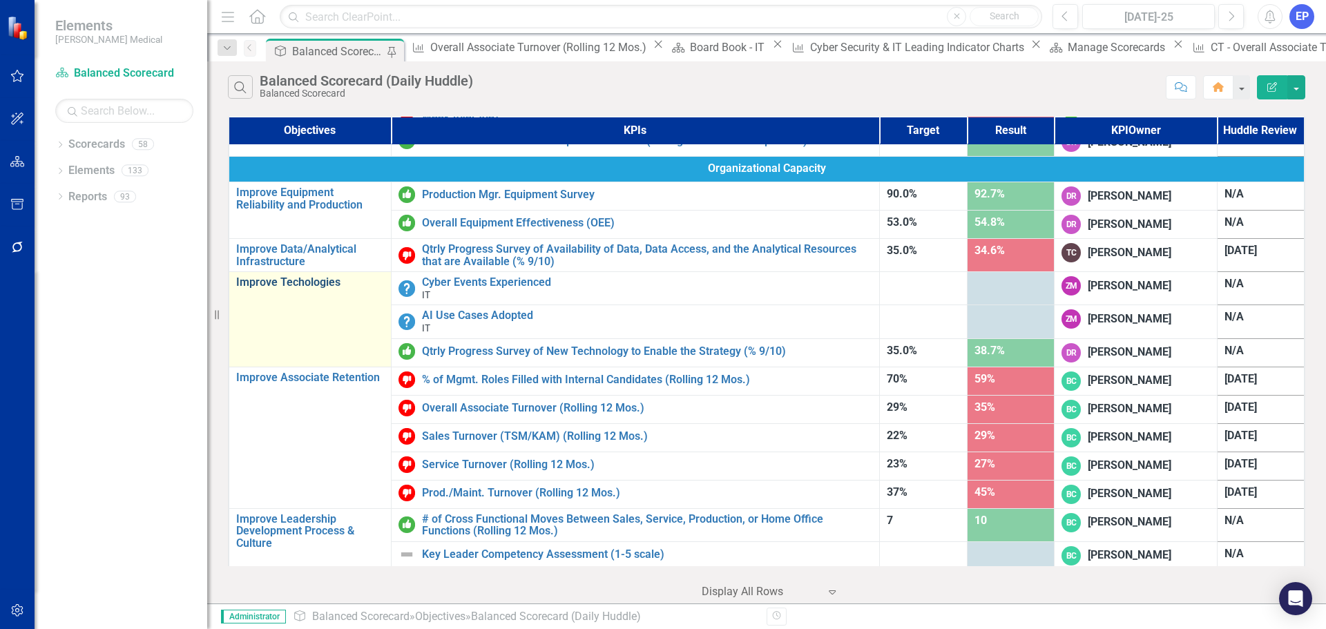
click at [289, 280] on link "Improve Techologies" at bounding box center [310, 282] width 148 height 12
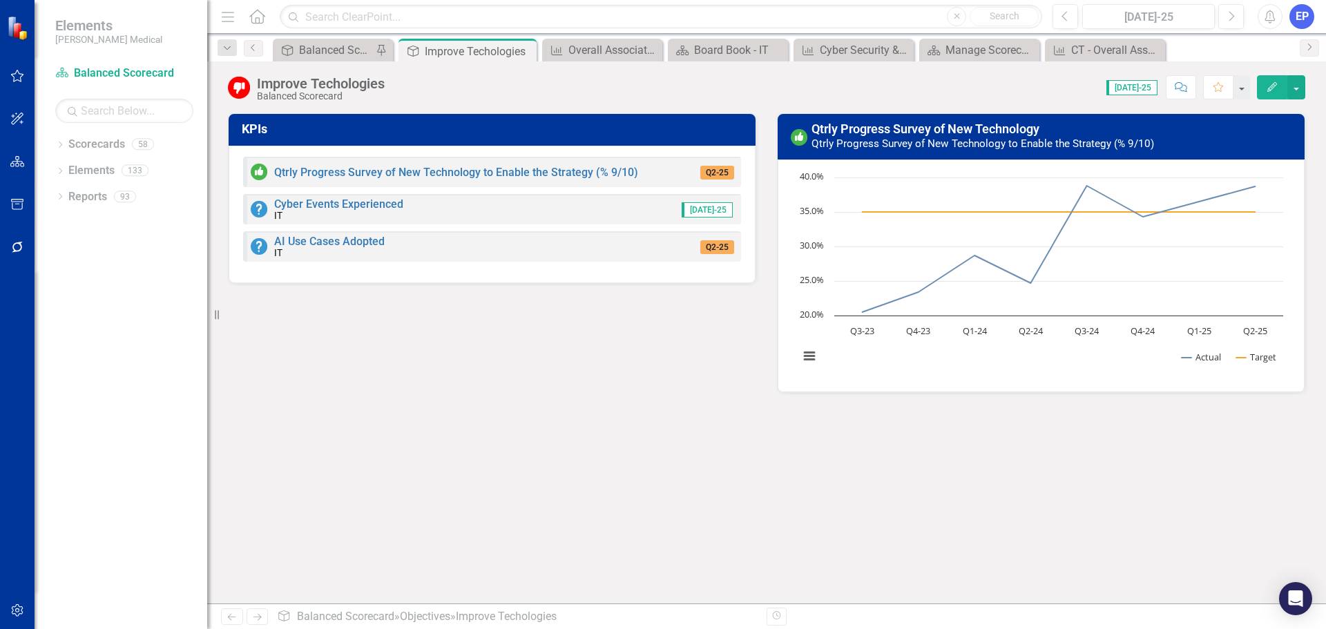
click at [461, 133] on h3 "KPIs" at bounding box center [494, 129] width 505 height 14
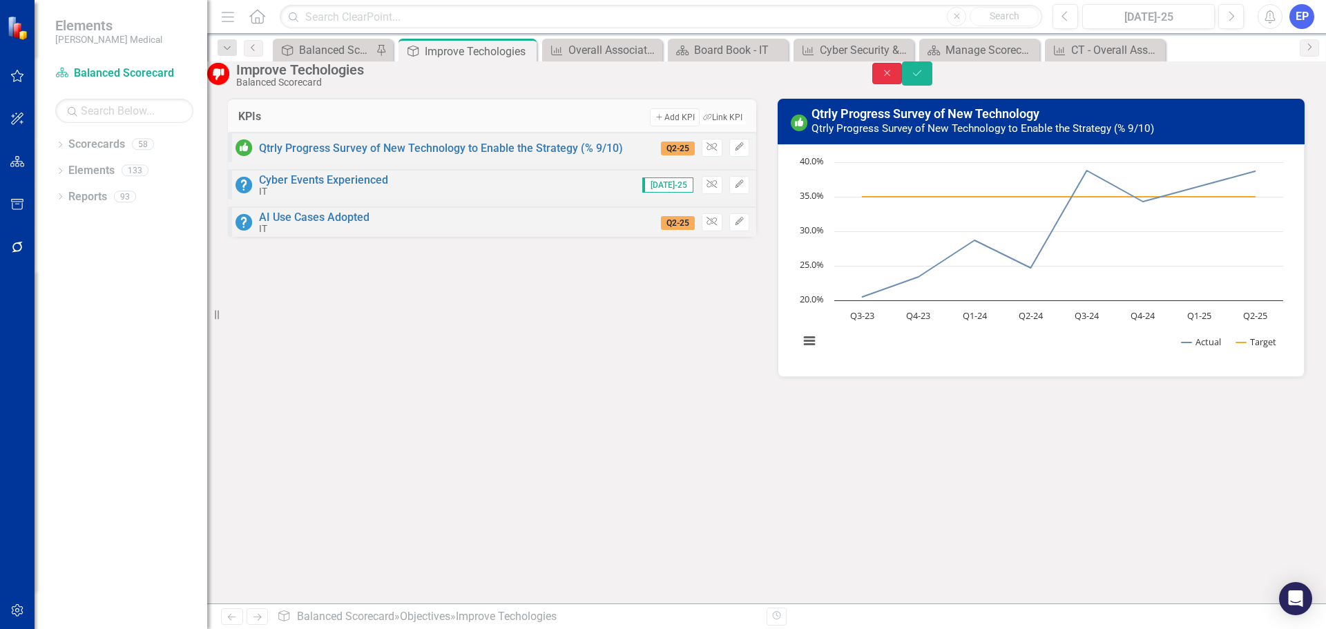
click at [893, 78] on icon "Close" at bounding box center [887, 73] width 12 height 10
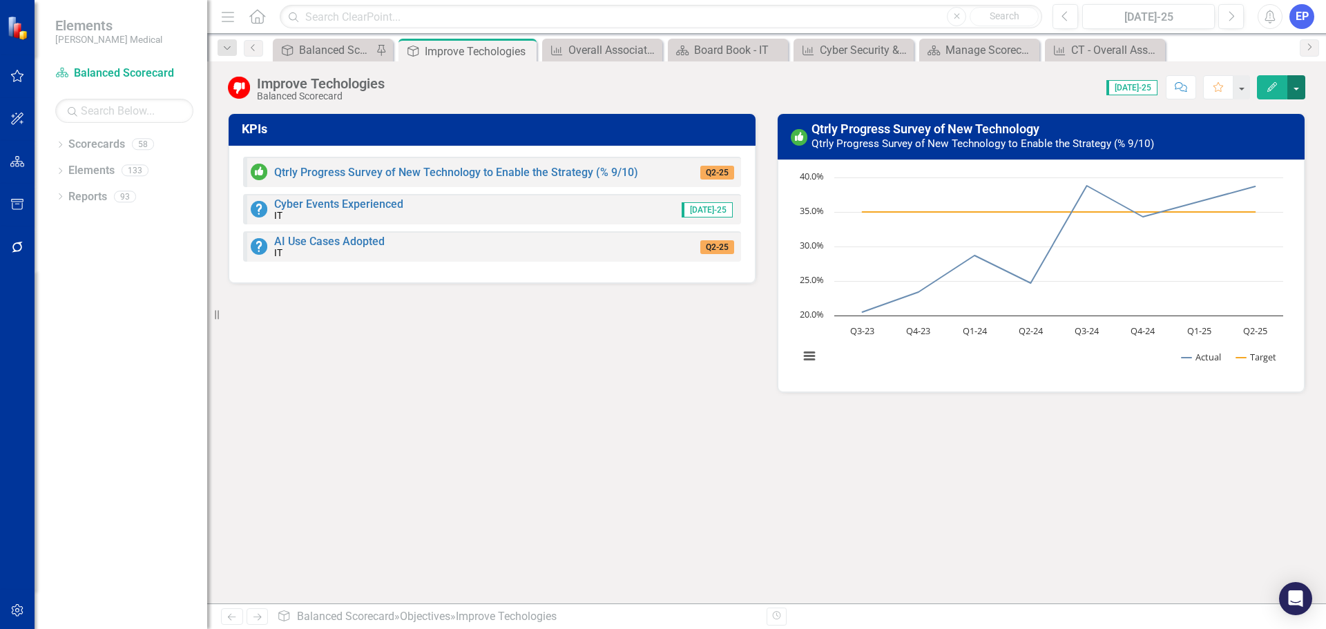
click at [1292, 88] on button "button" at bounding box center [1296, 87] width 18 height 24
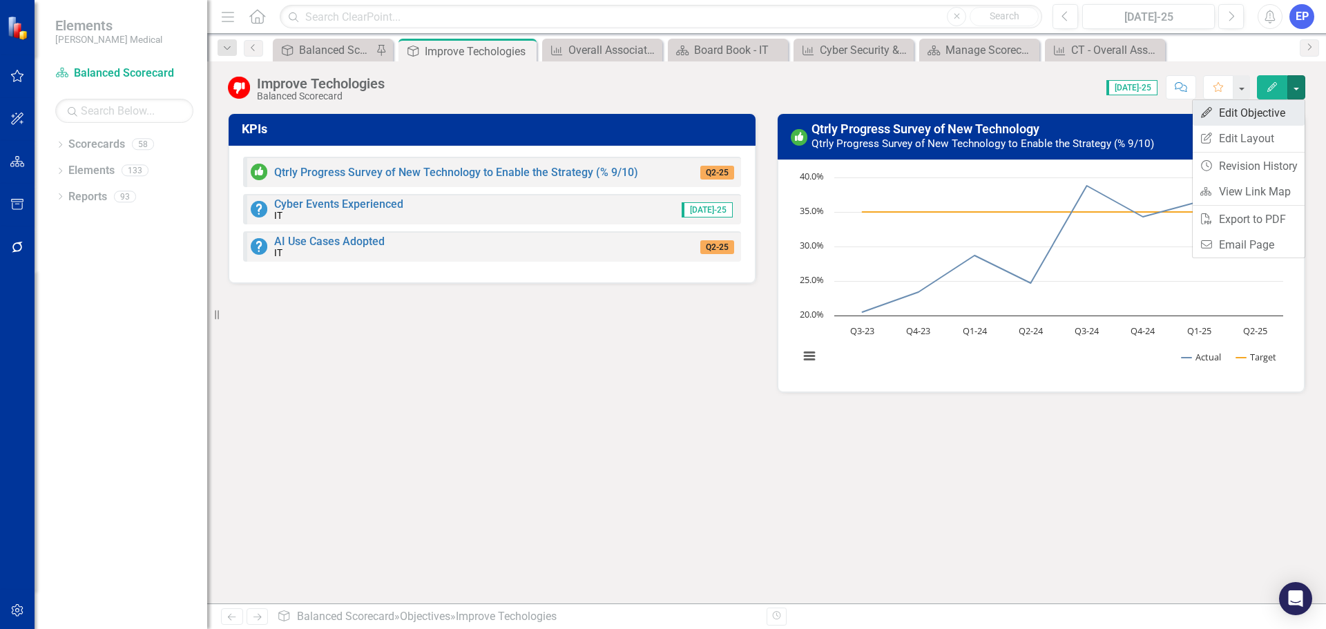
click at [1256, 117] on link "Edit Edit Objective" at bounding box center [1248, 113] width 112 height 26
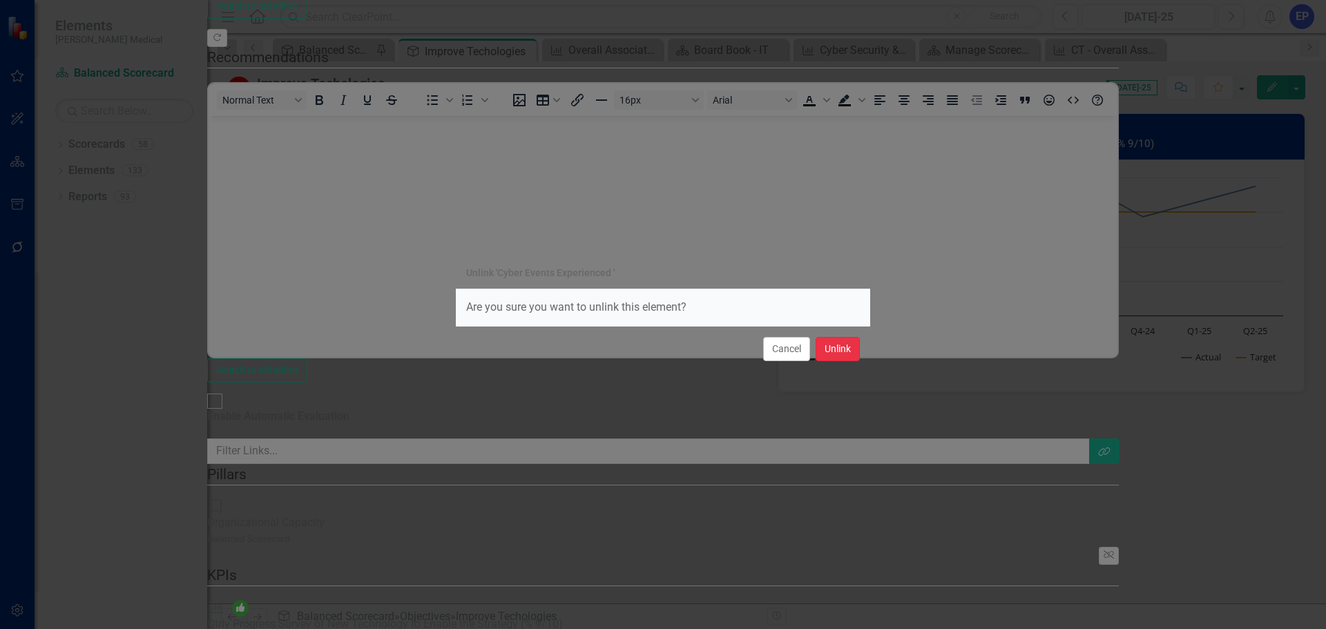
click at [831, 351] on button "Unlink" at bounding box center [837, 349] width 44 height 24
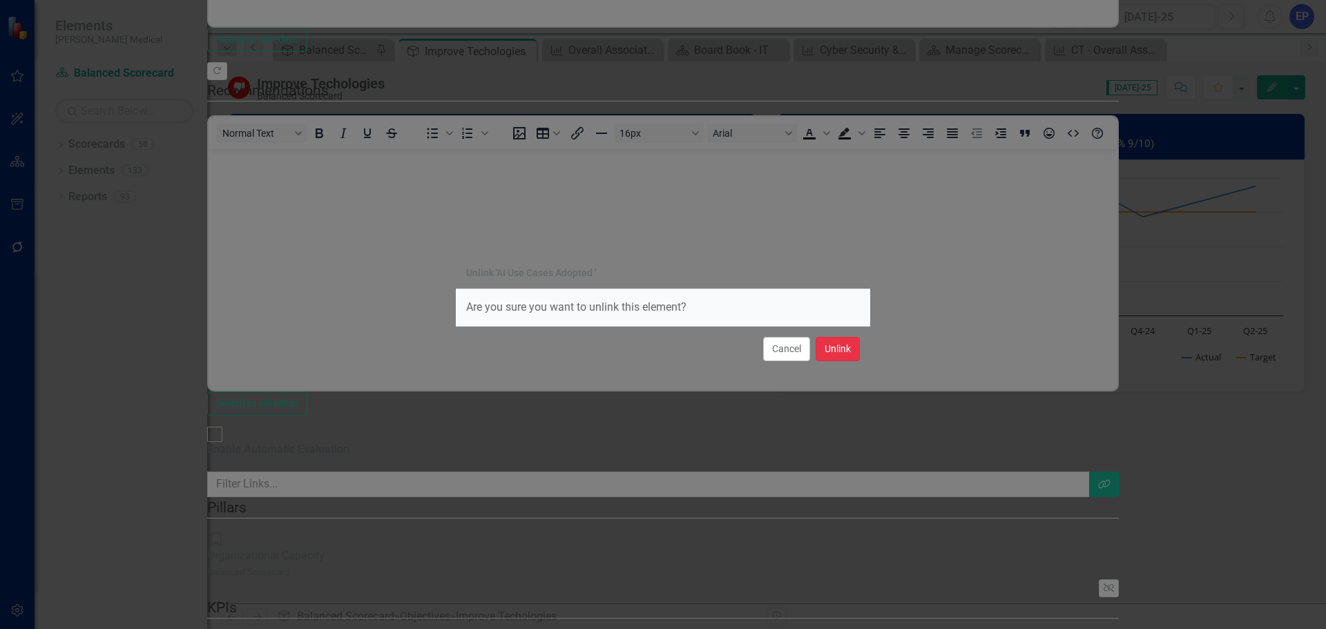
click at [840, 347] on button "Unlink" at bounding box center [837, 349] width 44 height 24
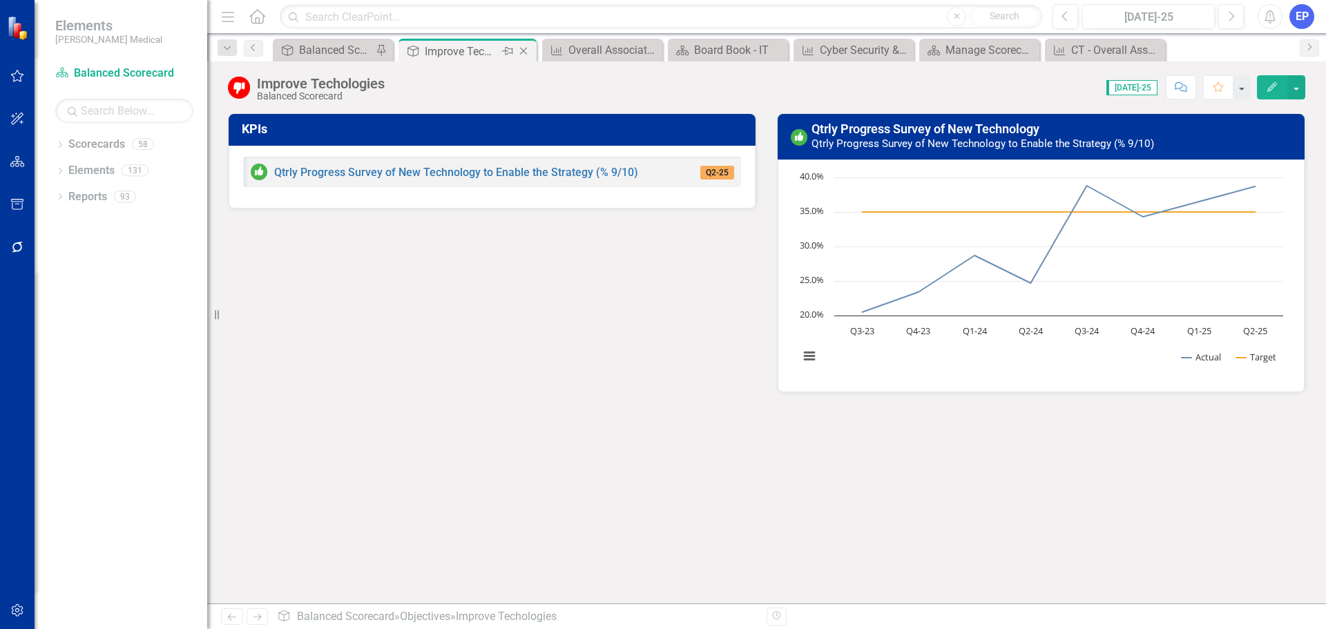
click at [523, 53] on icon "Close" at bounding box center [523, 51] width 14 height 11
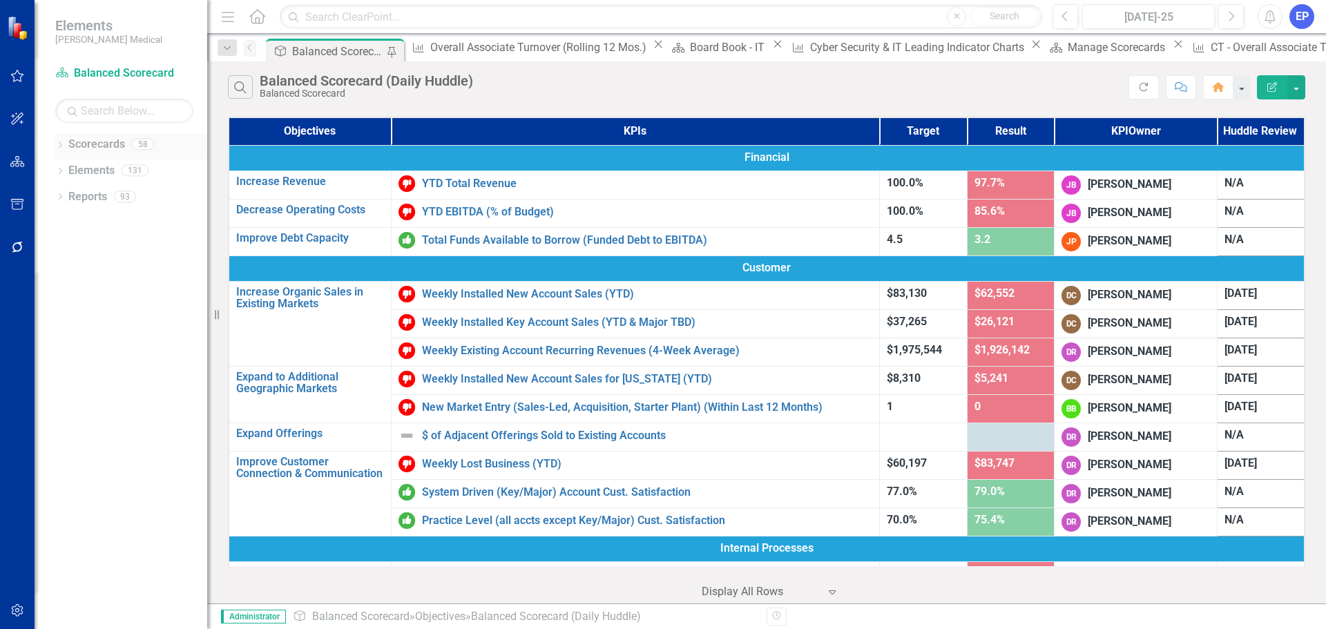
click at [58, 145] on icon "Dropdown" at bounding box center [60, 146] width 10 height 8
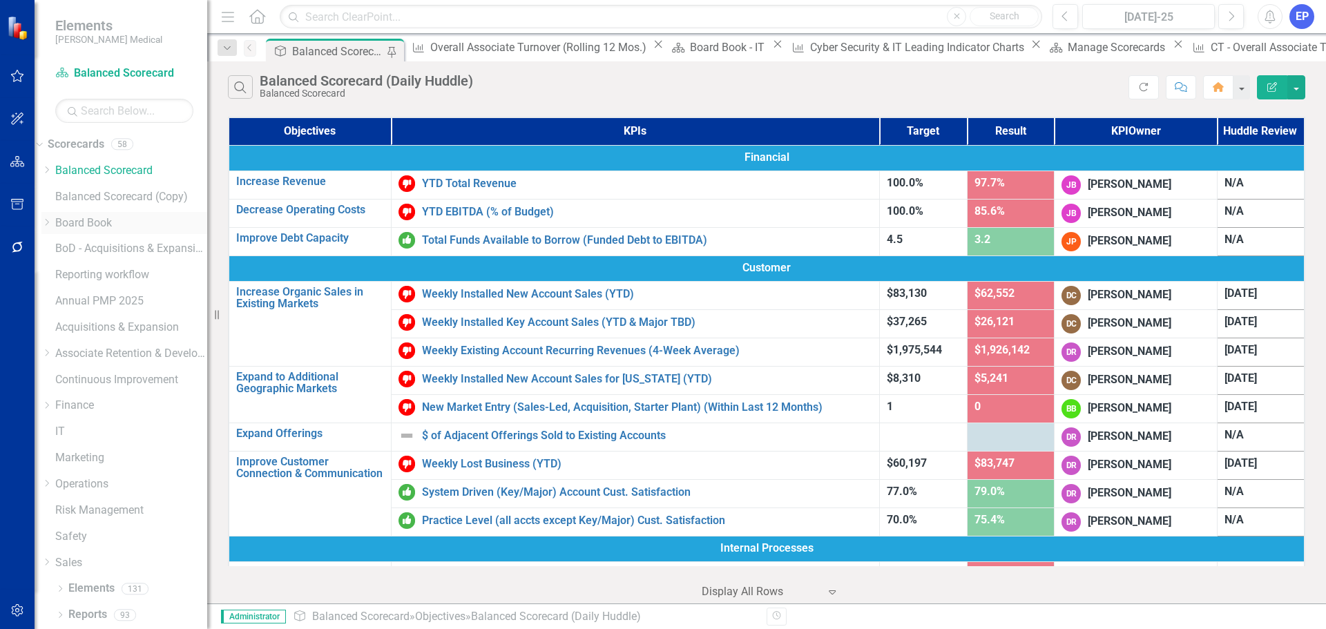
click at [52, 221] on icon "Dropdown" at bounding box center [46, 222] width 10 height 8
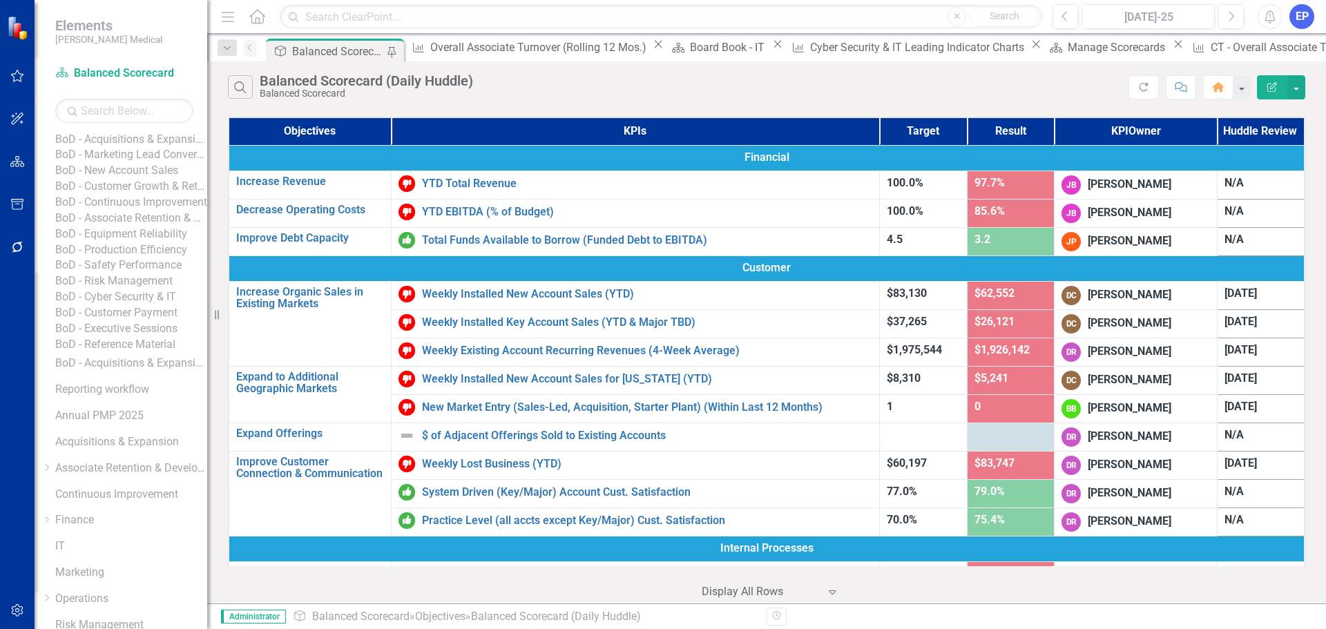
scroll to position [207, 0]
click at [132, 283] on link "BoD - Cyber Security & IT" at bounding box center [131, 275] width 152 height 16
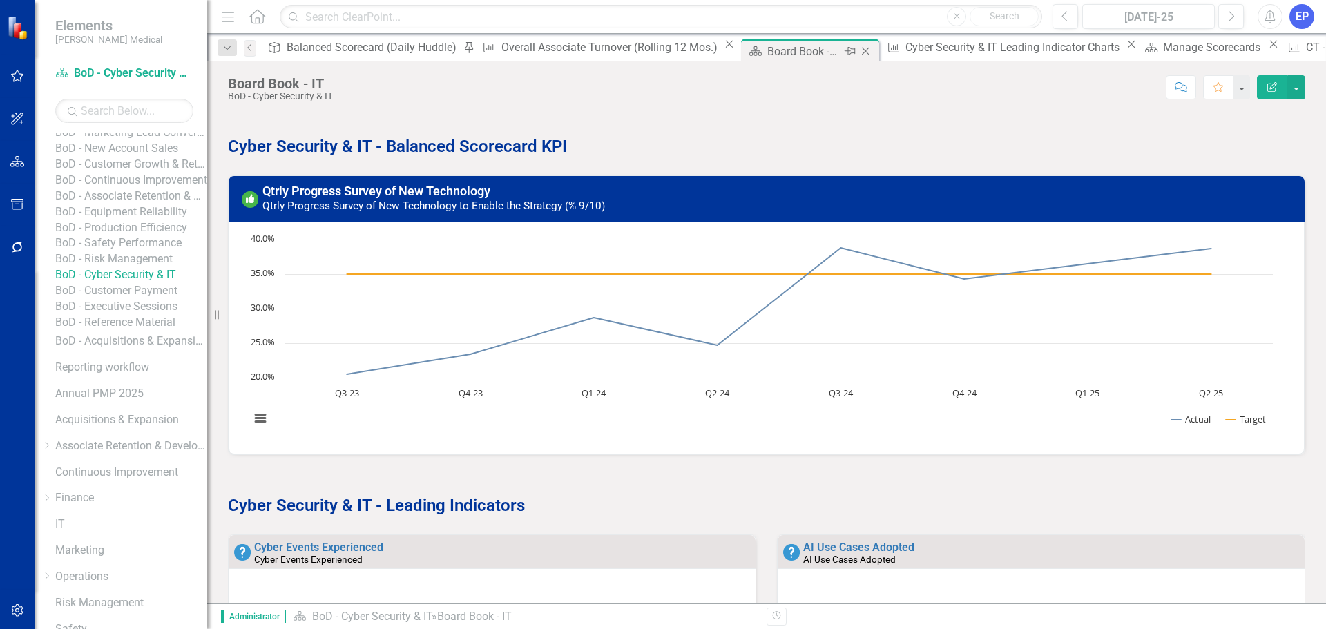
click at [858, 50] on icon "Close" at bounding box center [865, 51] width 14 height 11
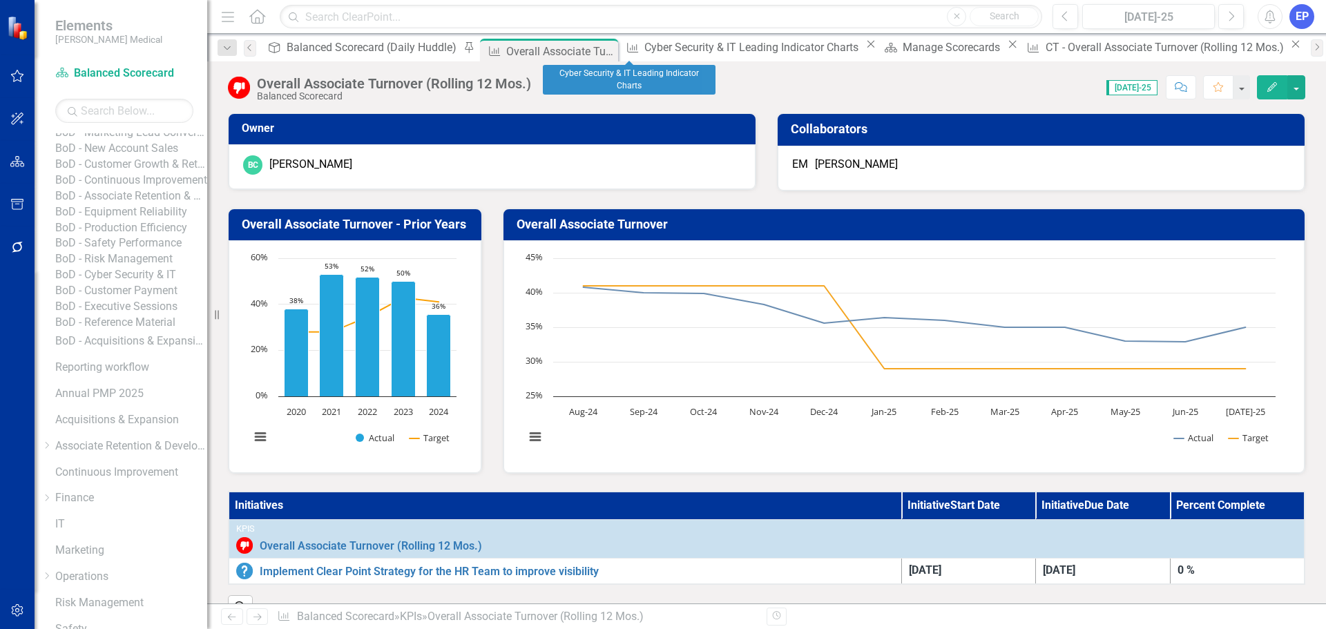
click at [864, 48] on icon "Close" at bounding box center [871, 44] width 14 height 11
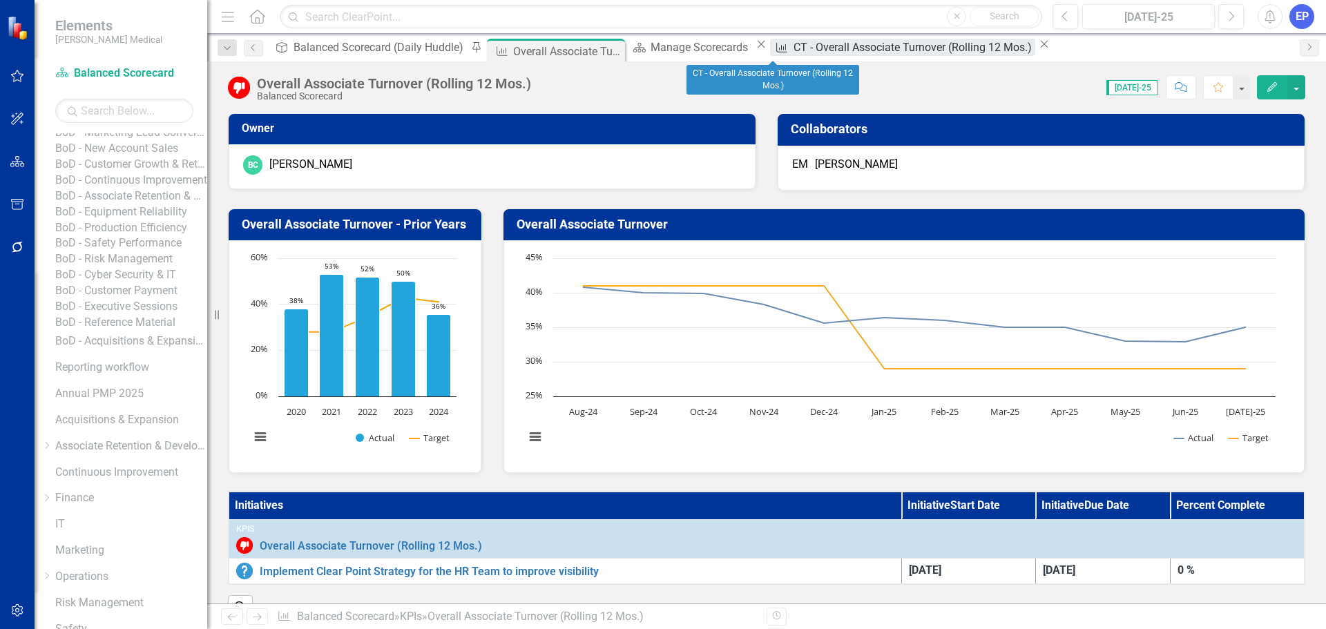
click at [793, 50] on div "CT - Overall Associate Turnover (Rolling 12 Mos.)" at bounding box center [914, 47] width 242 height 17
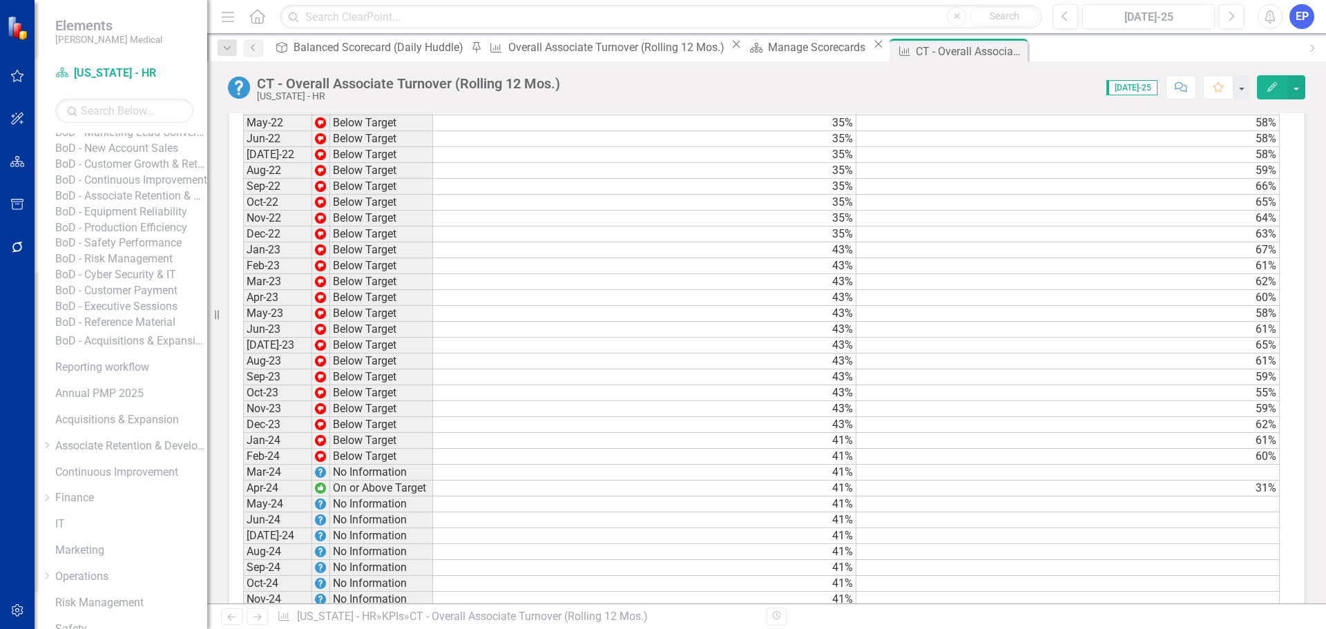
scroll to position [1519, 0]
click at [978, 411] on td at bounding box center [1067, 404] width 423 height 16
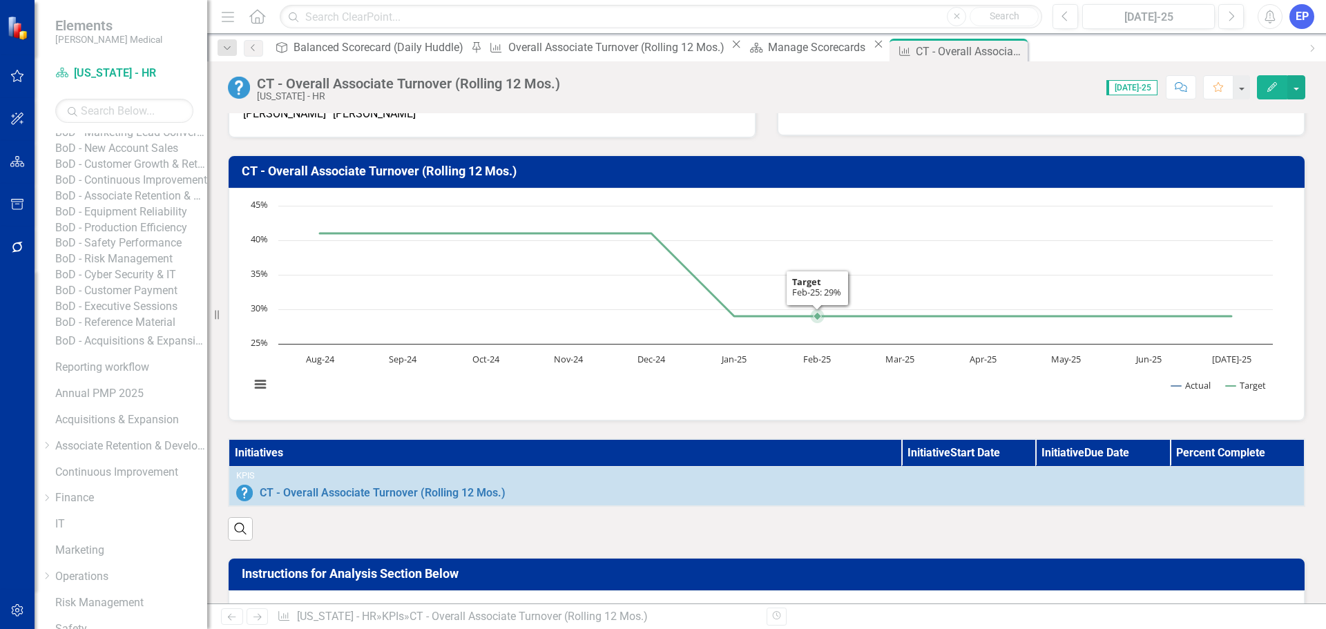
scroll to position [0, 0]
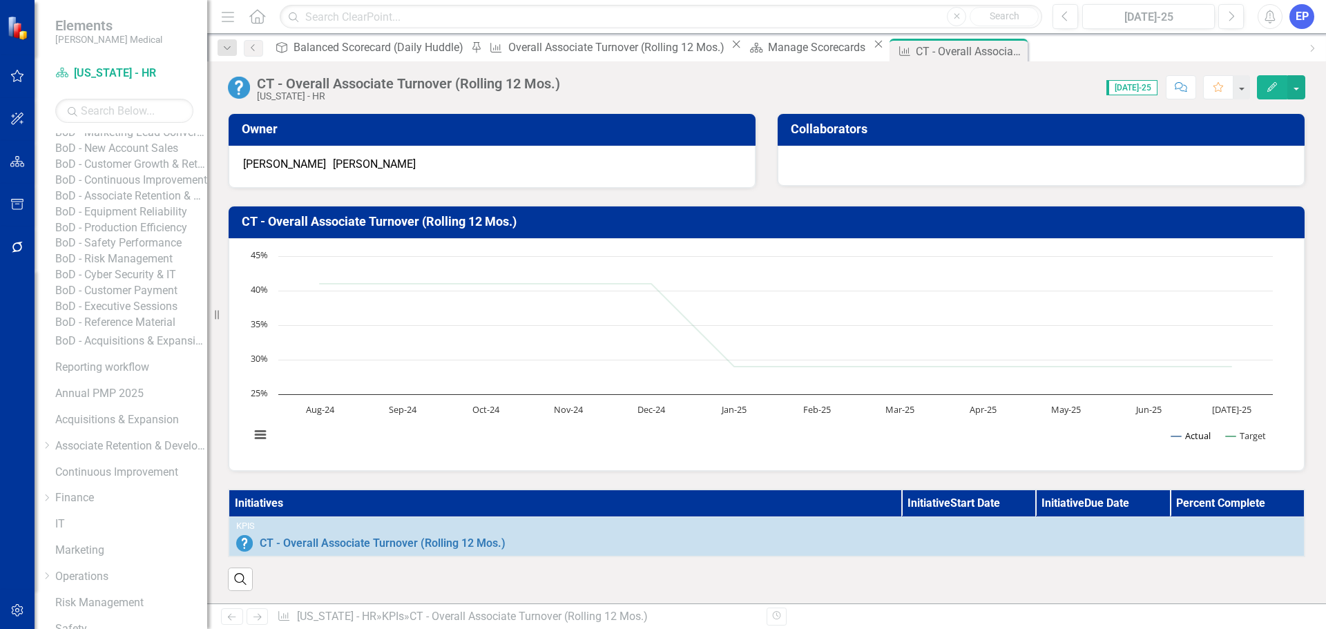
click at [1173, 439] on button "Show Actual" at bounding box center [1190, 435] width 39 height 12
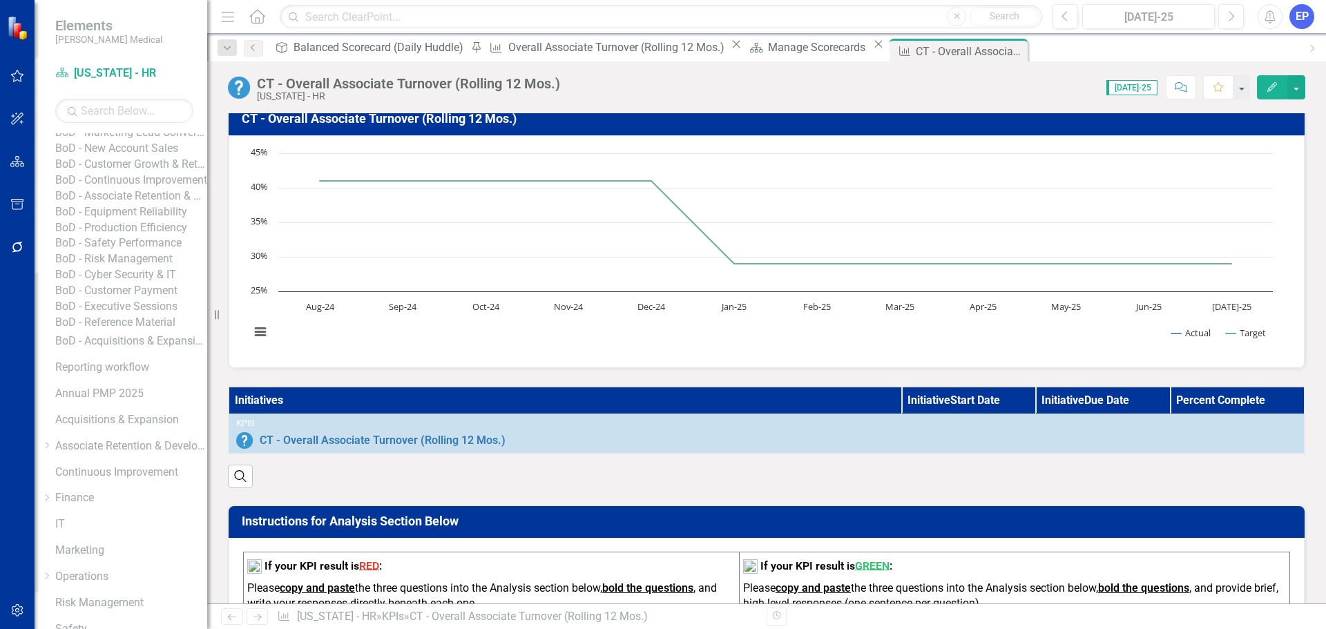
scroll to position [52, 0]
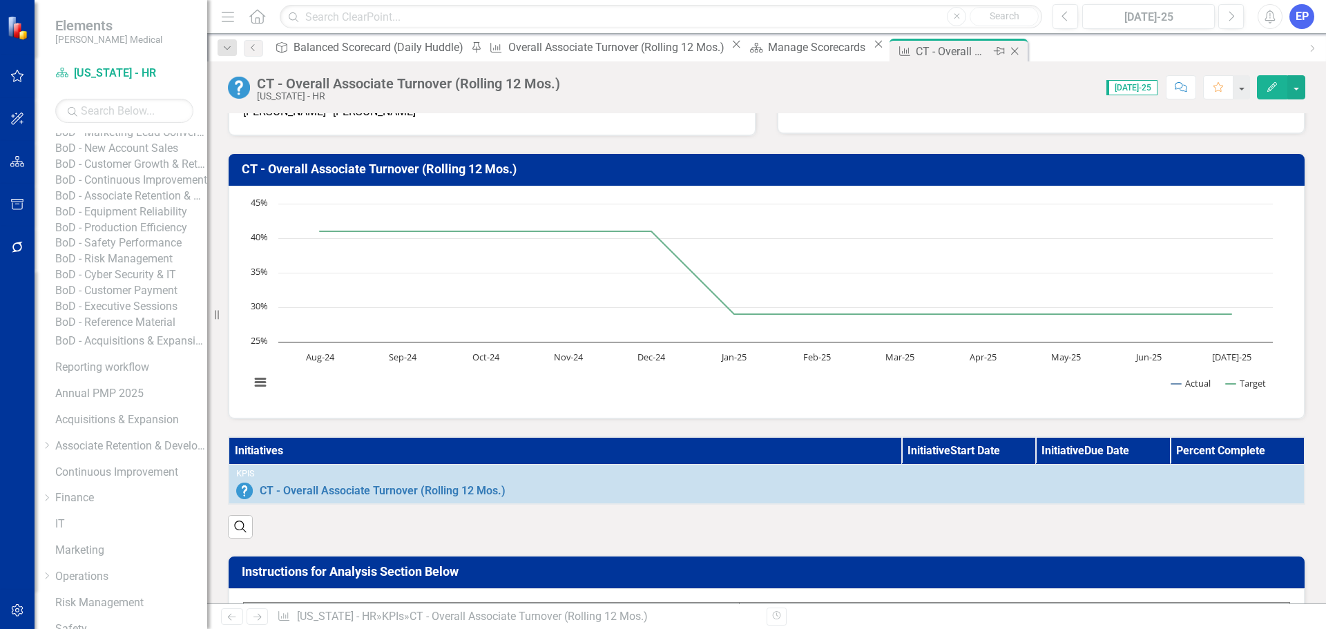
click at [1007, 54] on icon "Close" at bounding box center [1014, 51] width 14 height 11
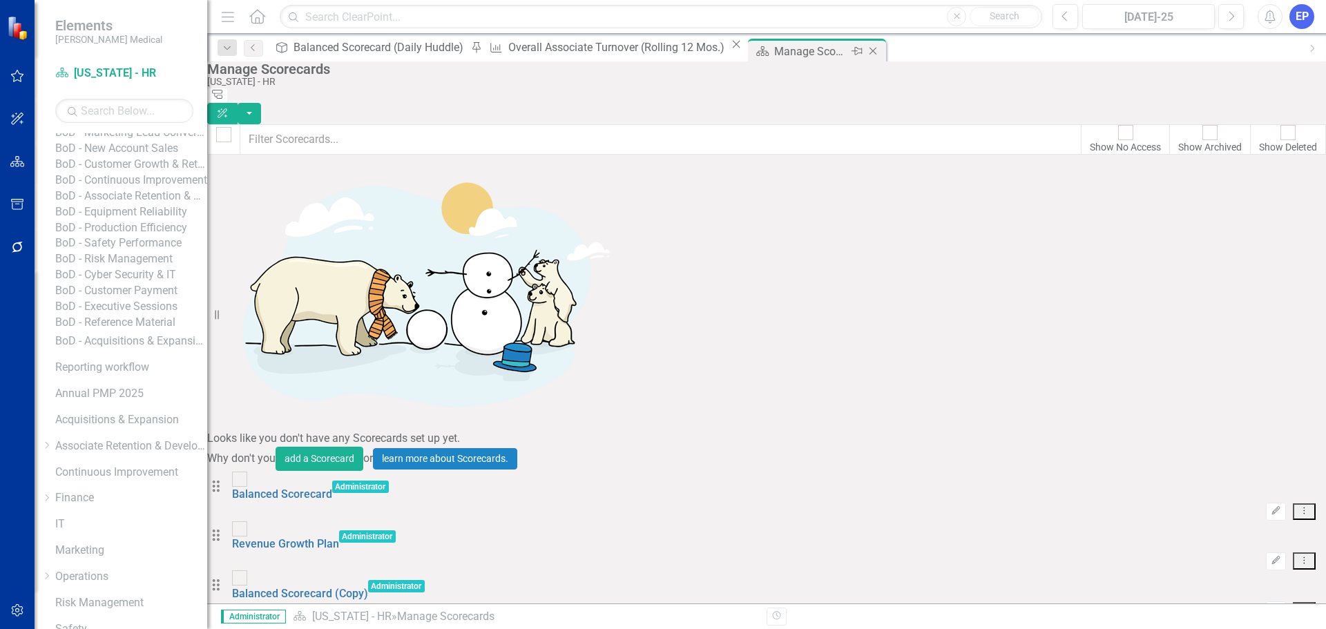
click at [869, 50] on icon at bounding box center [873, 52] width 8 height 8
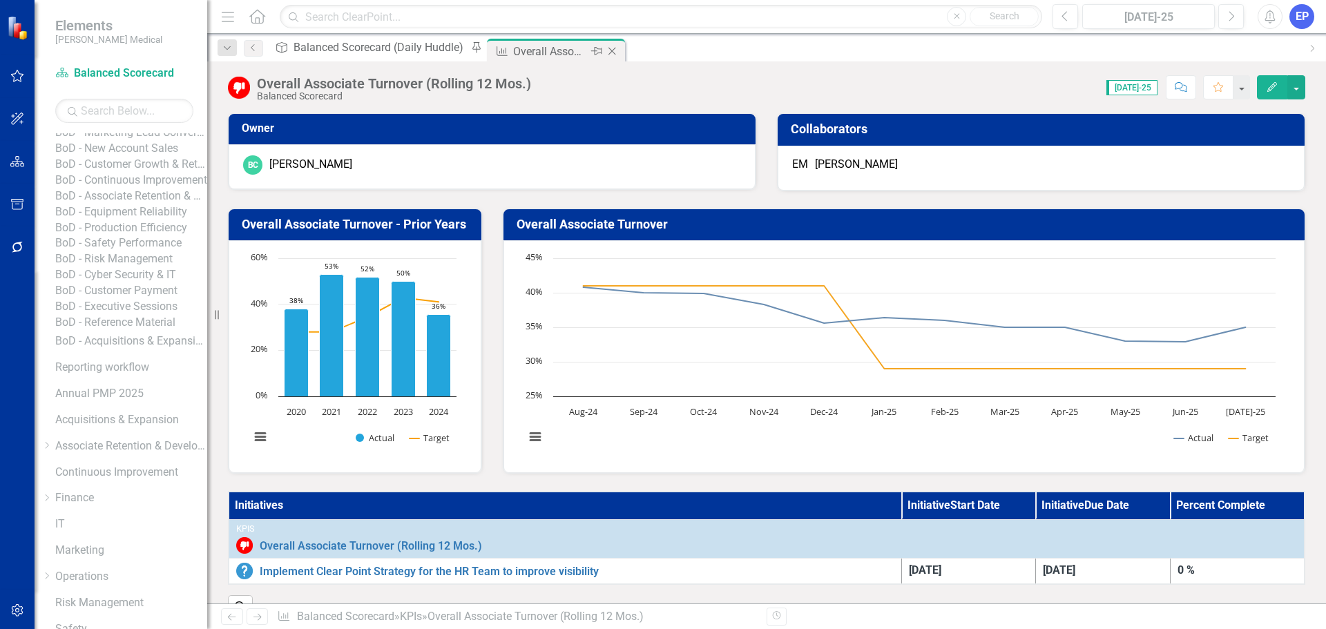
click at [605, 52] on icon "Close" at bounding box center [612, 51] width 14 height 11
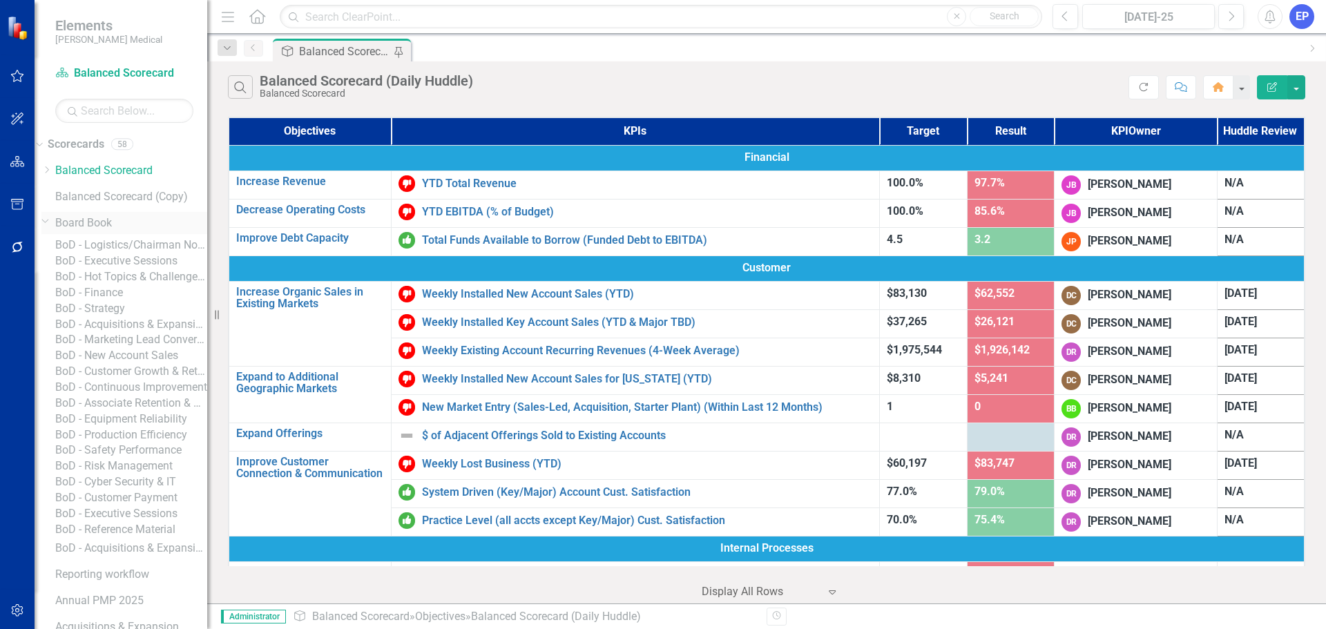
click at [50, 220] on icon "Dropdown" at bounding box center [45, 220] width 8 height 10
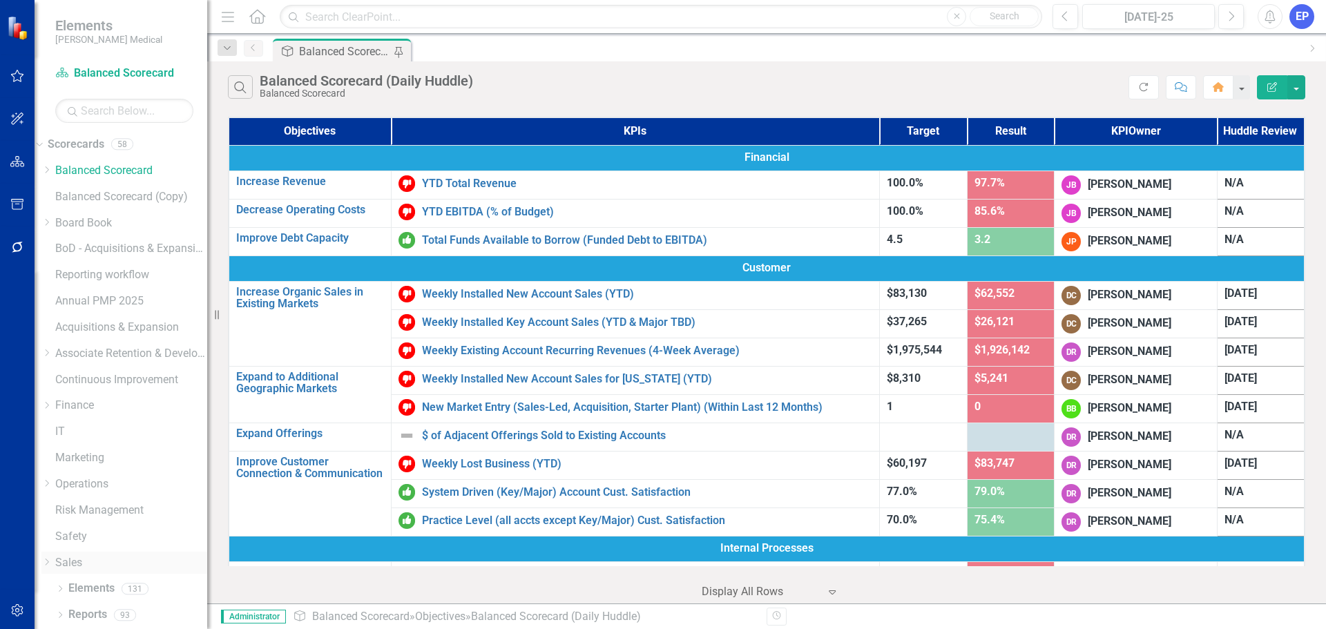
click at [52, 565] on icon "Dropdown" at bounding box center [46, 562] width 10 height 8
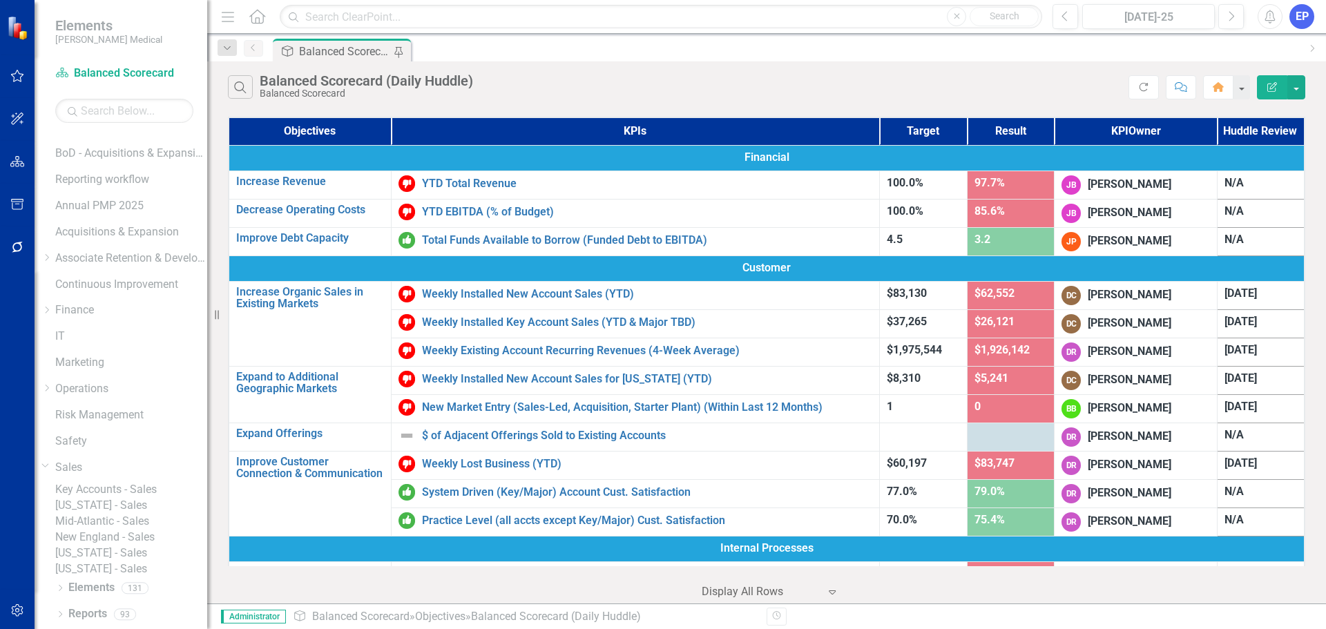
scroll to position [157, 0]
click at [126, 482] on link "Key Accounts - Sales" at bounding box center [131, 490] width 152 height 16
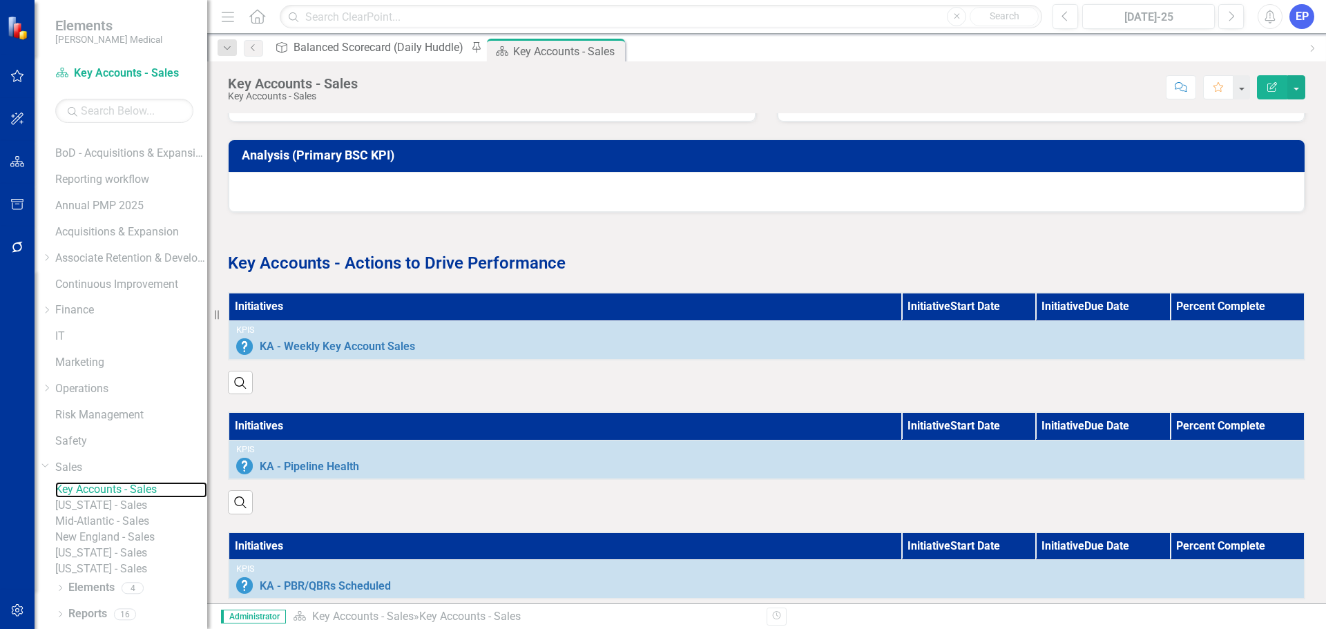
scroll to position [690, 0]
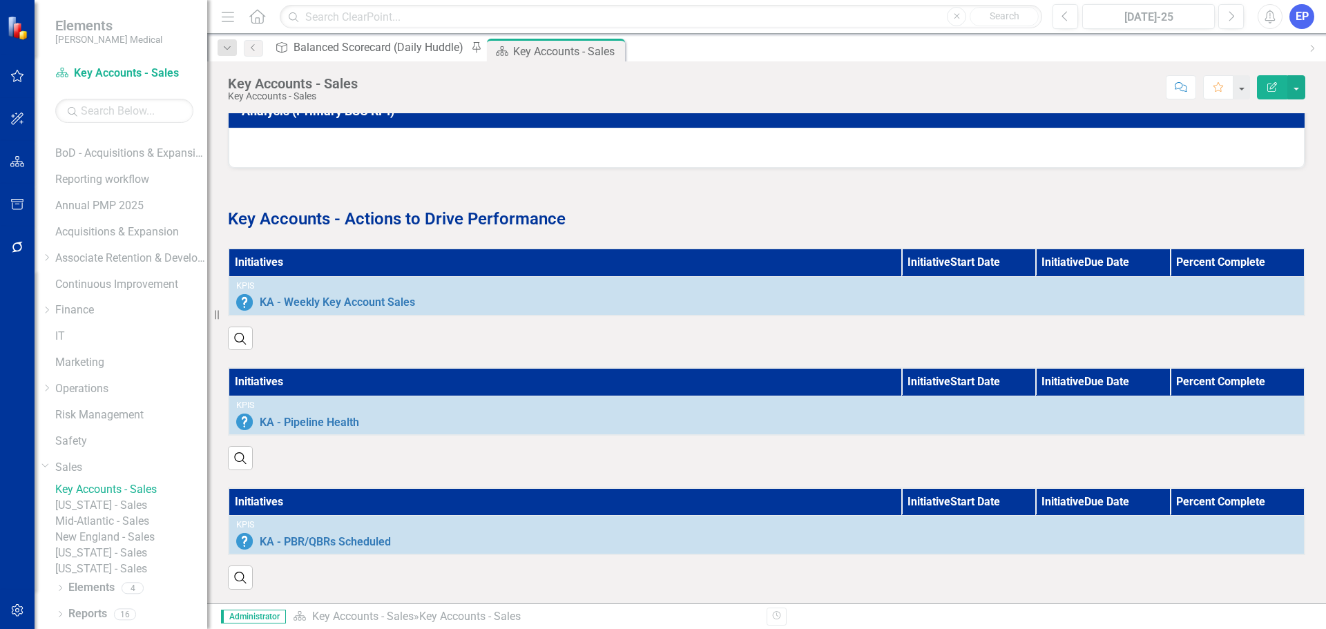
click at [572, 186] on p at bounding box center [766, 195] width 1077 height 19
click at [107, 460] on link "Sales" at bounding box center [131, 468] width 152 height 16
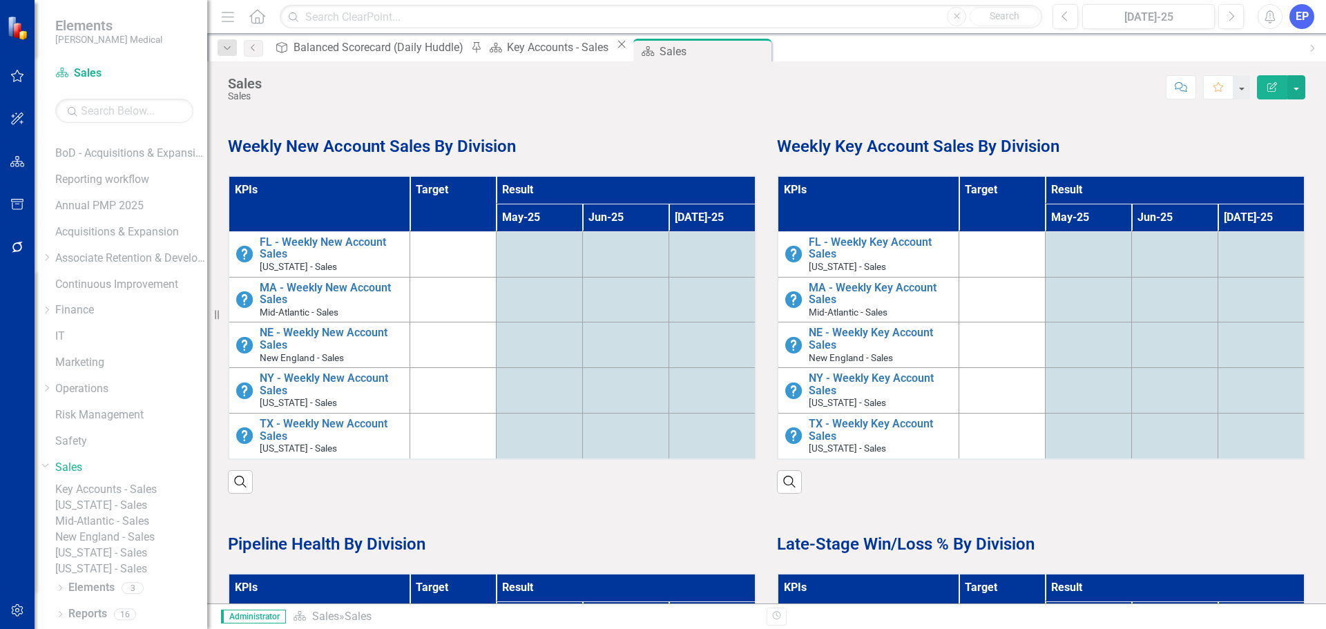
click at [141, 456] on div "Dropdown Sales" at bounding box center [124, 469] width 166 height 26
click at [142, 482] on div "Key Accounts - Sales" at bounding box center [131, 490] width 152 height 16
click at [137, 482] on div "Key Accounts - Sales" at bounding box center [131, 490] width 152 height 16
click at [139, 482] on link "Key Accounts - Sales" at bounding box center [131, 490] width 152 height 16
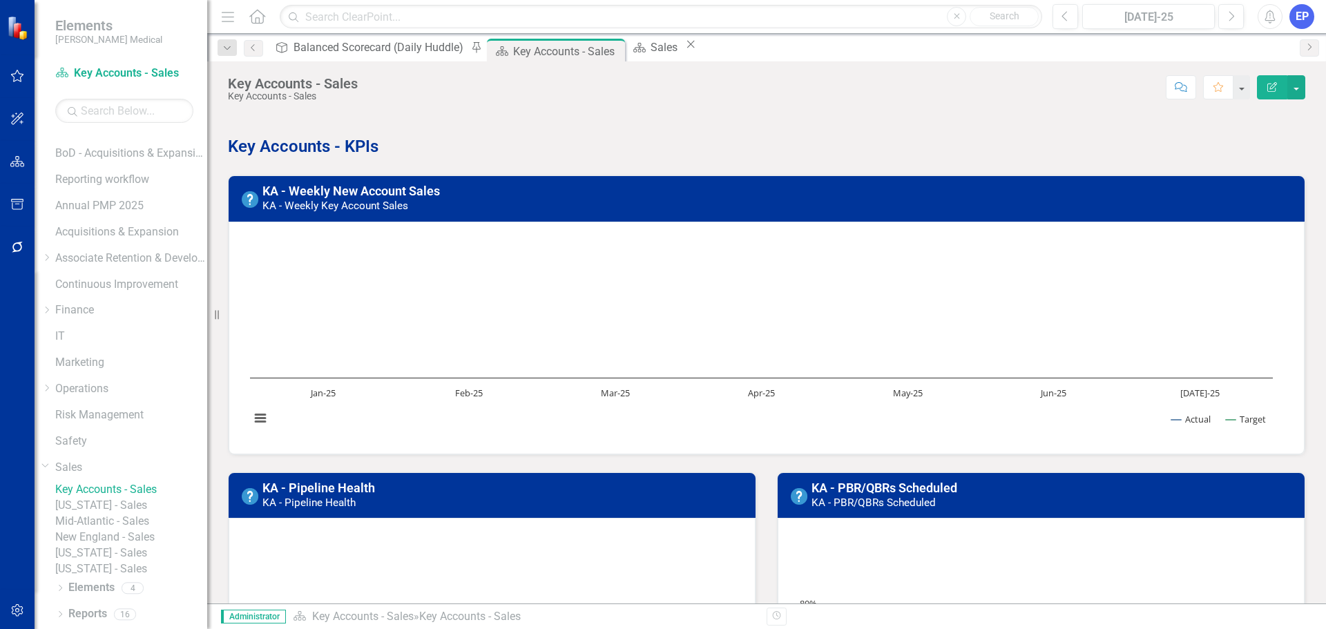
click at [140, 498] on link "[US_STATE] - Sales" at bounding box center [131, 506] width 152 height 16
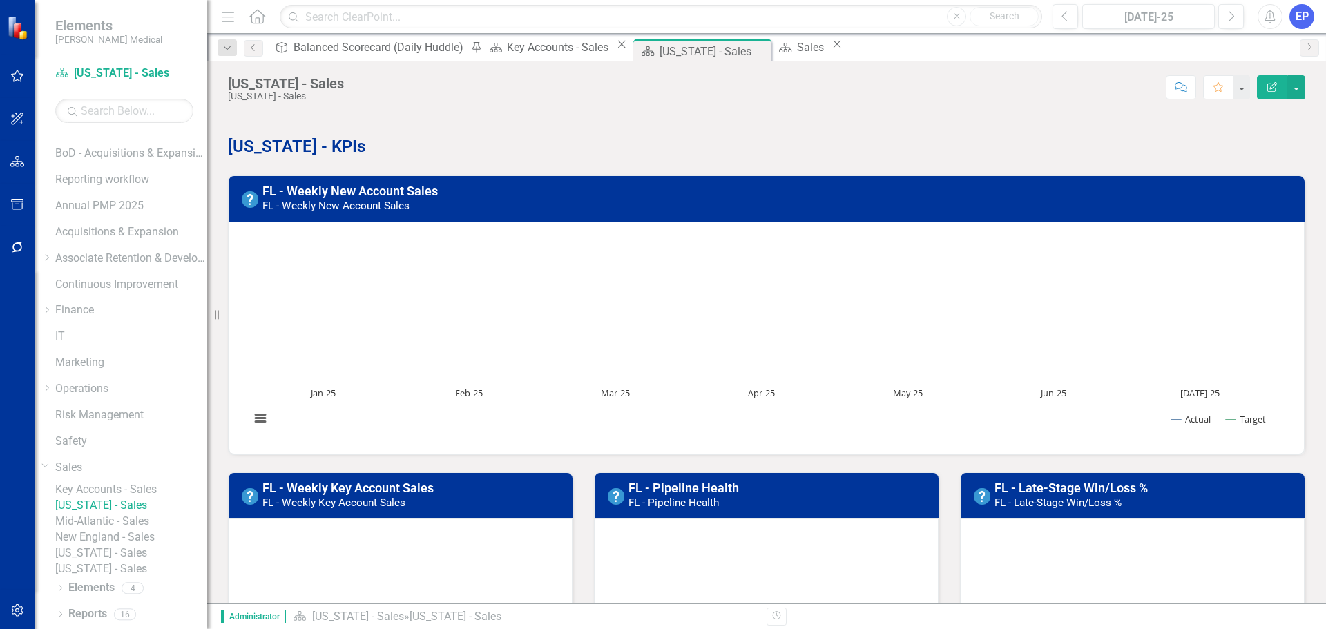
click at [147, 482] on link "Key Accounts - Sales" at bounding box center [131, 490] width 152 height 16
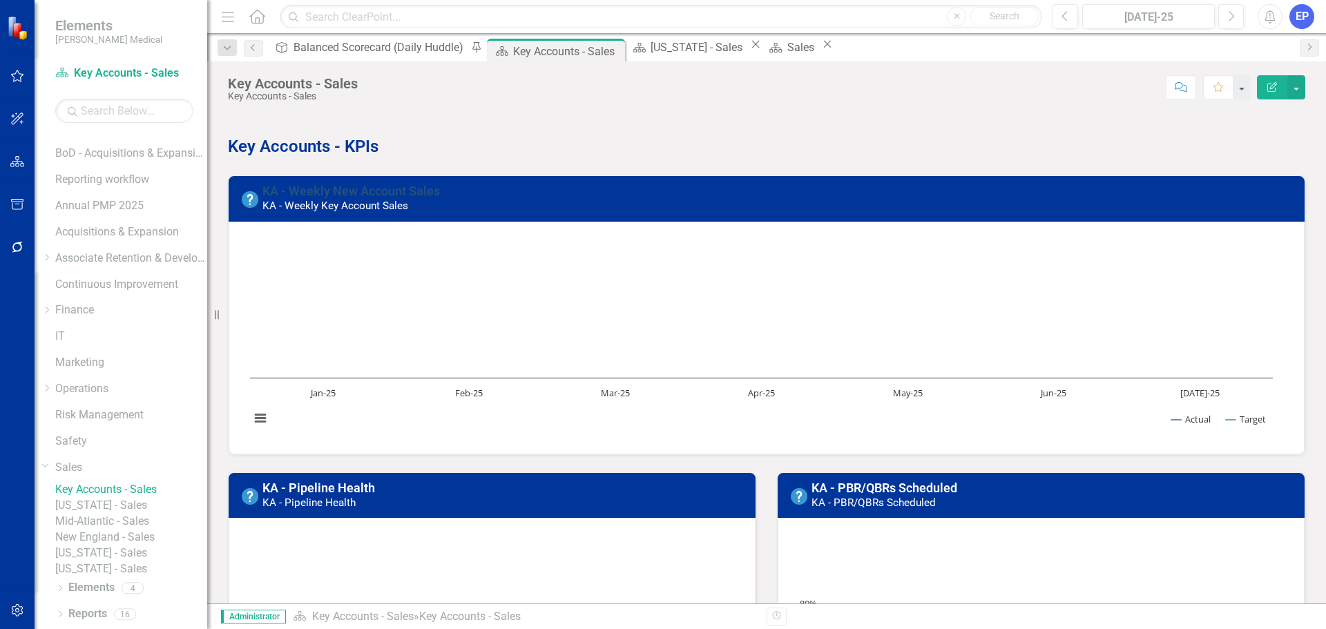
click at [296, 190] on link "KA - Weekly New Account Sales" at bounding box center [350, 191] width 177 height 14
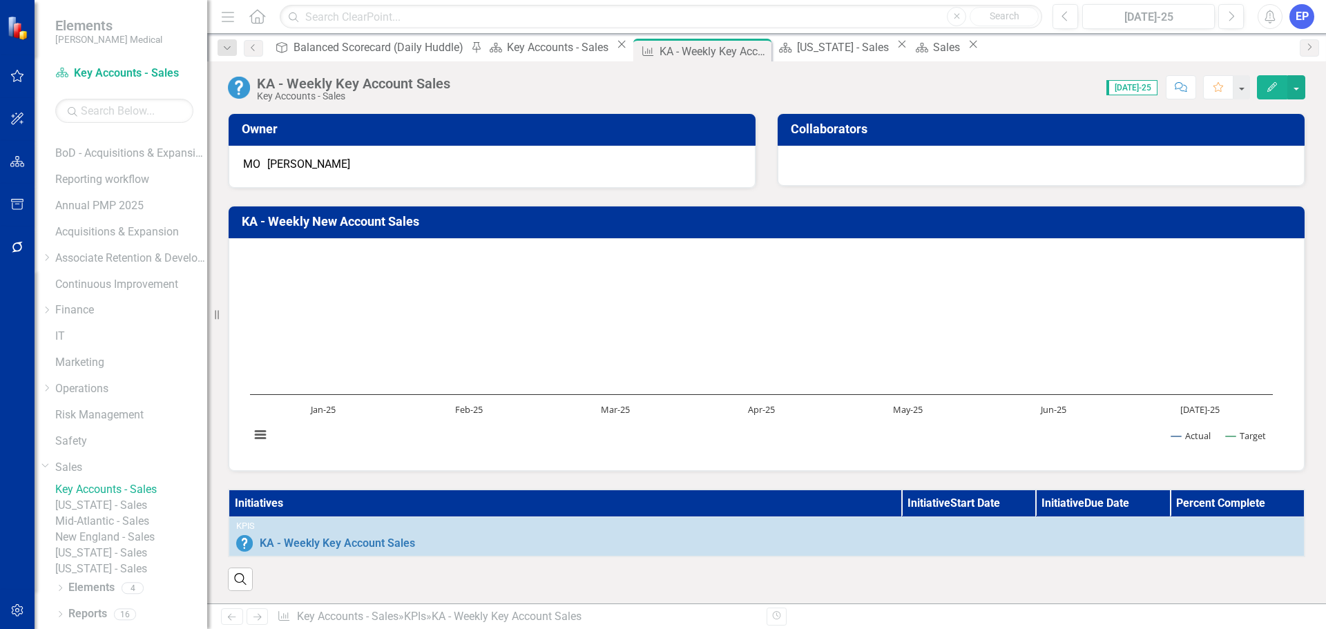
click at [134, 498] on link "[US_STATE] - Sales" at bounding box center [131, 506] width 152 height 16
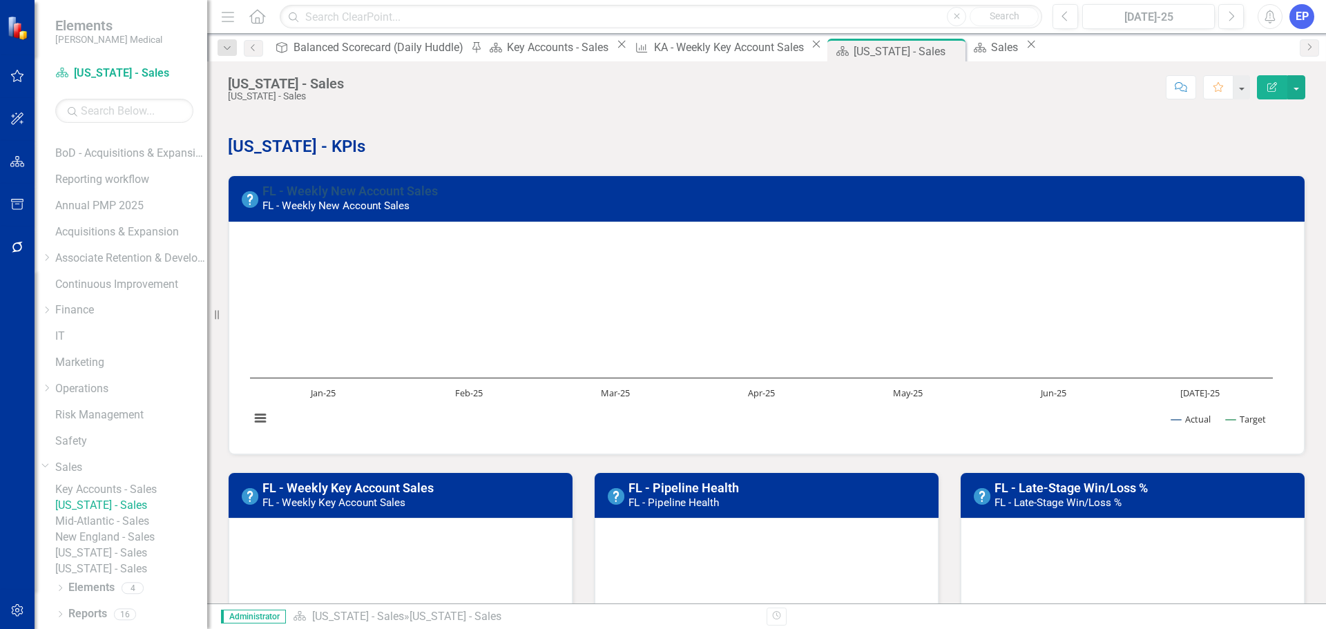
click at [331, 194] on link "FL - Weekly New Account Sales" at bounding box center [349, 191] width 175 height 14
